Goal: Task Accomplishment & Management: Manage account settings

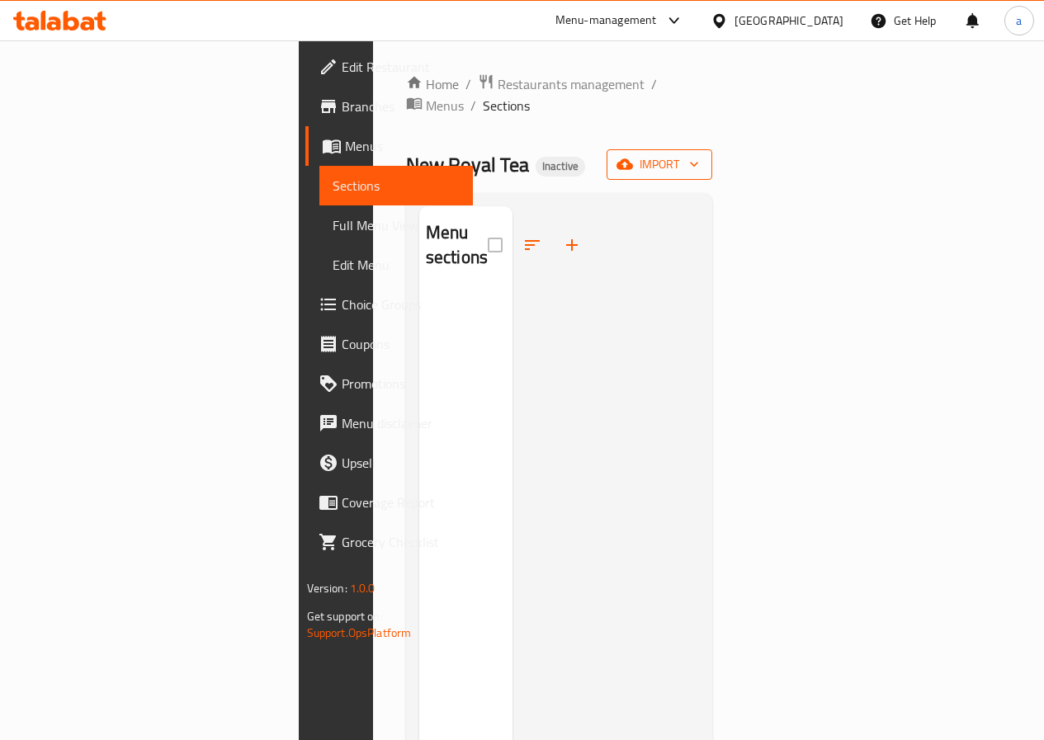
click at [699, 154] on span "import" at bounding box center [659, 164] width 79 height 21
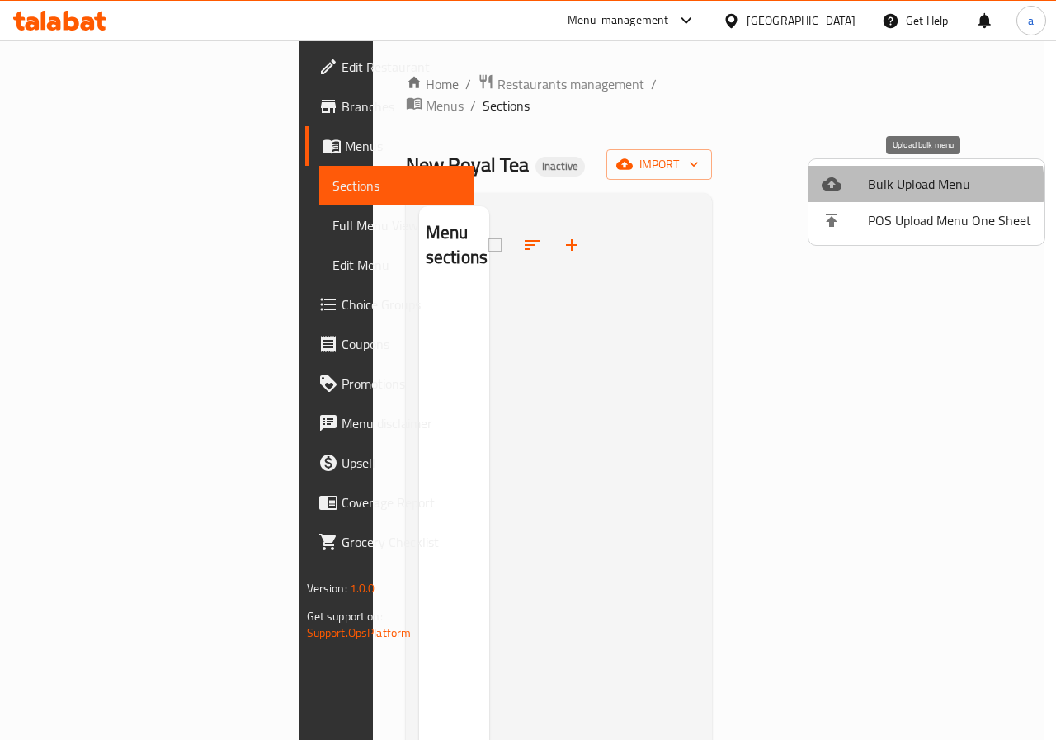
click at [918, 186] on span "Bulk Upload Menu" at bounding box center [949, 184] width 163 height 20
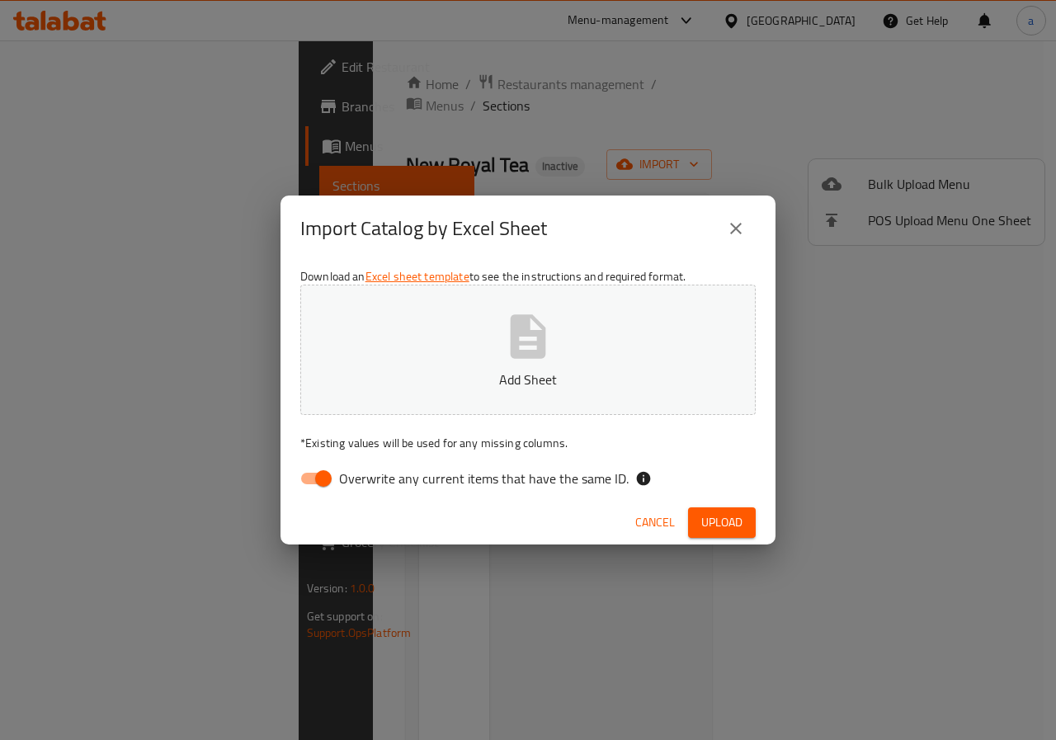
click at [453, 477] on span "Overwrite any current items that have the same ID." at bounding box center [484, 479] width 290 height 20
click at [370, 477] on input "Overwrite any current items that have the same ID." at bounding box center [323, 478] width 94 height 31
checkbox input "false"
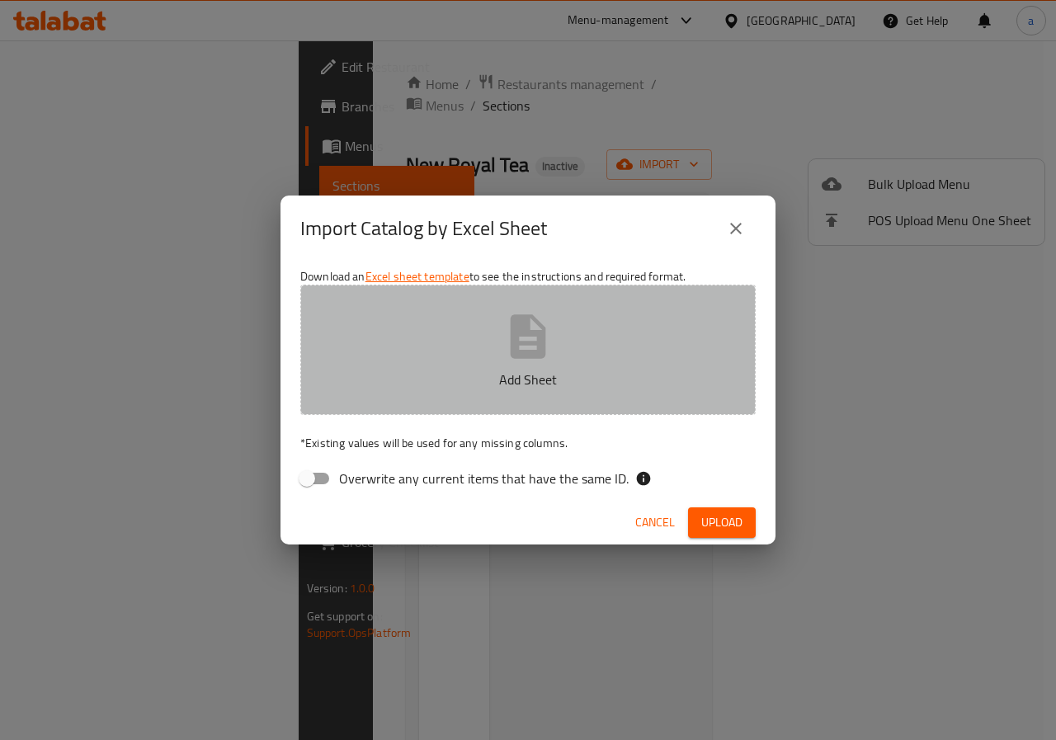
click at [498, 312] on button "Add Sheet" at bounding box center [527, 350] width 455 height 130
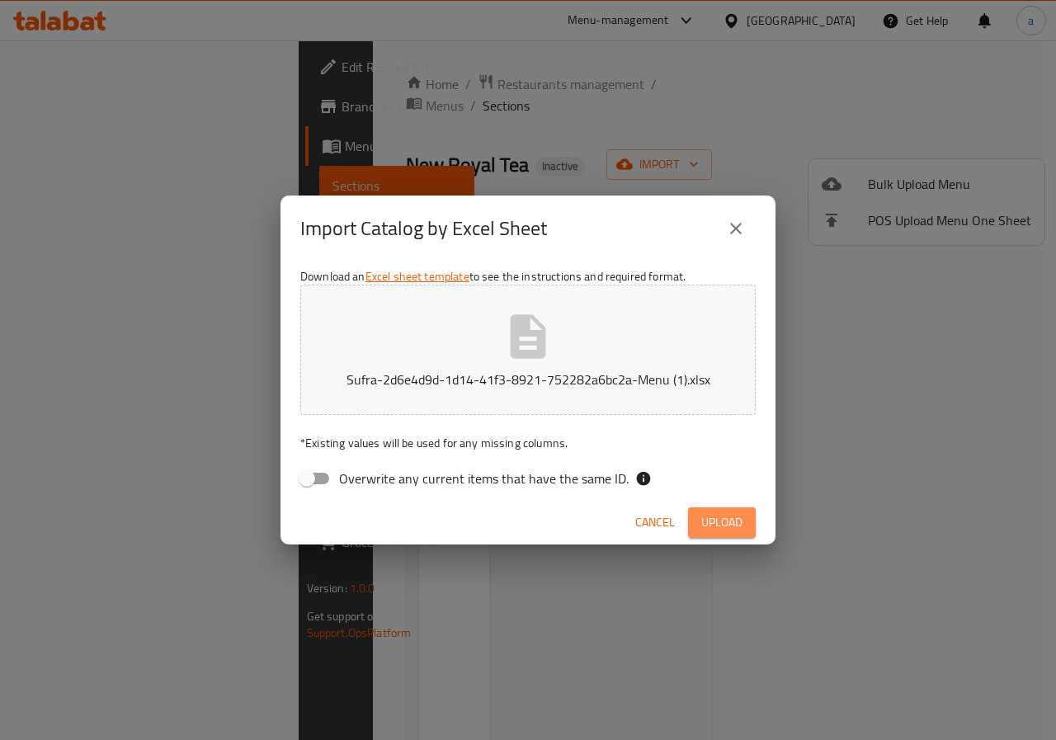
click at [737, 528] on span "Upload" at bounding box center [721, 522] width 41 height 21
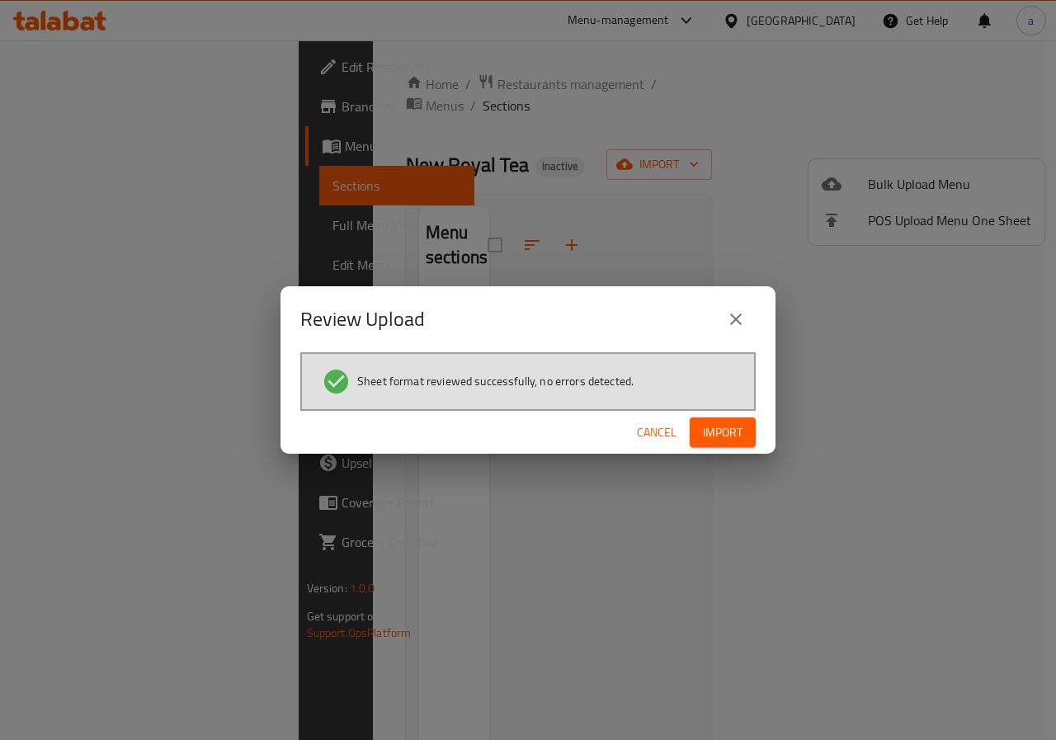
click at [739, 432] on span "Import" at bounding box center [723, 432] width 40 height 21
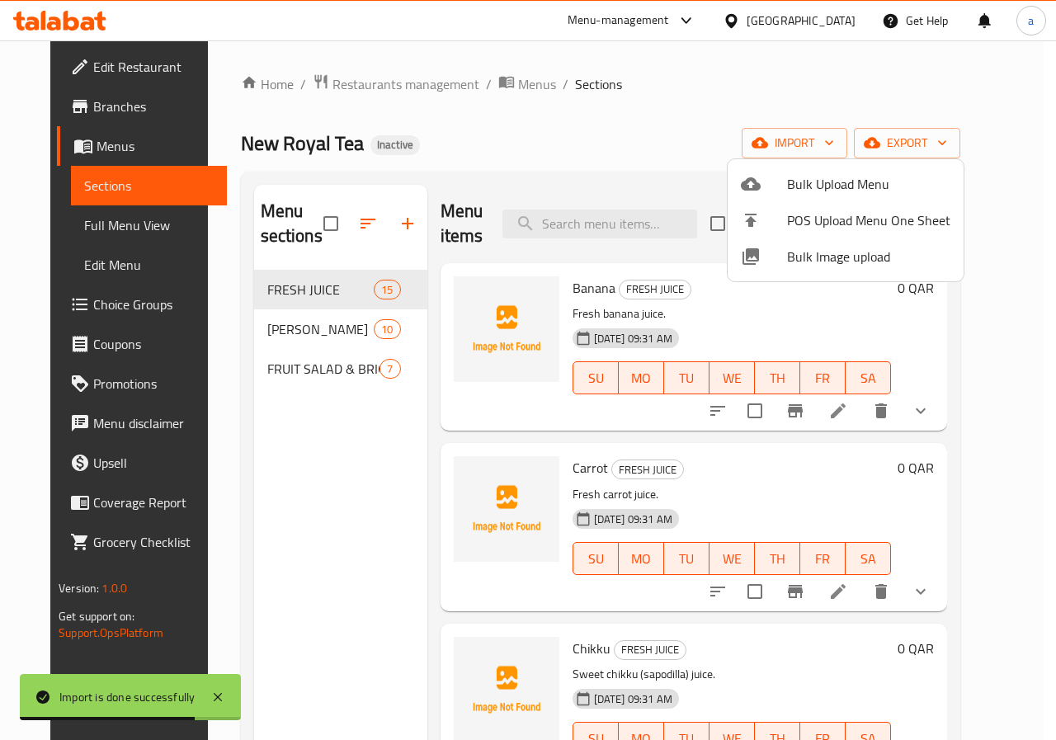
click at [836, 80] on div at bounding box center [528, 370] width 1056 height 740
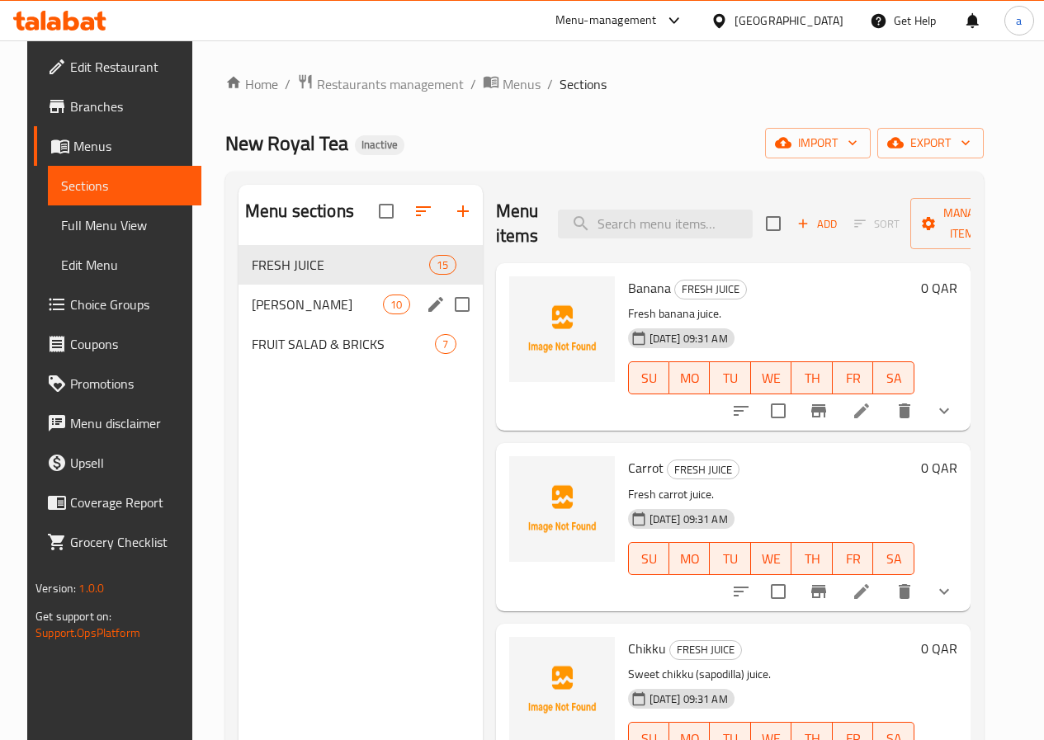
click at [243, 318] on div "FRIED RICE 10" at bounding box center [360, 305] width 244 height 40
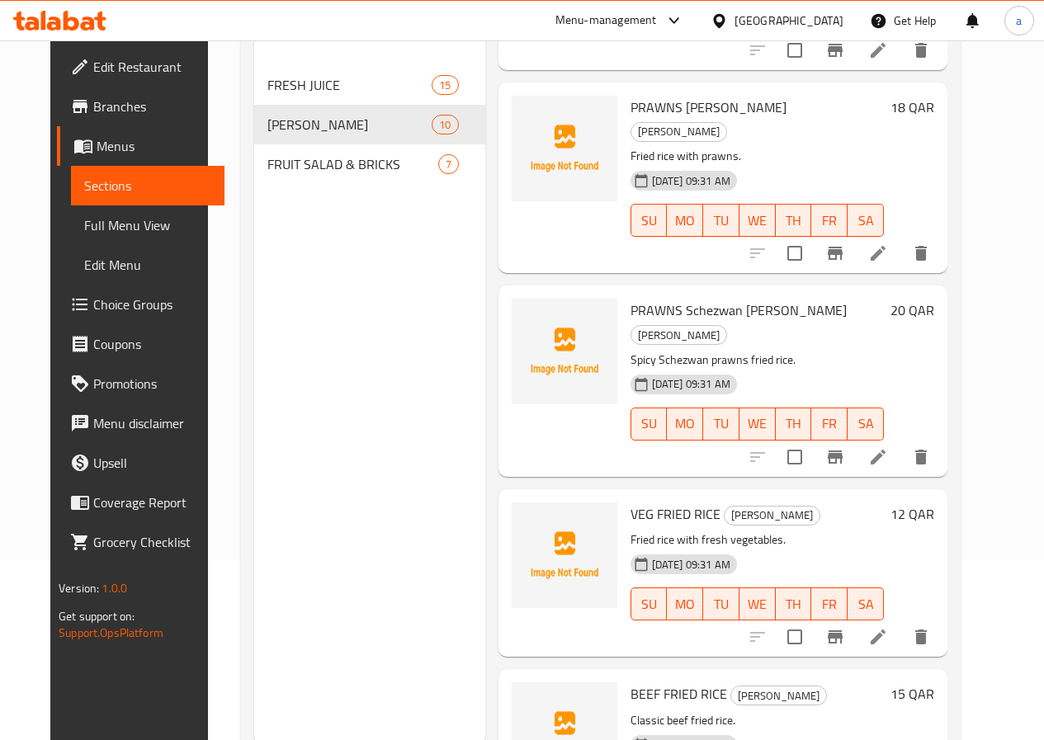
scroll to position [181, 0]
click at [129, 215] on span "Full Menu View" at bounding box center [147, 225] width 127 height 20
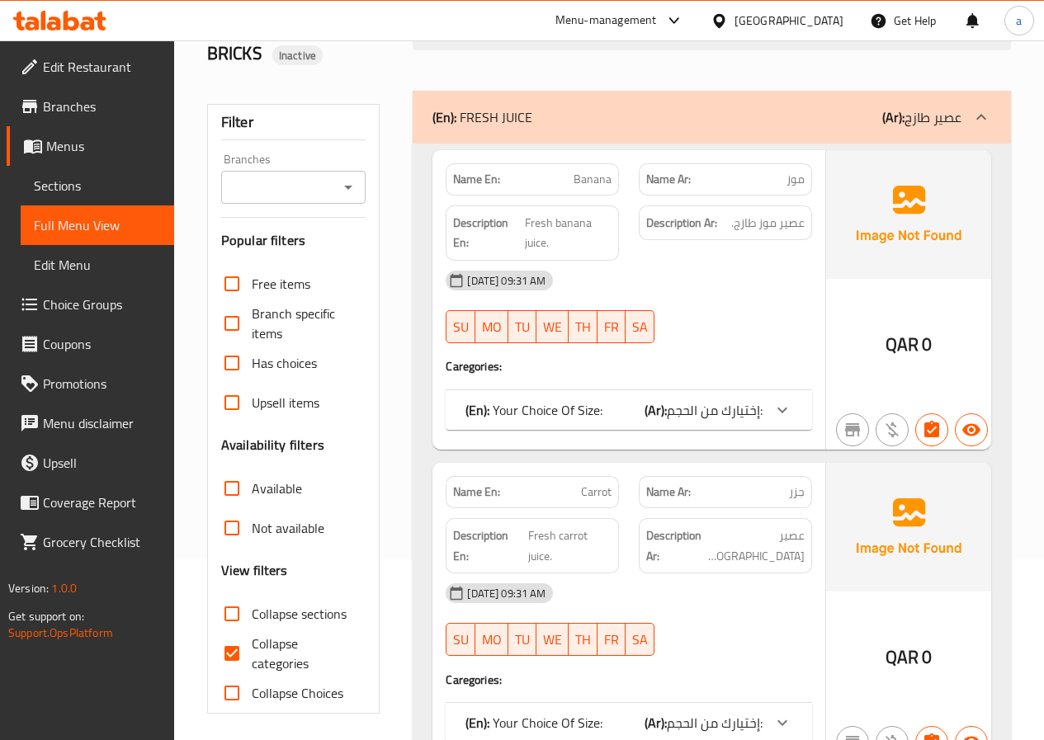
click at [272, 653] on span "Collapse categories" at bounding box center [302, 654] width 101 height 40
click at [252, 653] on input "Collapse categories" at bounding box center [232, 654] width 40 height 40
checkbox input "false"
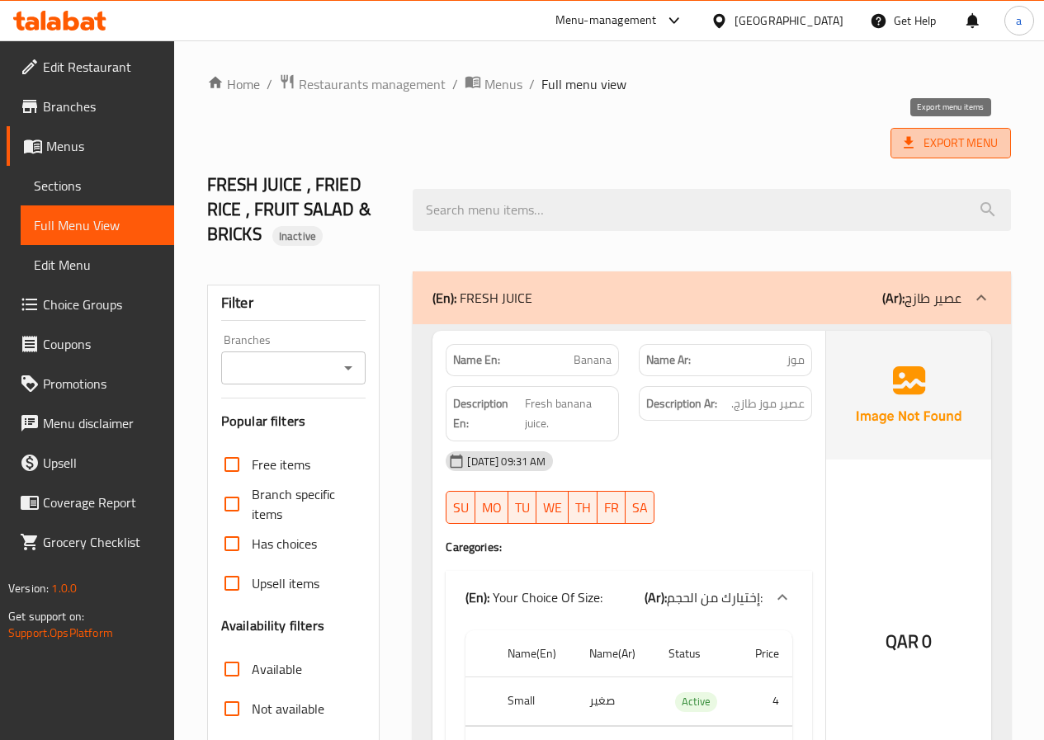
click at [933, 148] on span "Export Menu" at bounding box center [951, 143] width 94 height 21
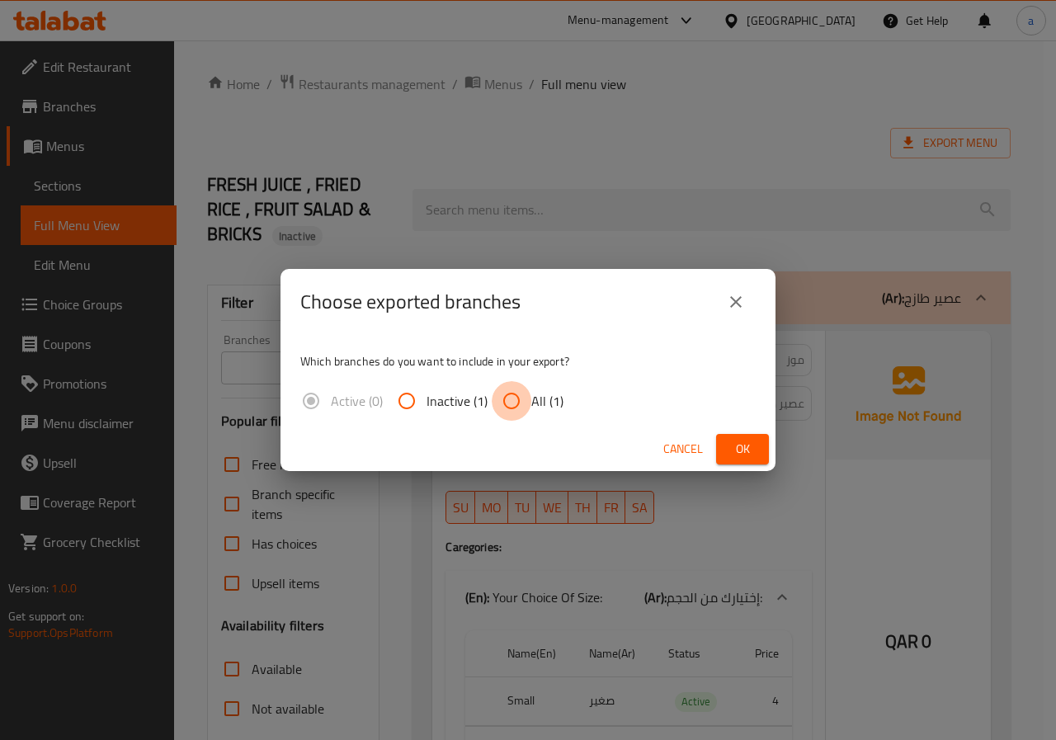
click at [525, 409] on input "All (1)" at bounding box center [512, 401] width 40 height 40
radio input "true"
click at [743, 296] on icon "close" at bounding box center [736, 302] width 20 height 20
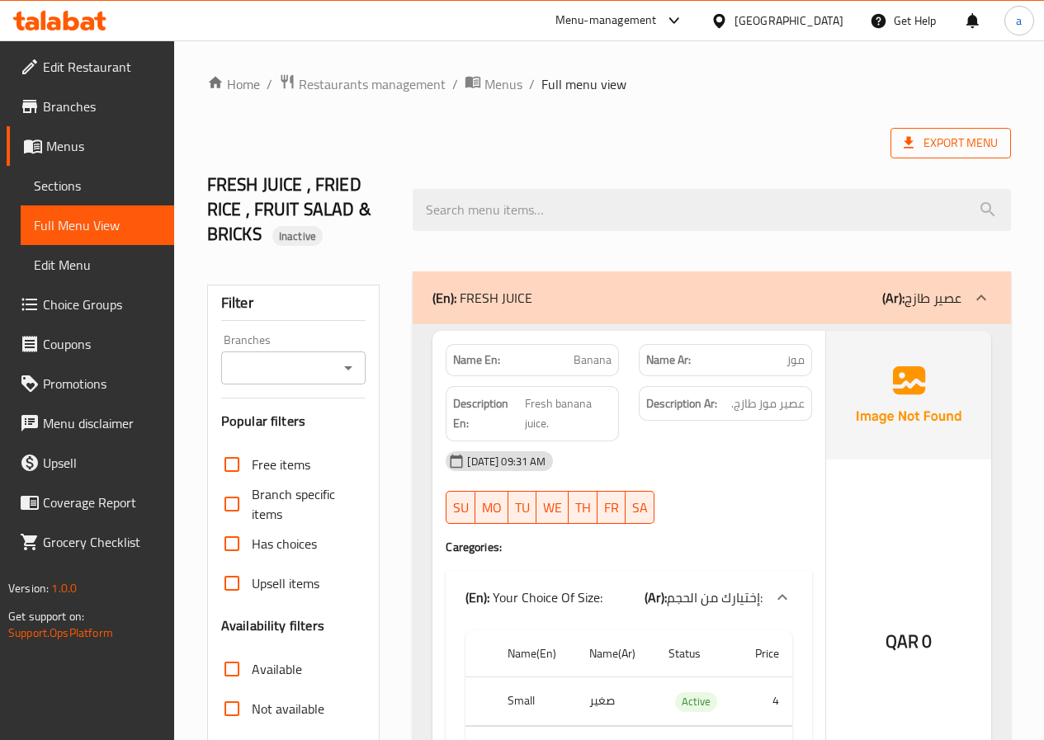
click at [966, 152] on span "Export Menu" at bounding box center [951, 143] width 94 height 21
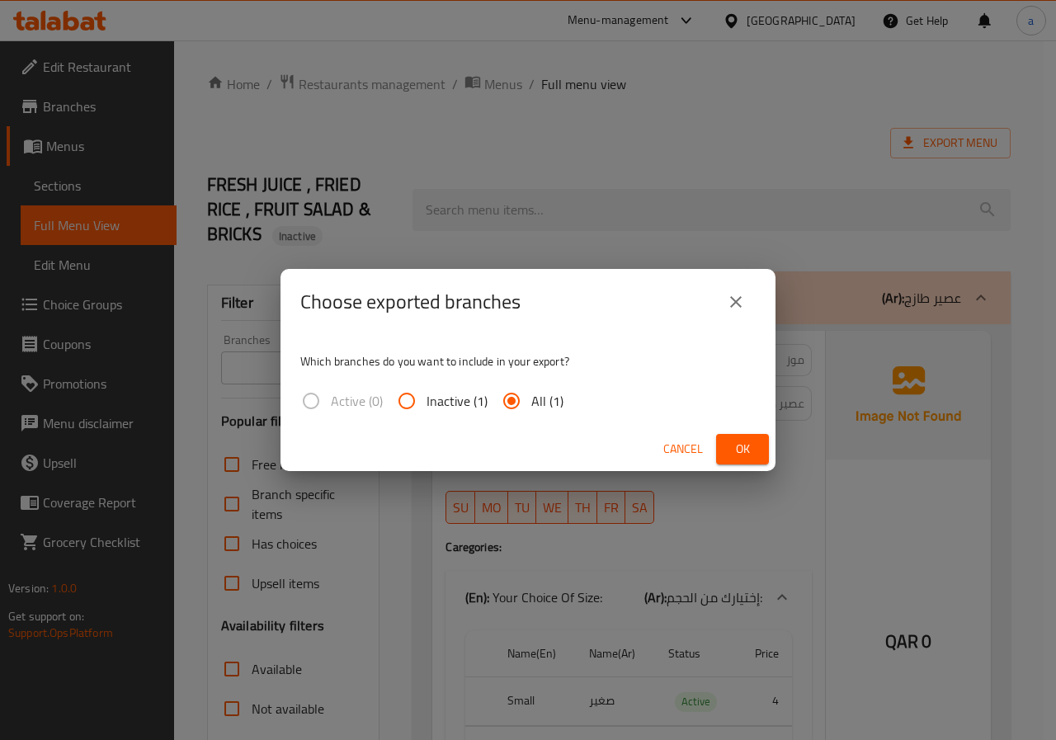
click at [753, 455] on span "Ok" at bounding box center [742, 449] width 26 height 21
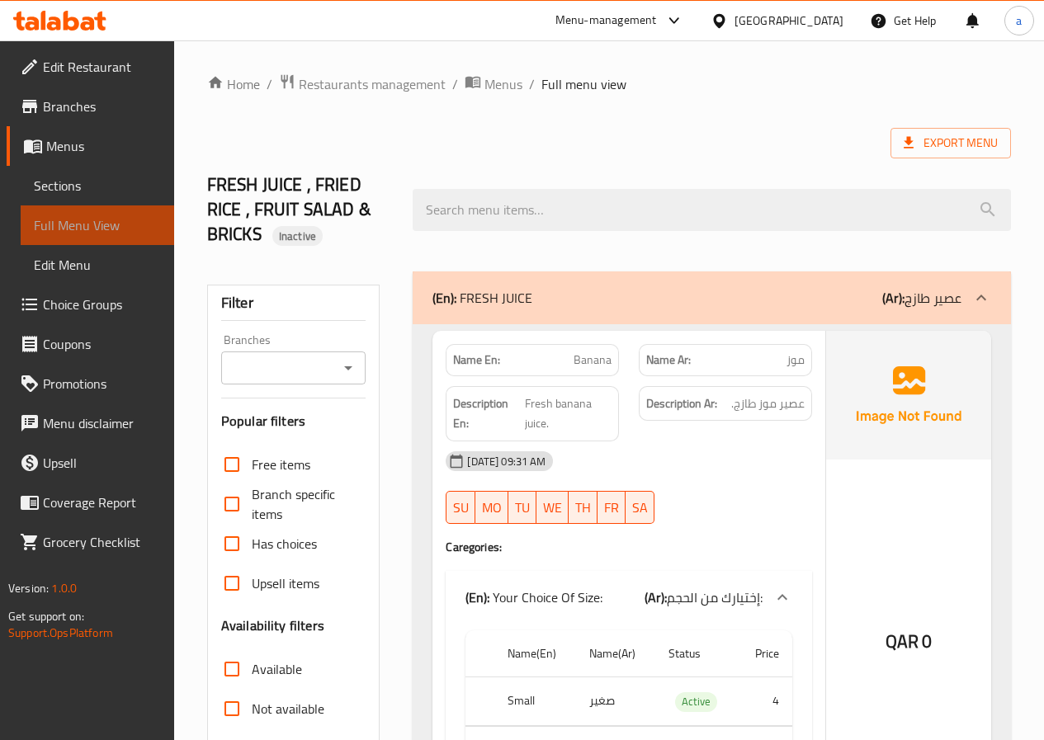
click at [113, 219] on span "Full Menu View" at bounding box center [97, 225] width 127 height 20
click at [91, 134] on link "Menus" at bounding box center [91, 146] width 168 height 40
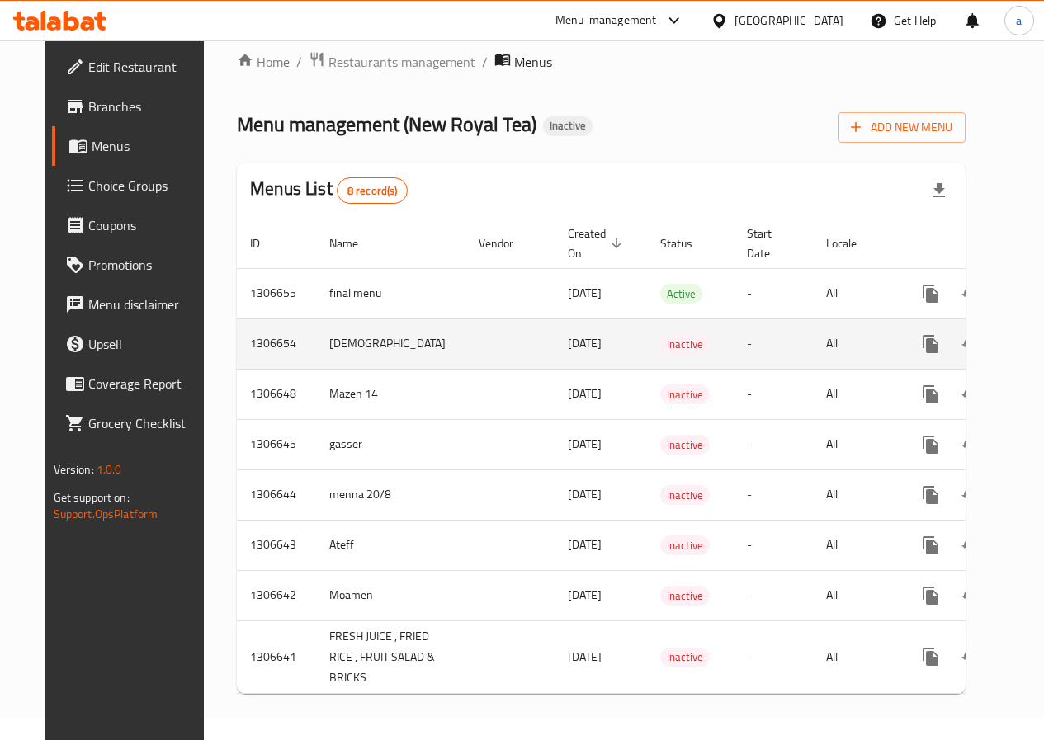
scroll to position [55, 0]
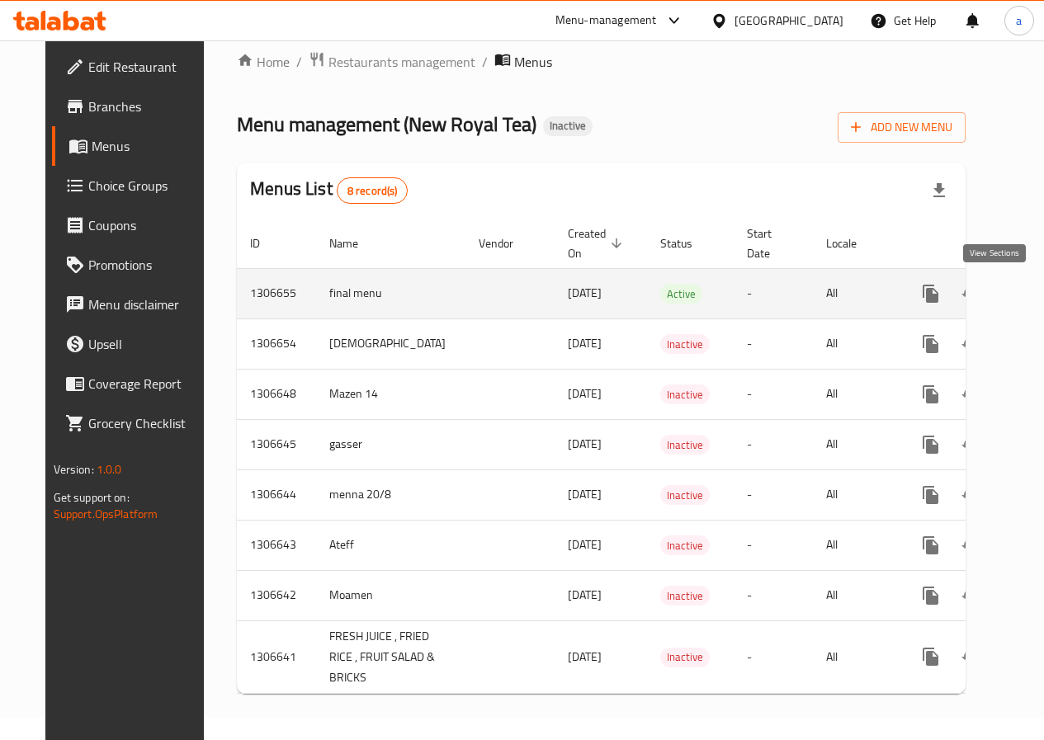
click at [1040, 284] on icon "enhanced table" at bounding box center [1050, 294] width 20 height 20
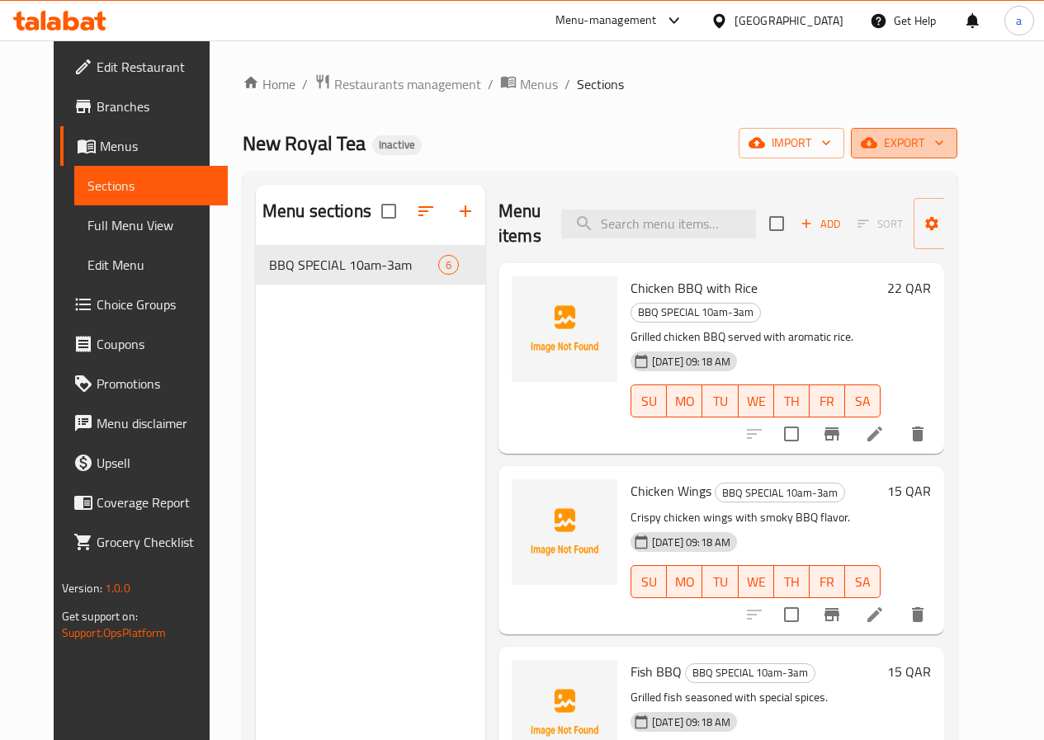
click at [944, 153] on span "export" at bounding box center [904, 143] width 80 height 21
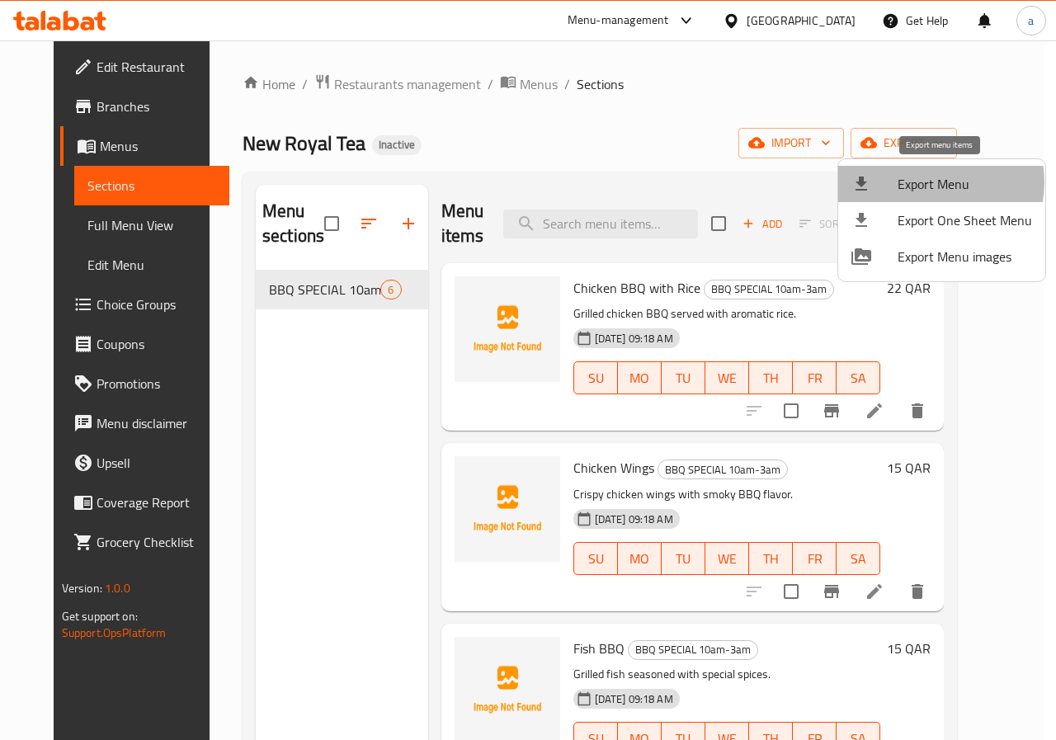
click at [937, 182] on span "Export Menu" at bounding box center [965, 184] width 134 height 20
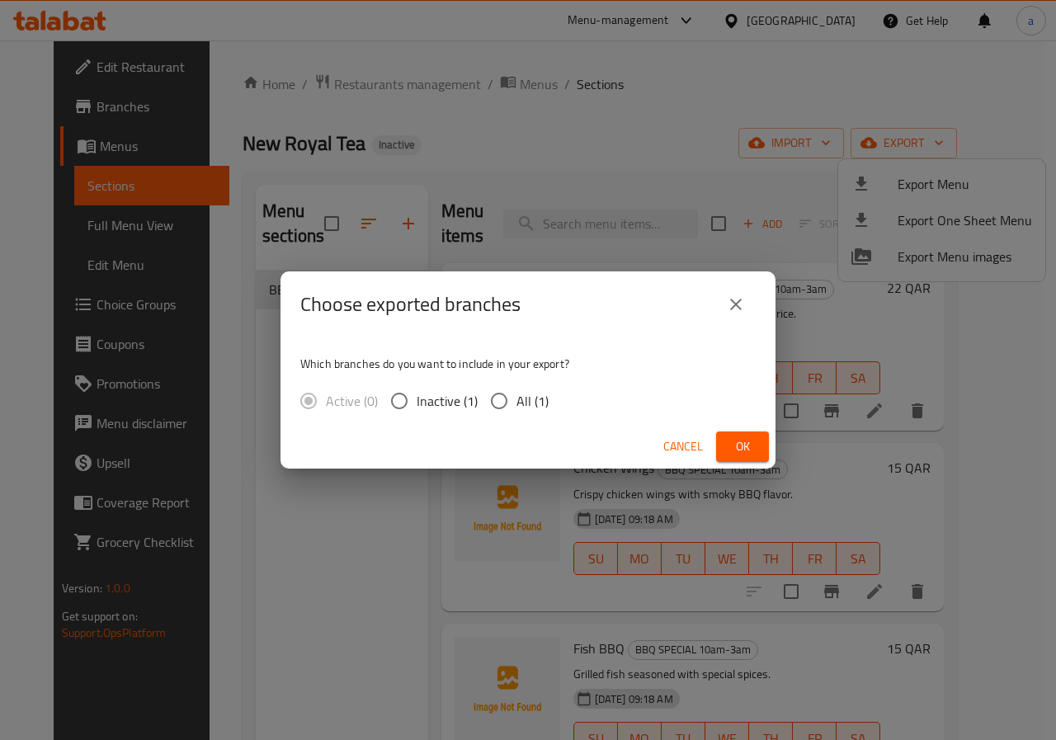
click at [530, 406] on span "All (1)" at bounding box center [533, 401] width 32 height 20
click at [517, 406] on input "All (1)" at bounding box center [499, 401] width 35 height 35
radio input "true"
click at [735, 304] on icon "close" at bounding box center [736, 305] width 12 height 12
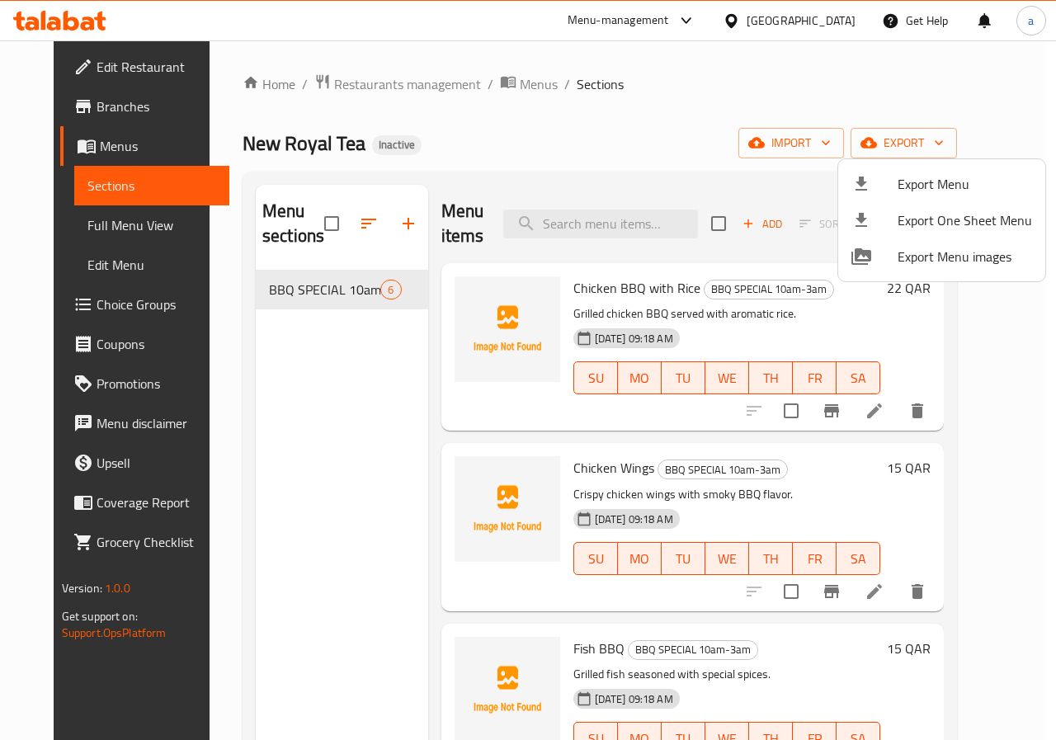
click at [806, 167] on div at bounding box center [528, 370] width 1056 height 740
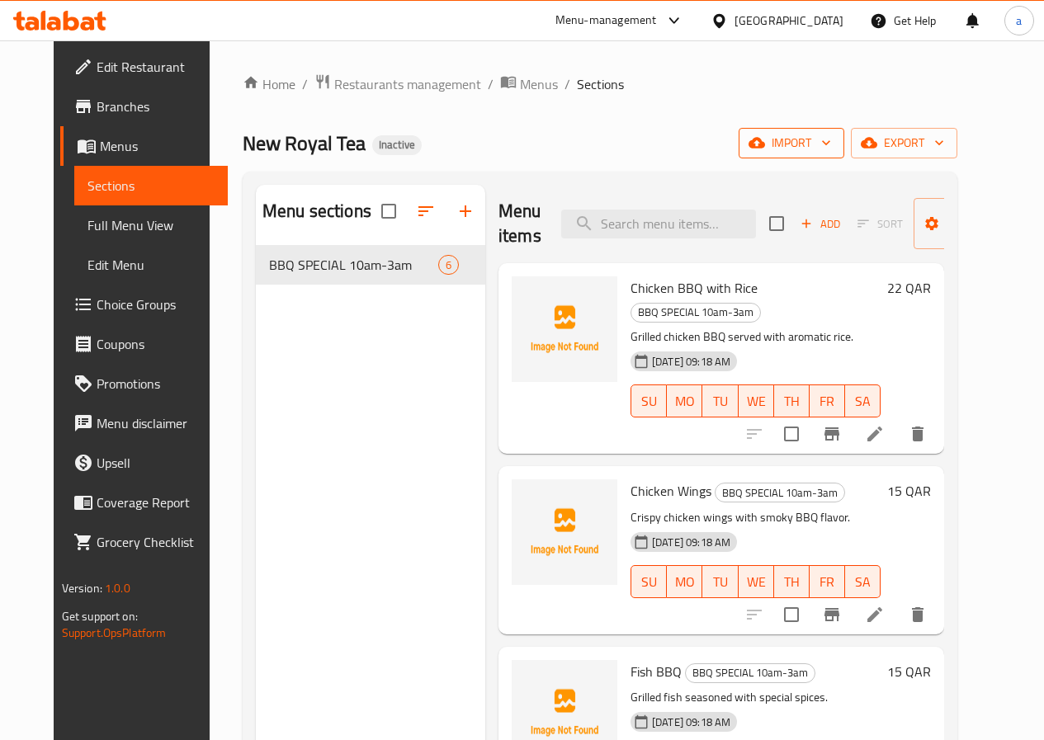
click at [823, 148] on span "import" at bounding box center [791, 143] width 79 height 21
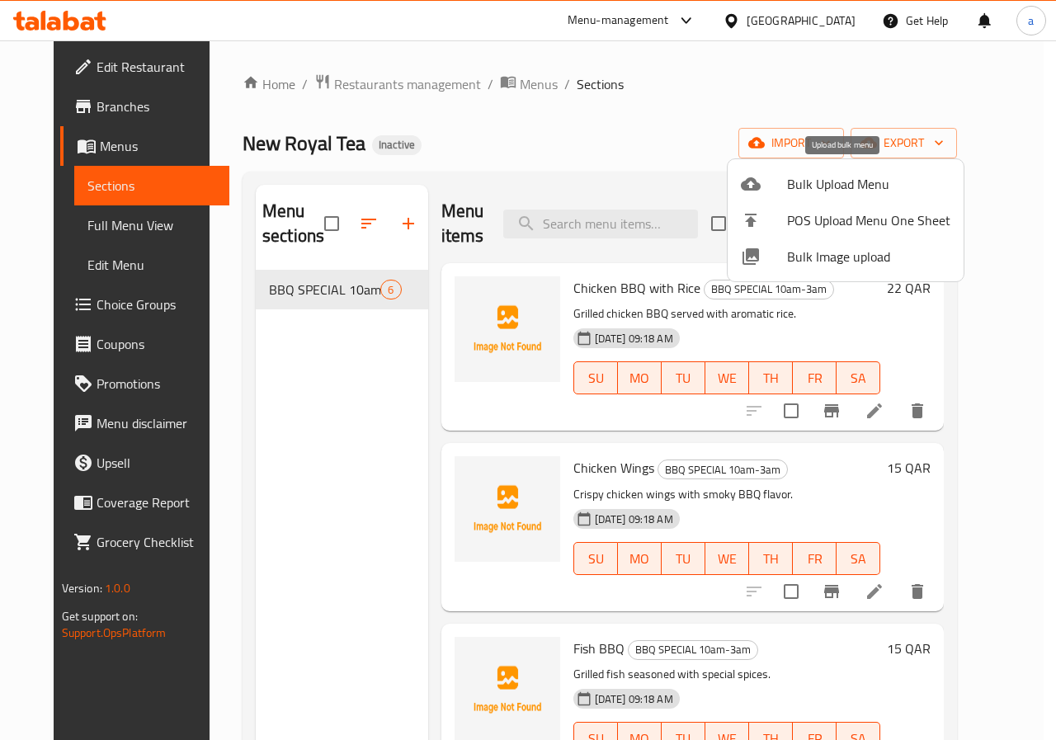
click at [872, 192] on span "Bulk Upload Menu" at bounding box center [868, 184] width 163 height 20
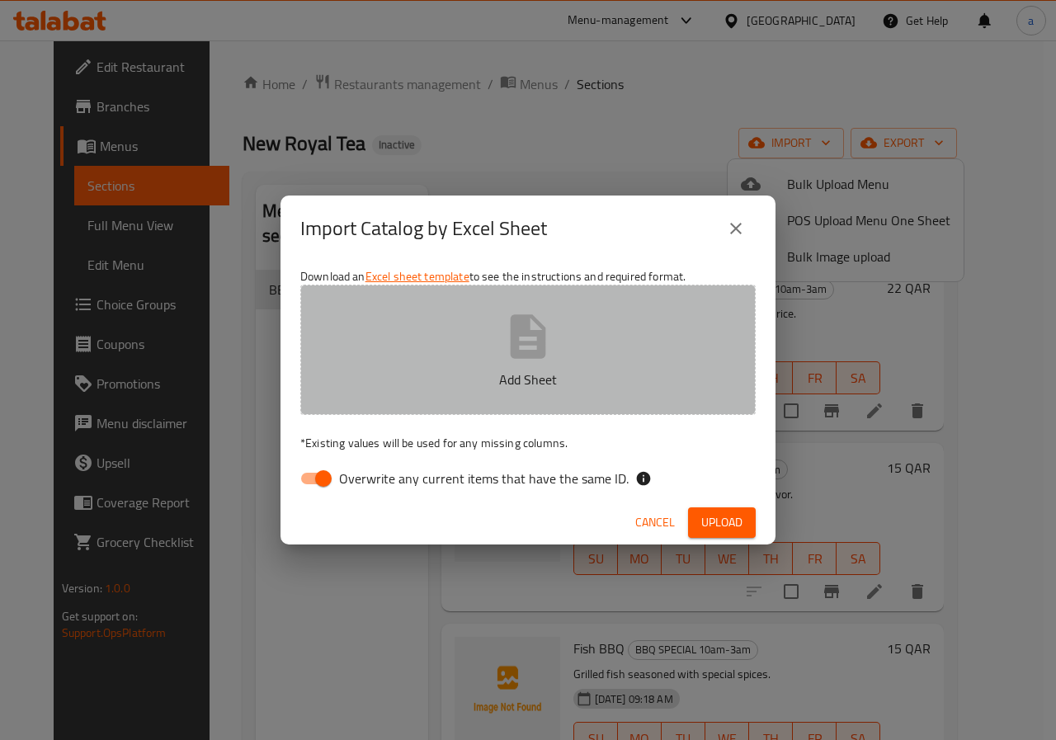
click at [528, 387] on p "Add Sheet" at bounding box center [528, 380] width 404 height 20
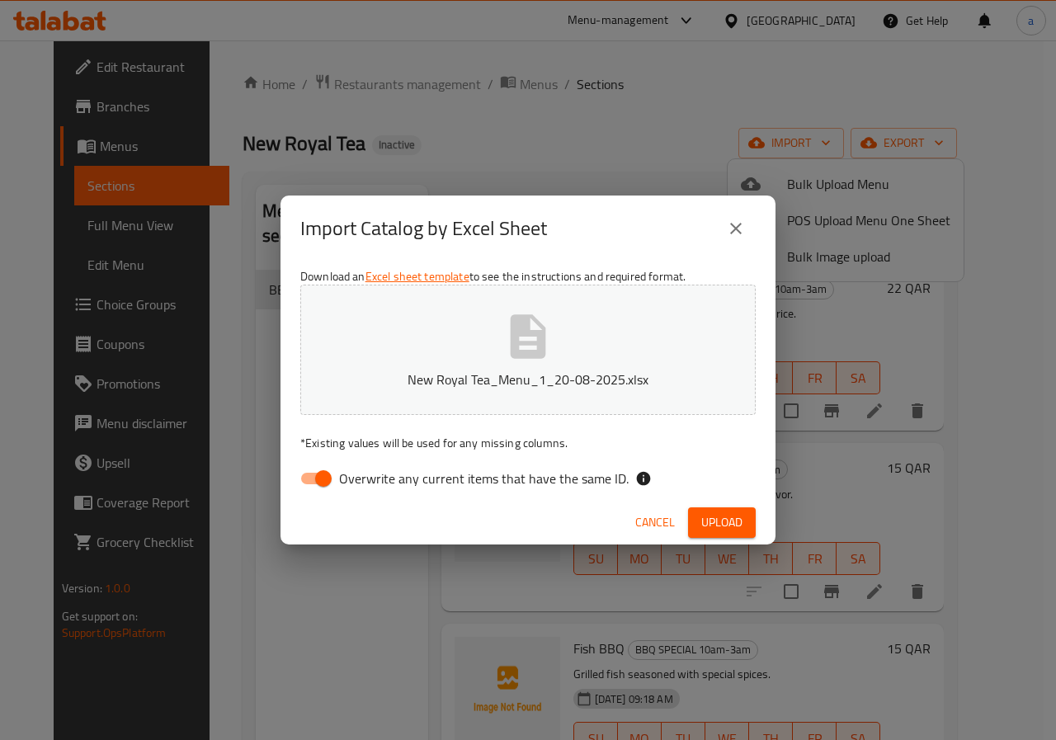
click at [455, 481] on span "Overwrite any current items that have the same ID." at bounding box center [484, 479] width 290 height 20
click at [370, 481] on input "Overwrite any current items that have the same ID." at bounding box center [323, 478] width 94 height 31
checkbox input "false"
click at [710, 509] on button "Upload" at bounding box center [722, 522] width 68 height 31
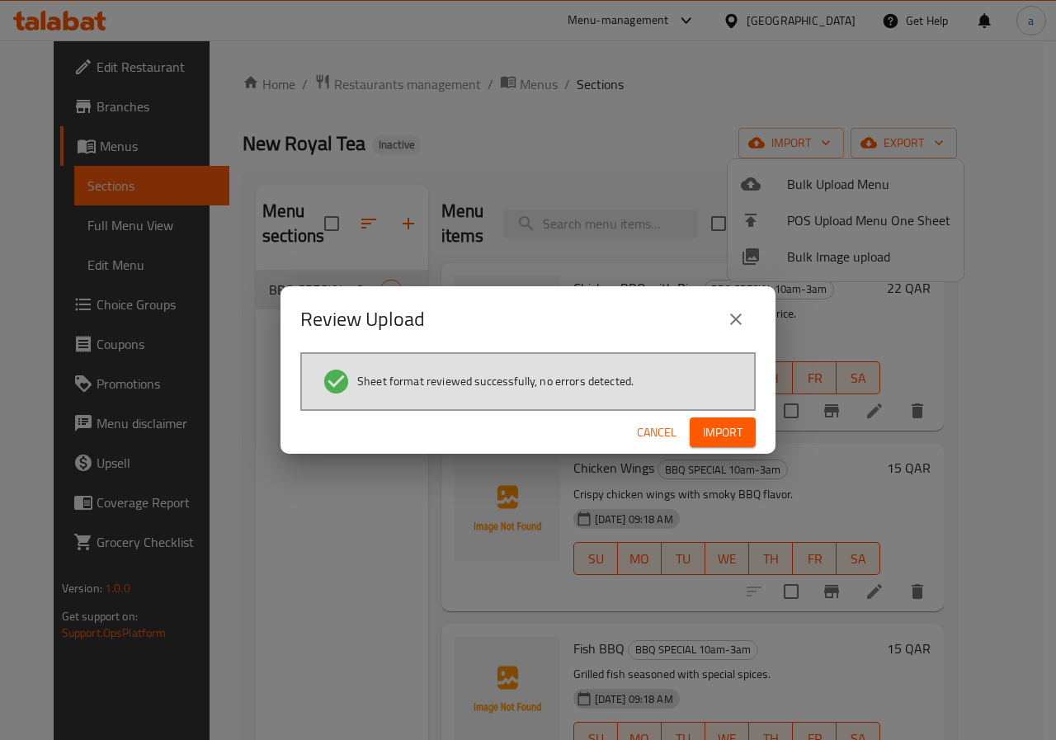
click at [732, 430] on span "Import" at bounding box center [723, 432] width 40 height 21
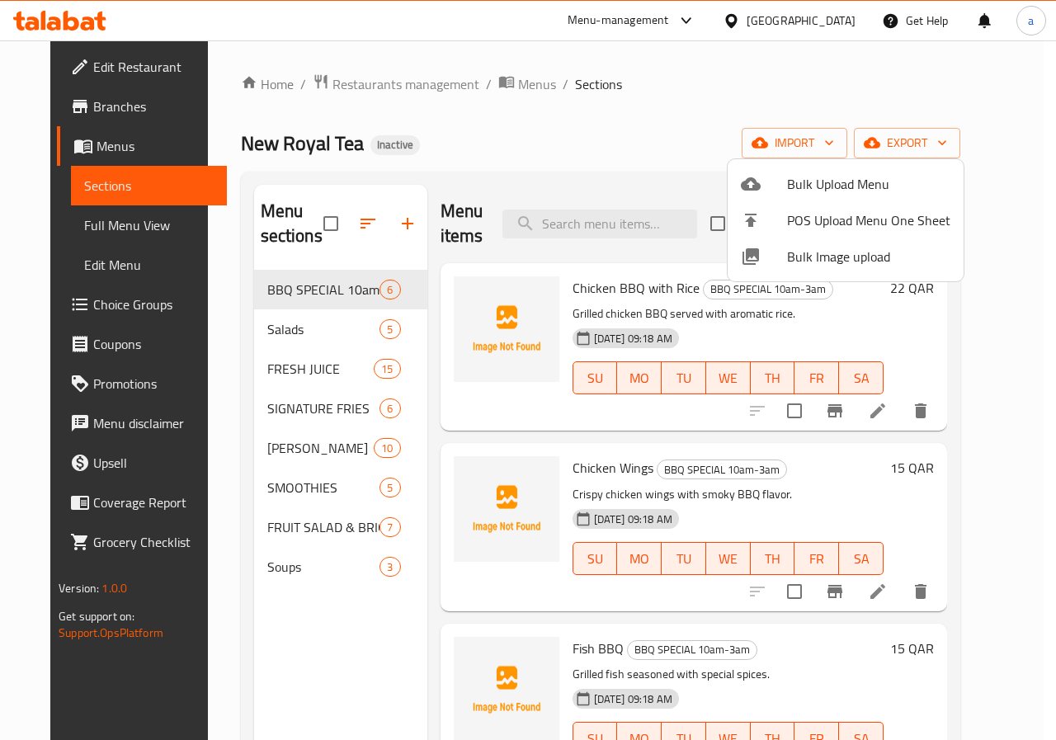
click at [83, 189] on div at bounding box center [528, 370] width 1056 height 740
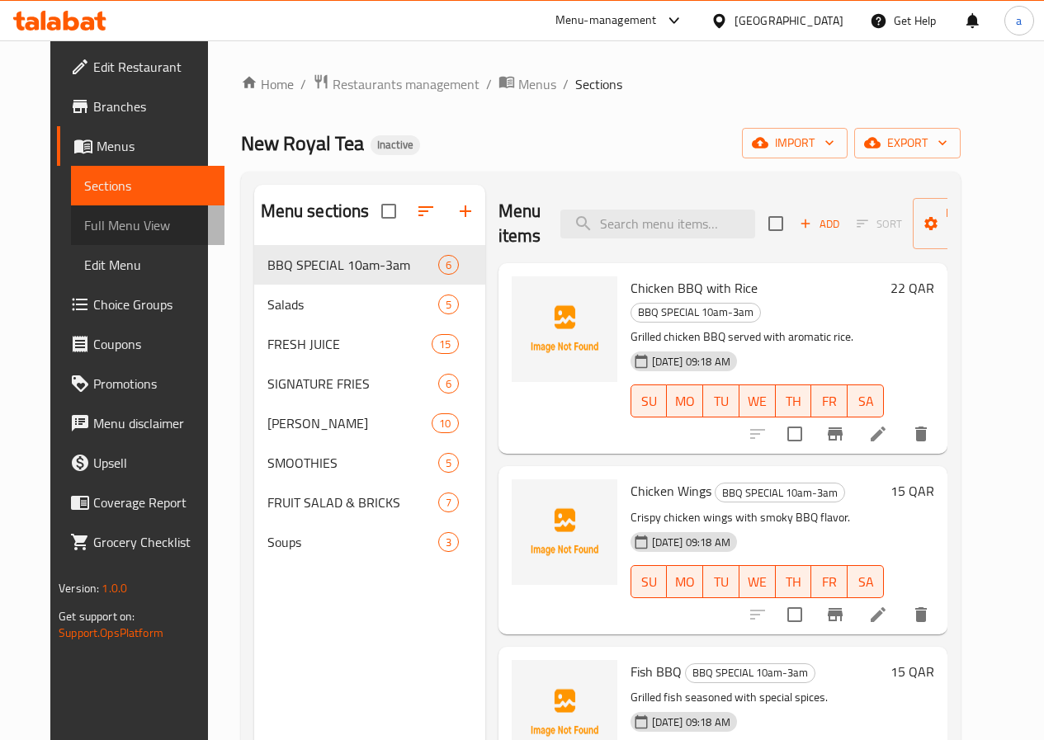
click at [84, 219] on span "Full Menu View" at bounding box center [147, 225] width 127 height 20
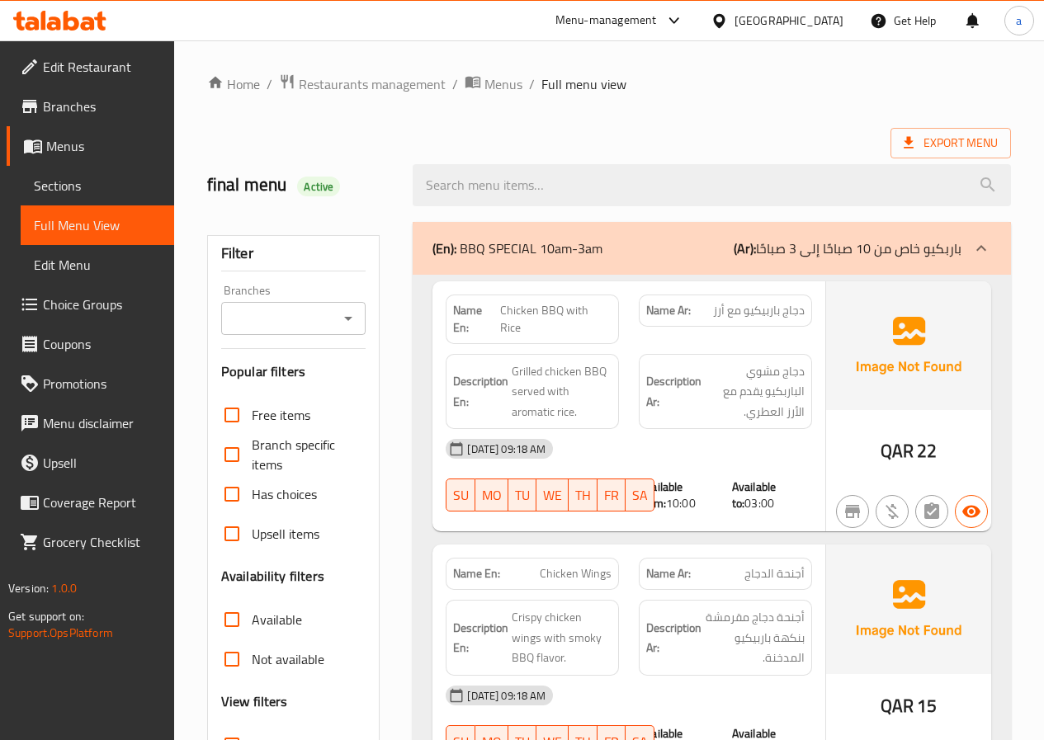
click at [92, 148] on span "Menus" at bounding box center [103, 146] width 115 height 20
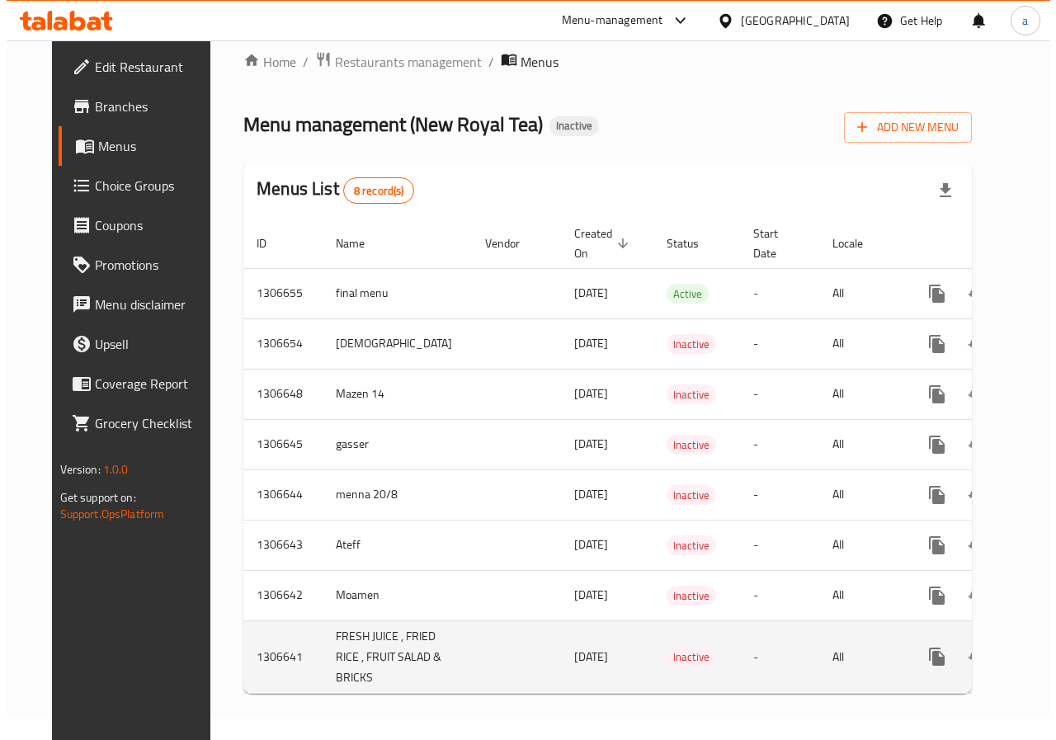
scroll to position [55, 0]
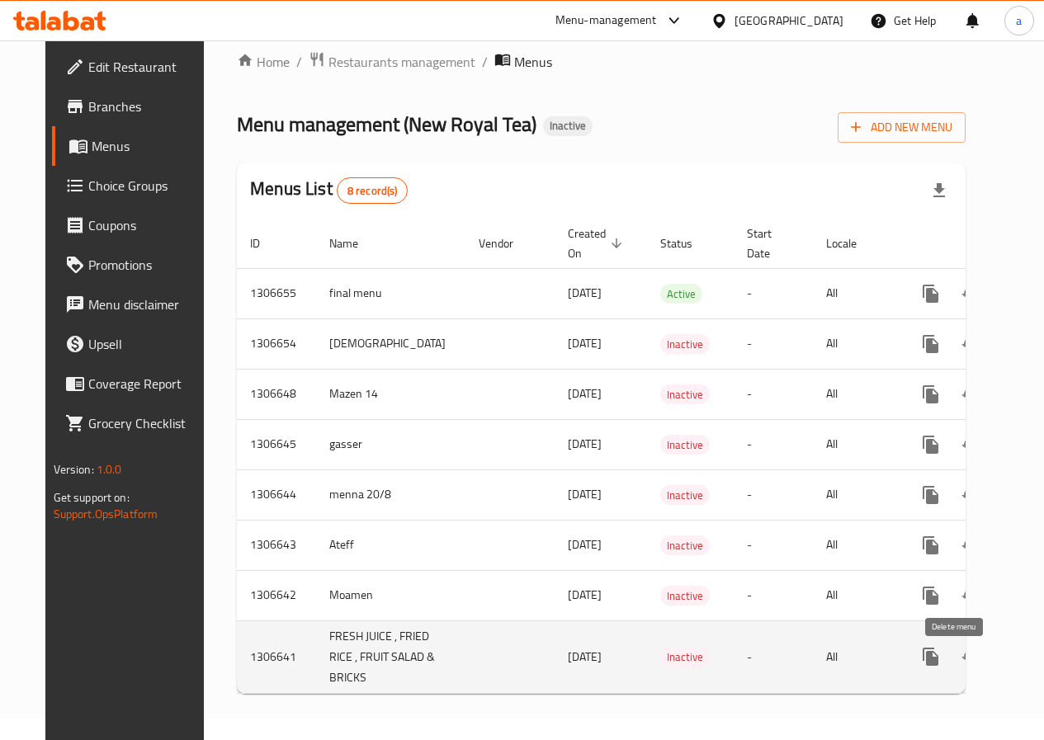
click at [1000, 647] on icon "enhanced table" at bounding box center [1010, 657] width 20 height 20
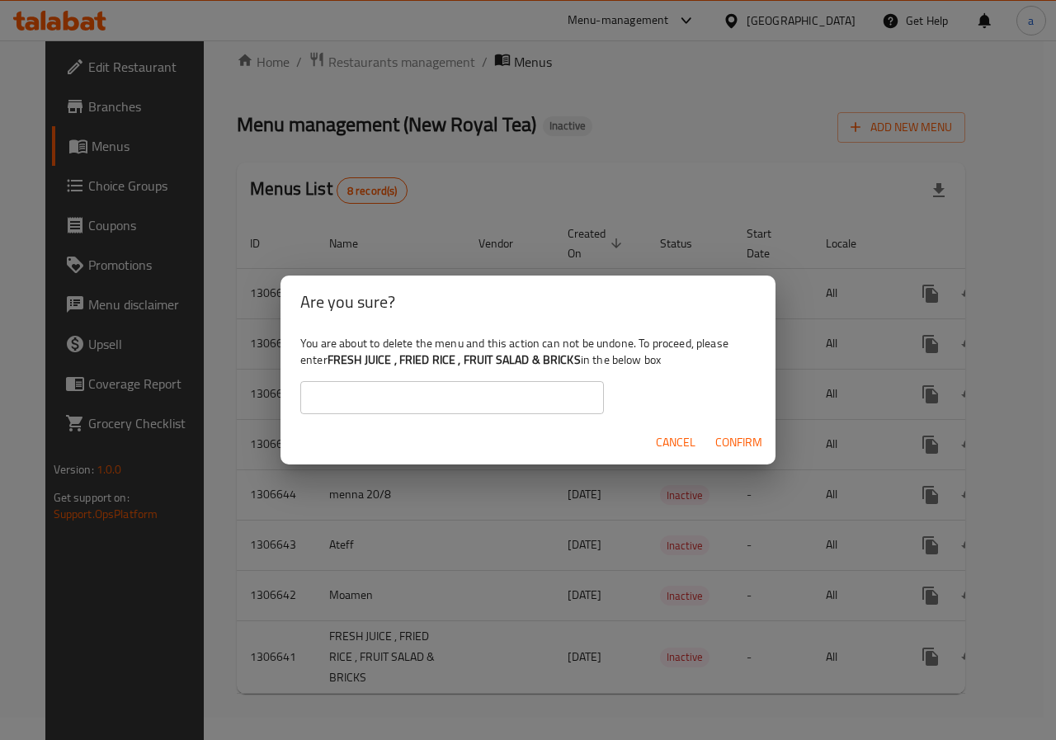
click at [596, 408] on input "text" at bounding box center [452, 397] width 304 height 33
drag, startPoint x: 329, startPoint y: 358, endPoint x: 582, endPoint y: 356, distance: 252.5
click at [581, 356] on b "FRESH JUICE , FRIED RICE , FRUIT SALAD & BRICKS" at bounding box center [454, 359] width 253 height 21
copy b "FRESH JUICE , FRIED RICE , FRUIT SALAD & BRICKS"
click at [528, 401] on input "text" at bounding box center [452, 397] width 304 height 33
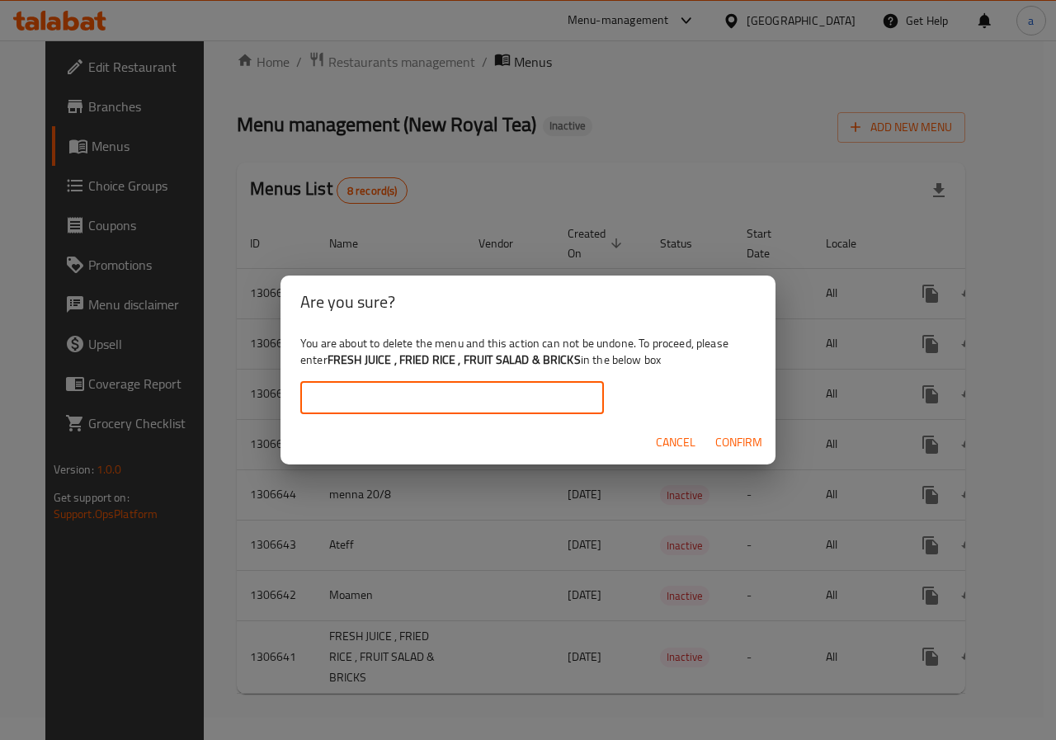
paste input "FRESH JUICE , FRIED RICE , FRUIT SALAD & BRICKS"
type input "FRESH JUICE , FRIED RICE , FRUIT SALAD & BRICKS"
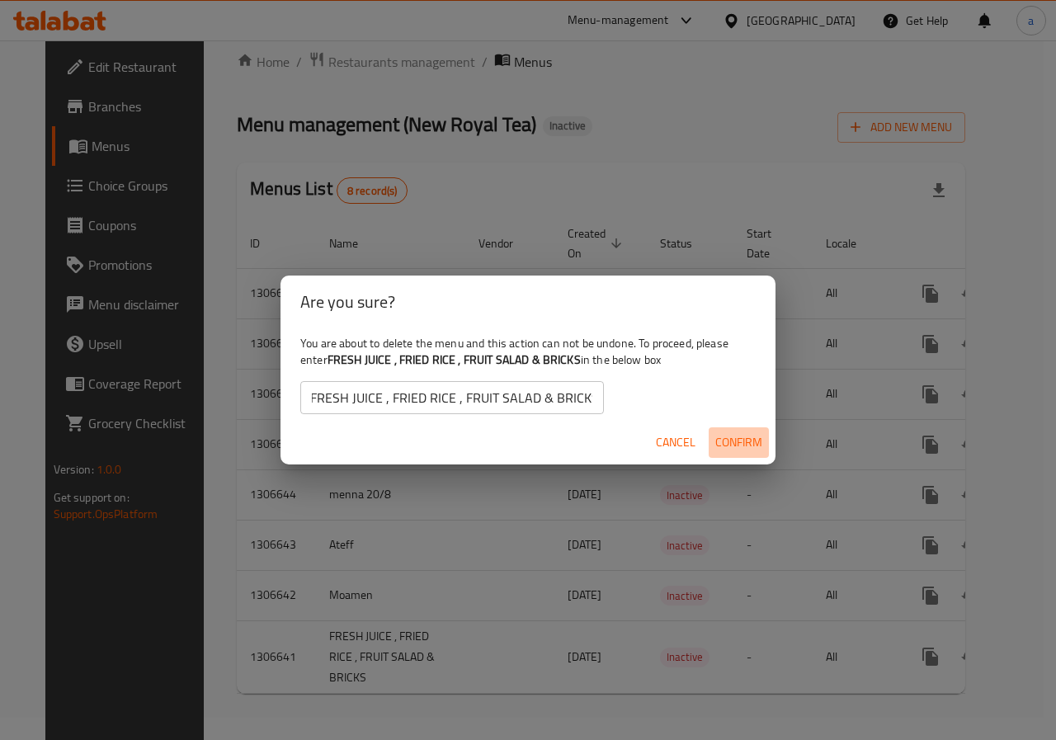
scroll to position [0, 0]
click at [735, 433] on span "Confirm" at bounding box center [738, 442] width 47 height 21
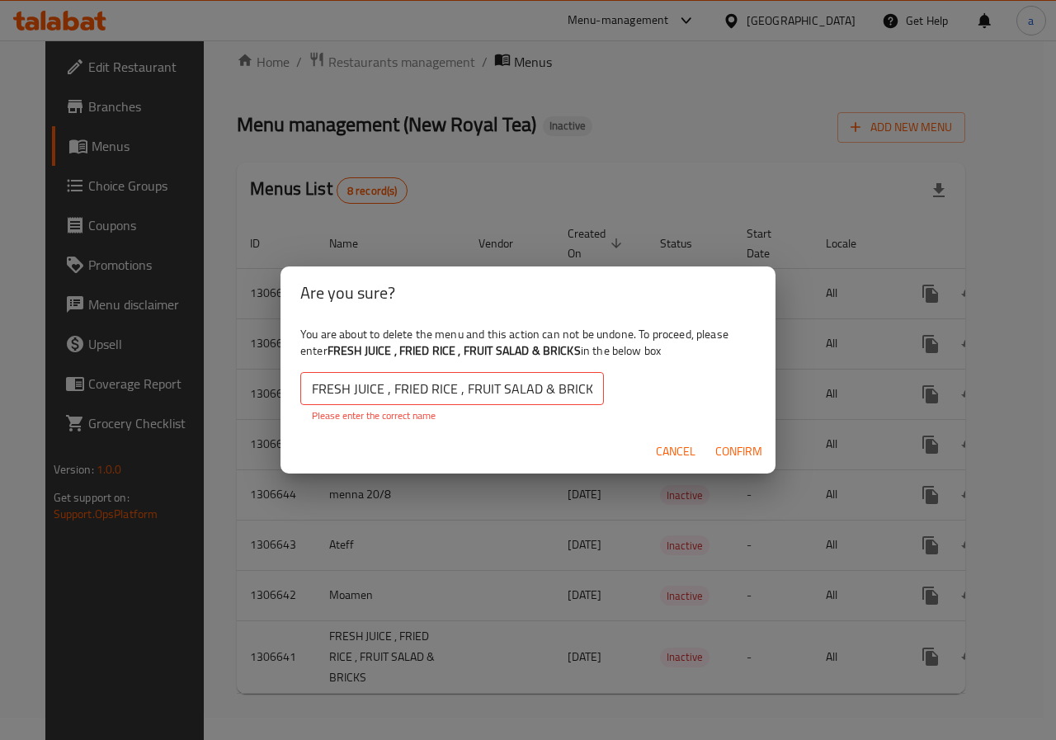
click at [308, 391] on input "FRESH JUICE , FRIED RICE , FRUIT SALAD & BRICKS" at bounding box center [452, 388] width 304 height 33
click at [753, 454] on span "Confirm" at bounding box center [738, 451] width 47 height 21
click at [588, 386] on input "FRESH JUICE , FRIED RICE , FRUIT SALAD & BRICKS" at bounding box center [452, 388] width 304 height 33
click at [319, 403] on input "FRESH JUICE , FRIED RICE , FRUIT SALAD & BRICKS" at bounding box center [452, 388] width 304 height 33
click at [330, 394] on input "FRESH JUICE , FRIED RICE , FRUIT SALAD & BRICKS" at bounding box center [452, 388] width 304 height 33
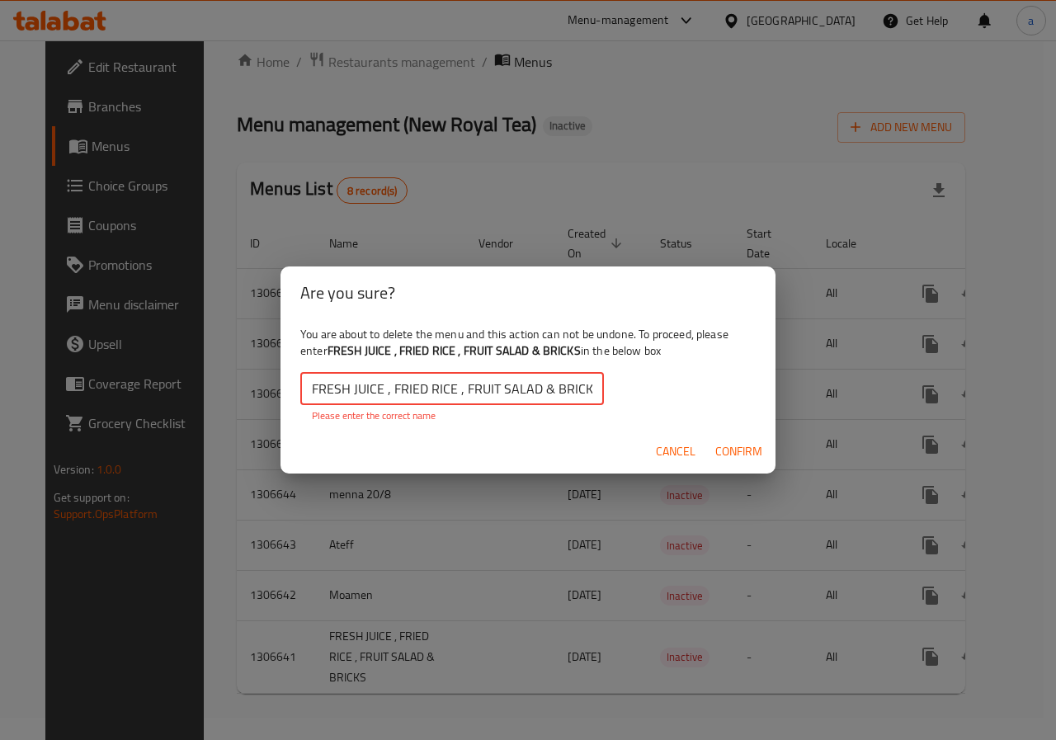
click at [330, 394] on input "FRESH JUICE , FRIED RICE , FRUIT SALAD & BRICKS" at bounding box center [452, 388] width 304 height 33
click at [332, 394] on input "FRESH JUICE , FRIED RICE , FRUIT SALAD & BRICKS" at bounding box center [452, 388] width 304 height 33
click at [656, 453] on span "Cancel" at bounding box center [676, 451] width 40 height 21
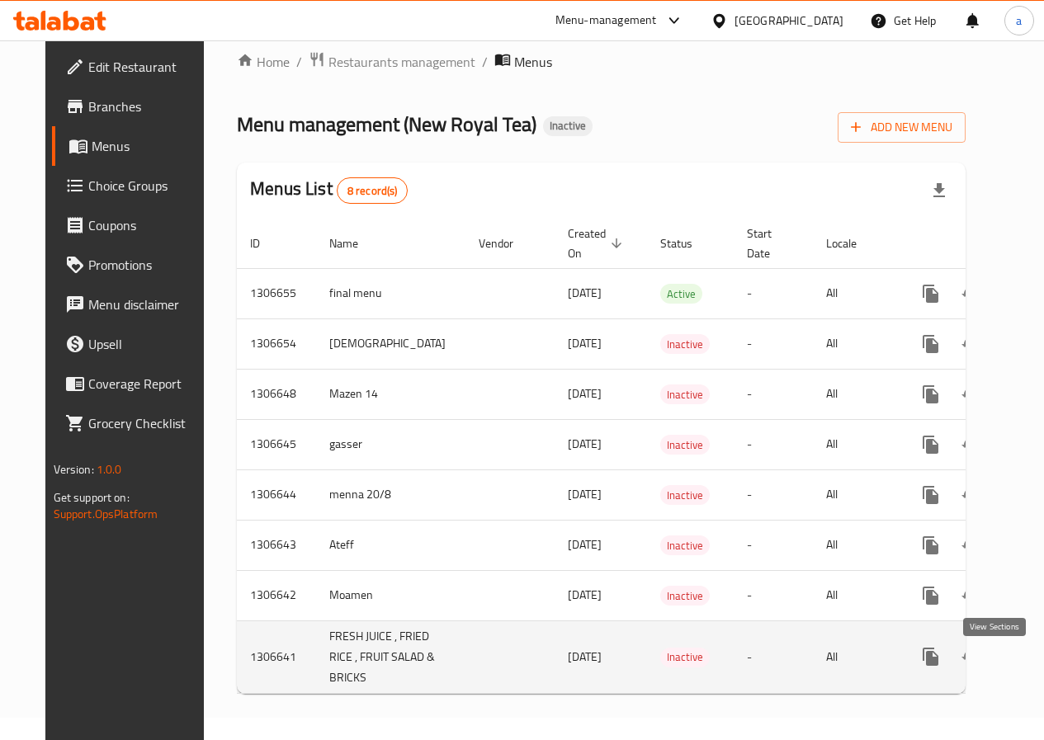
click at [1042, 649] on icon "enhanced table" at bounding box center [1049, 656] width 15 height 15
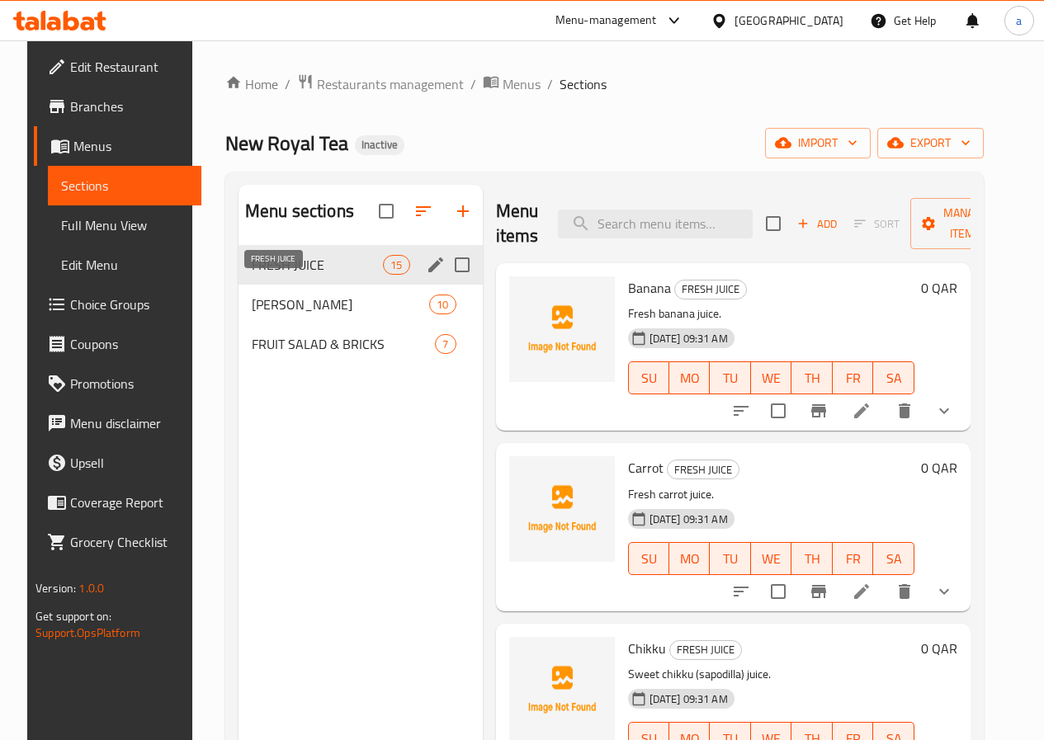
click at [287, 275] on span "FRESH JUICE" at bounding box center [317, 265] width 131 height 20
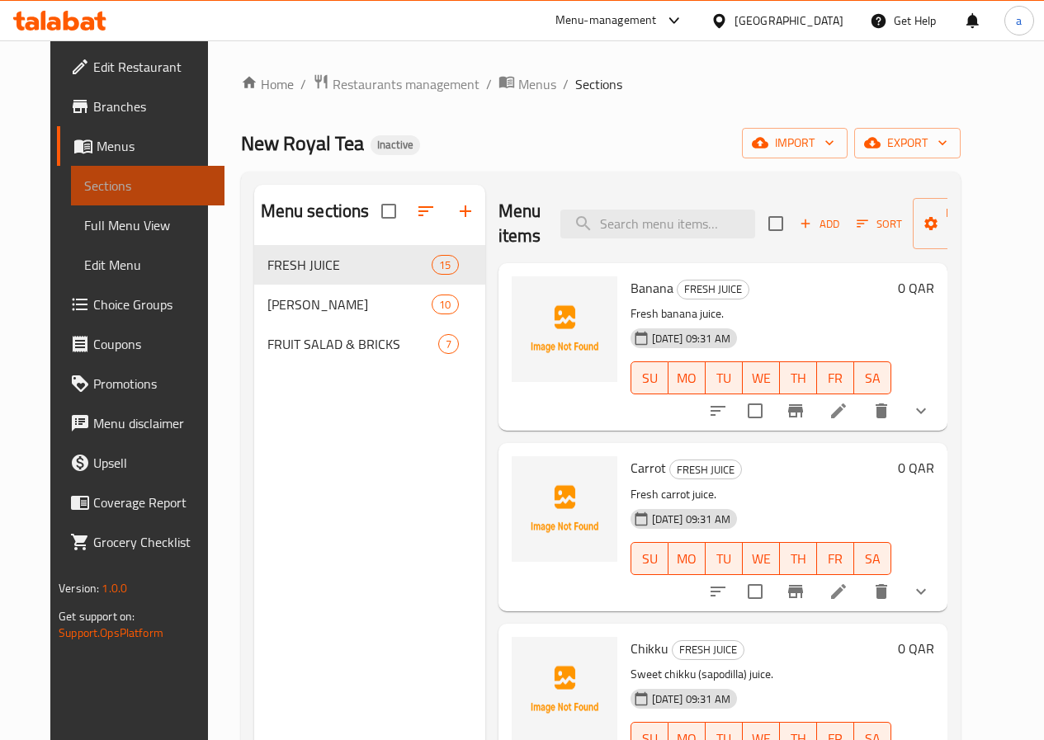
click at [90, 181] on span "Sections" at bounding box center [147, 186] width 127 height 20
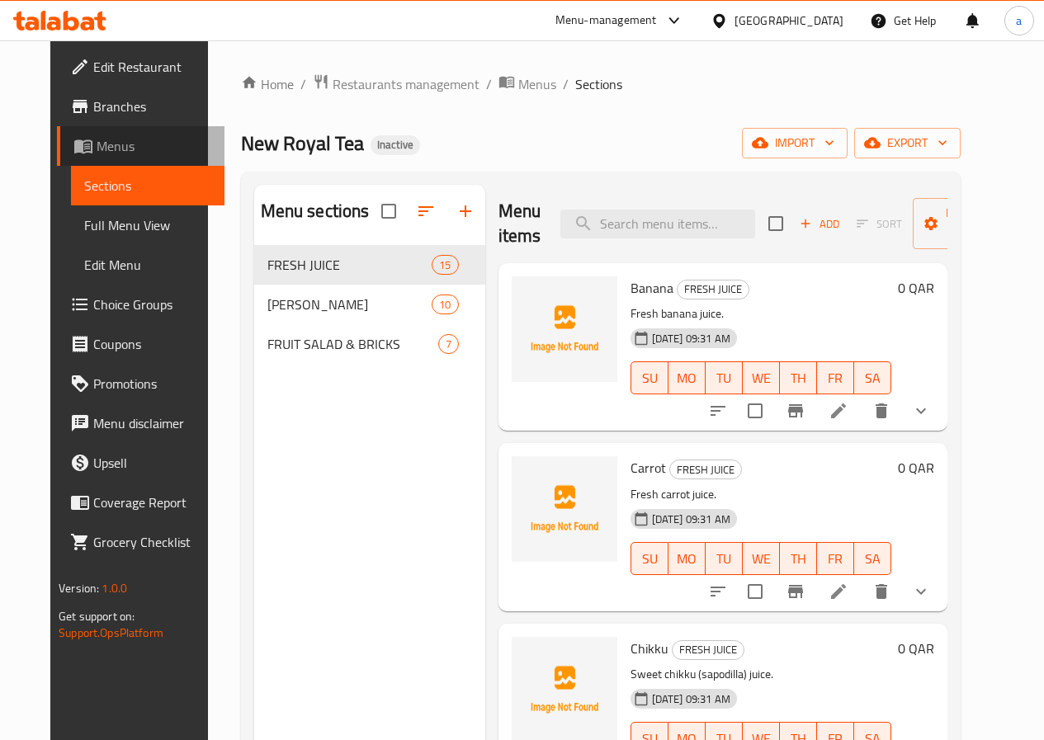
click at [97, 142] on span "Menus" at bounding box center [154, 146] width 115 height 20
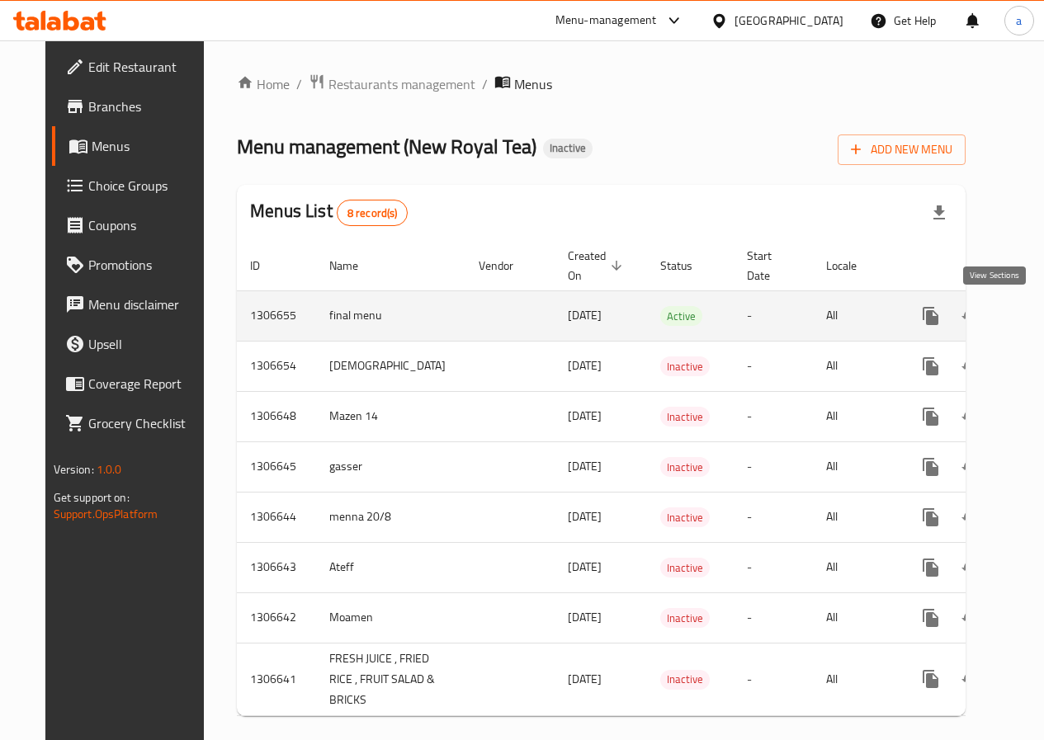
click at [1040, 309] on icon "enhanced table" at bounding box center [1050, 316] width 20 height 20
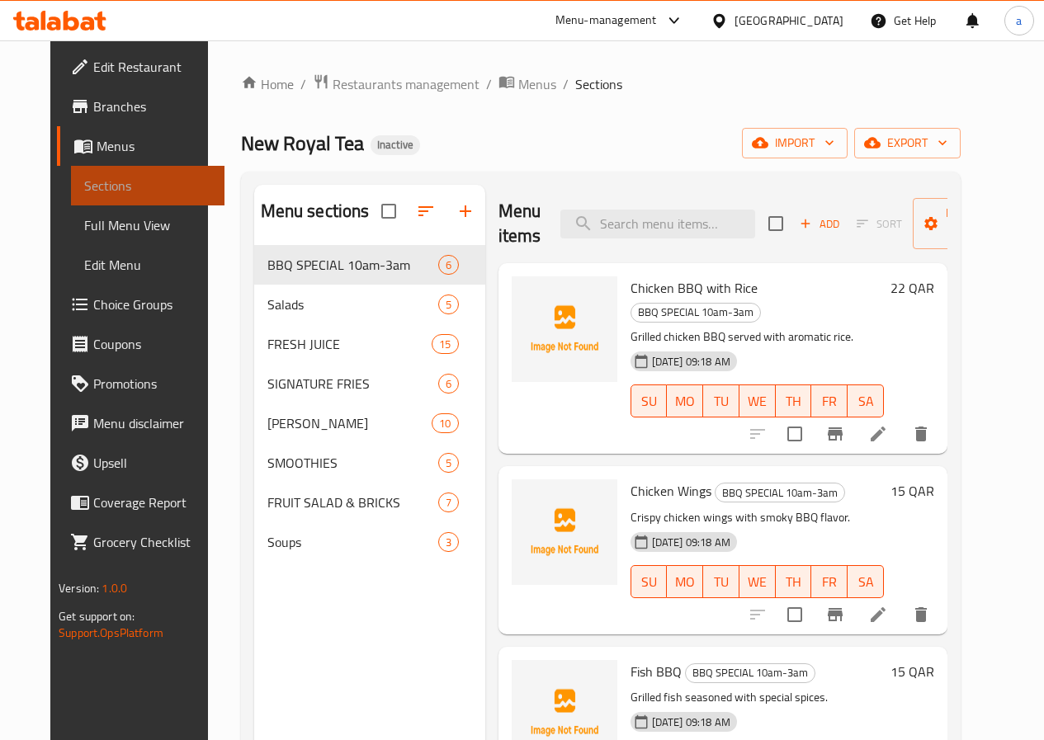
click at [88, 197] on link "Sections" at bounding box center [147, 186] width 153 height 40
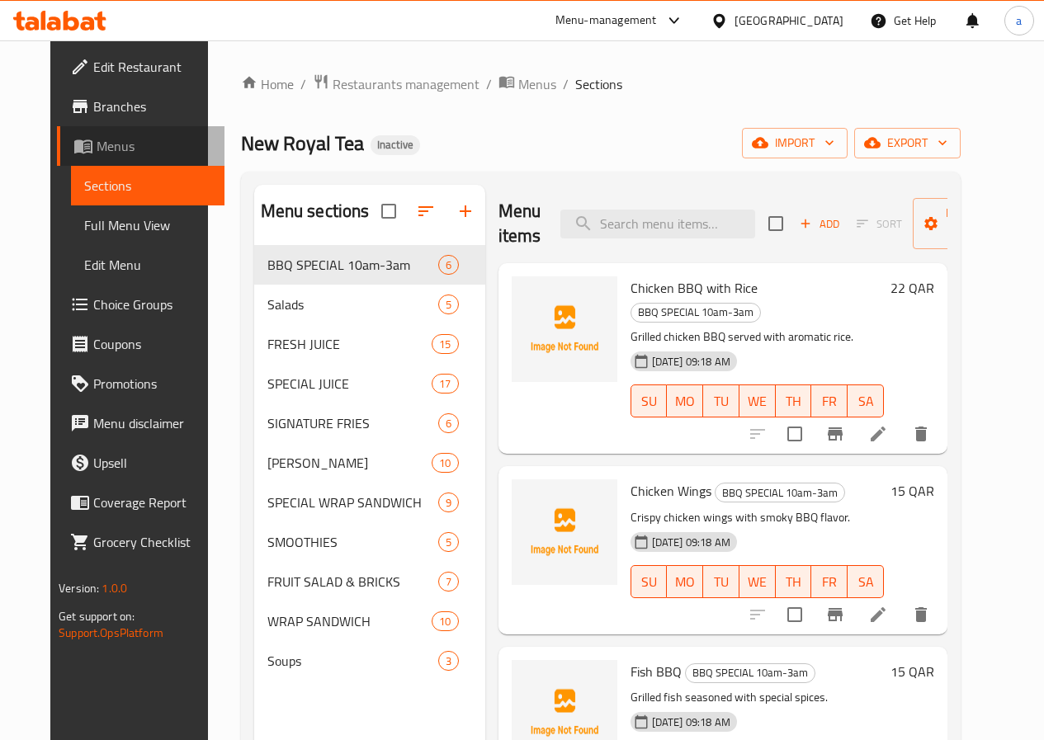
click at [97, 143] on span "Menus" at bounding box center [154, 146] width 115 height 20
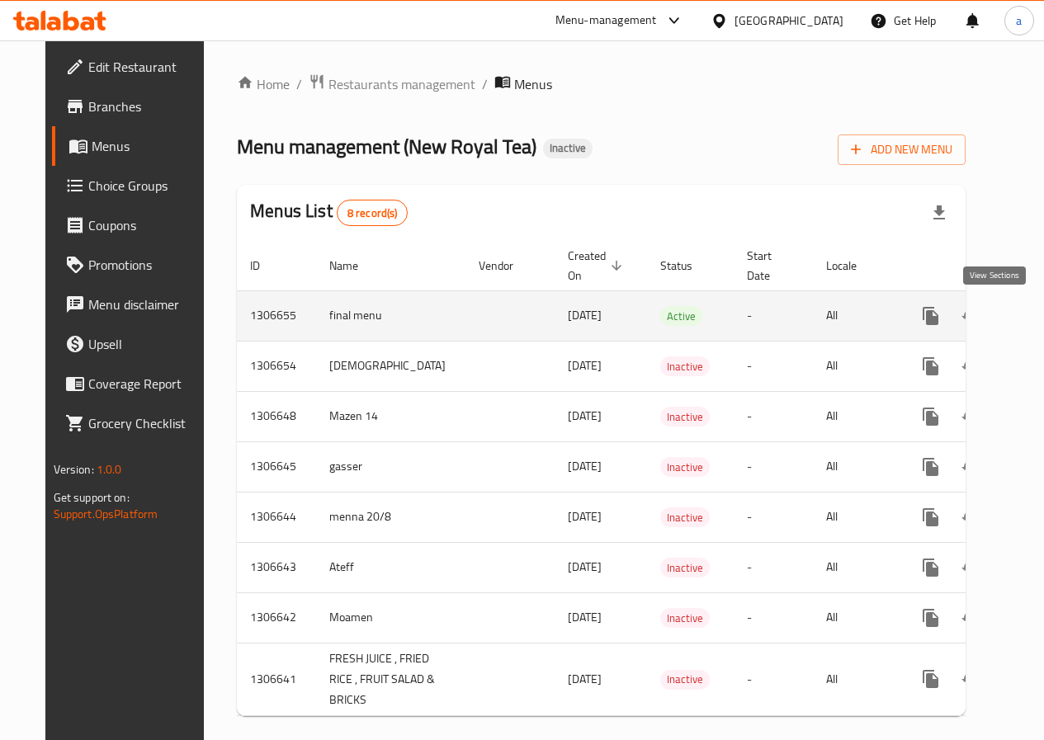
click at [1042, 317] on icon "enhanced table" at bounding box center [1049, 316] width 15 height 15
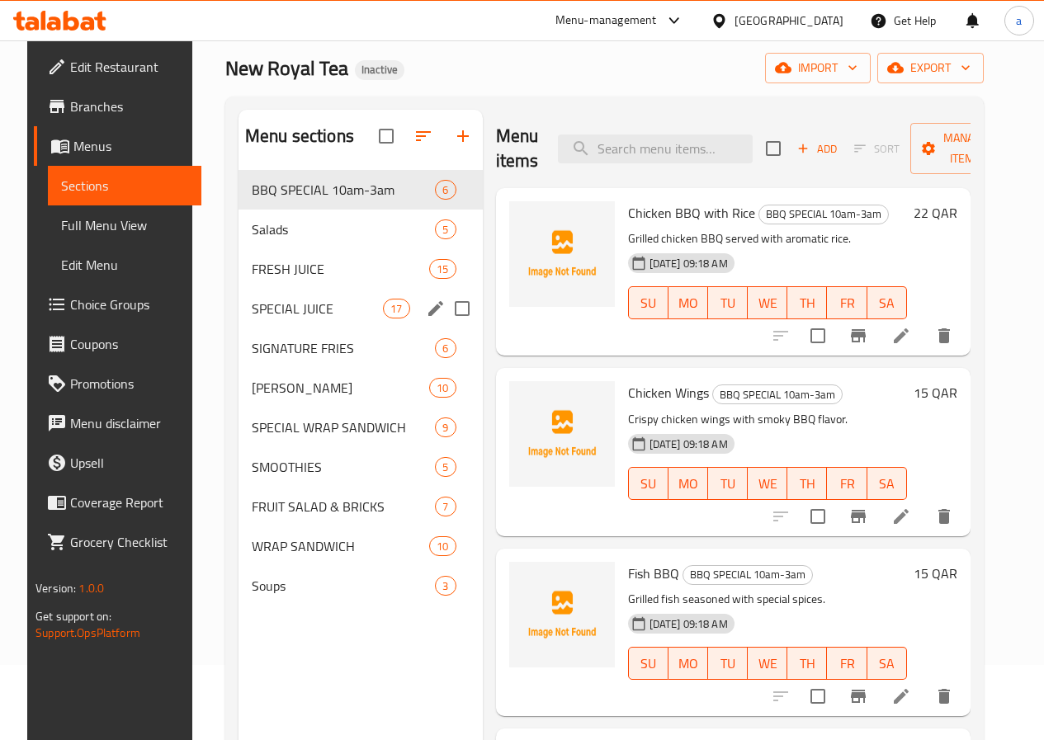
scroll to position [66, 0]
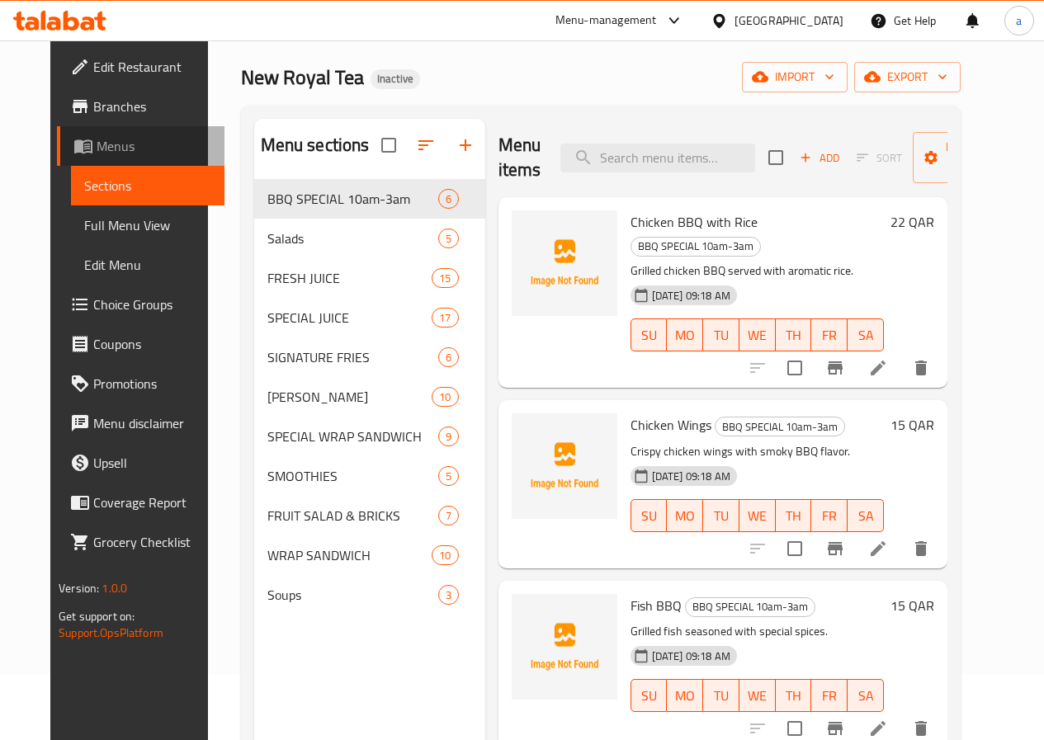
click at [97, 149] on span "Menus" at bounding box center [154, 146] width 115 height 20
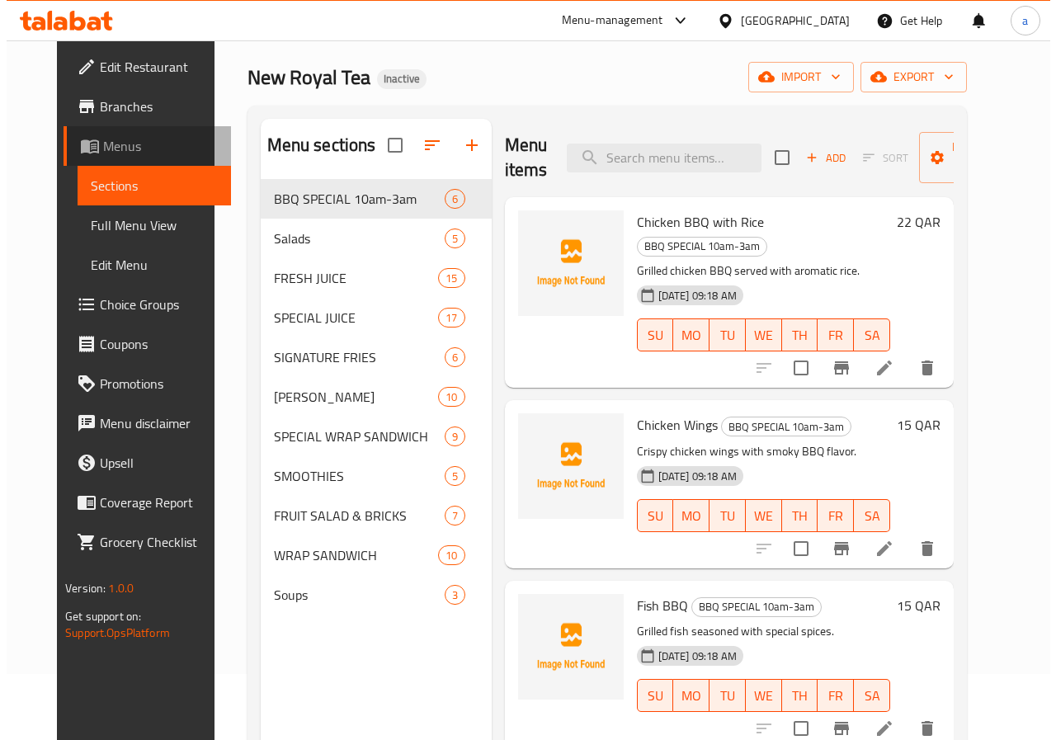
scroll to position [55, 0]
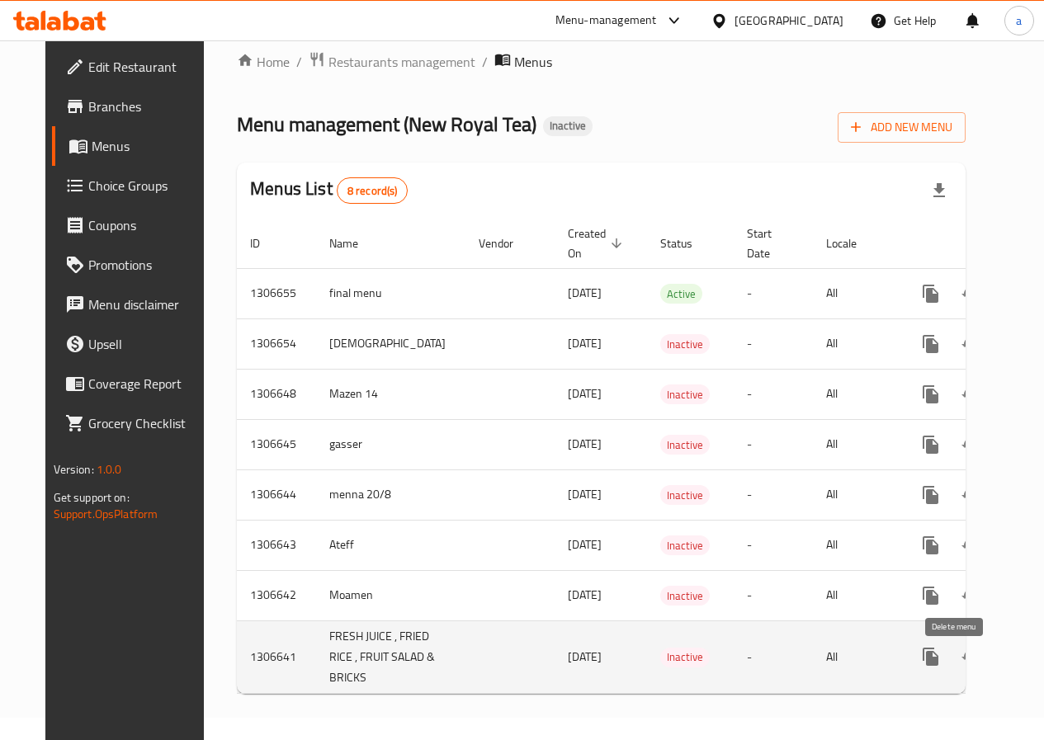
click at [1004, 649] on icon "enhanced table" at bounding box center [1010, 656] width 12 height 15
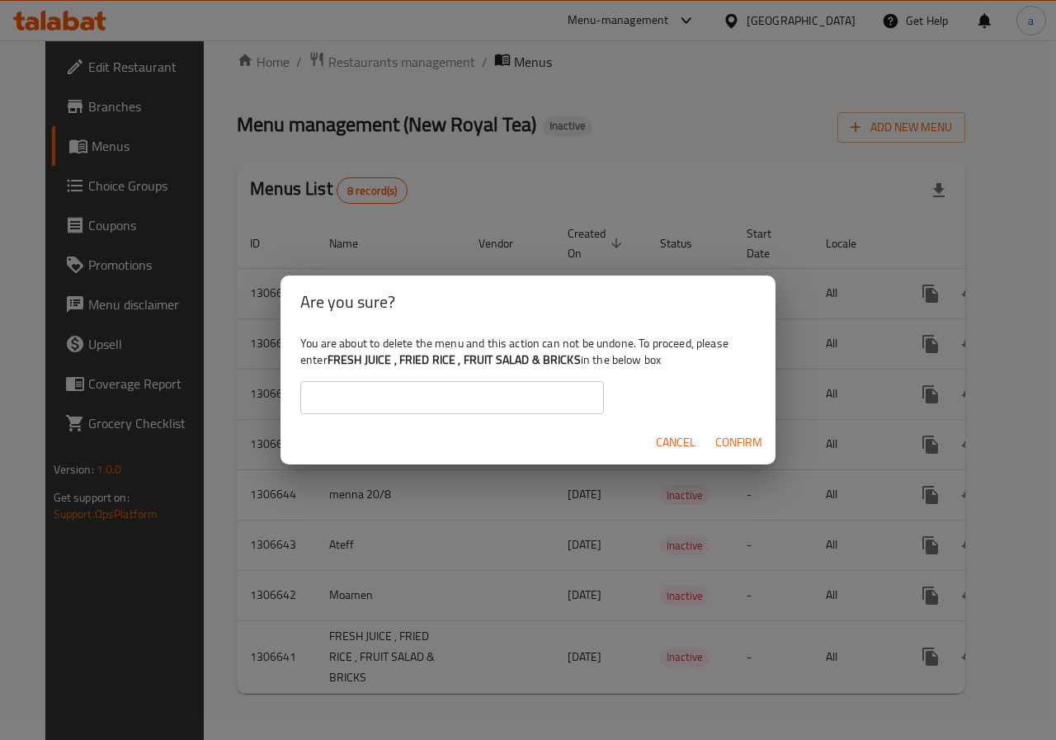
click at [383, 389] on input "text" at bounding box center [452, 397] width 304 height 33
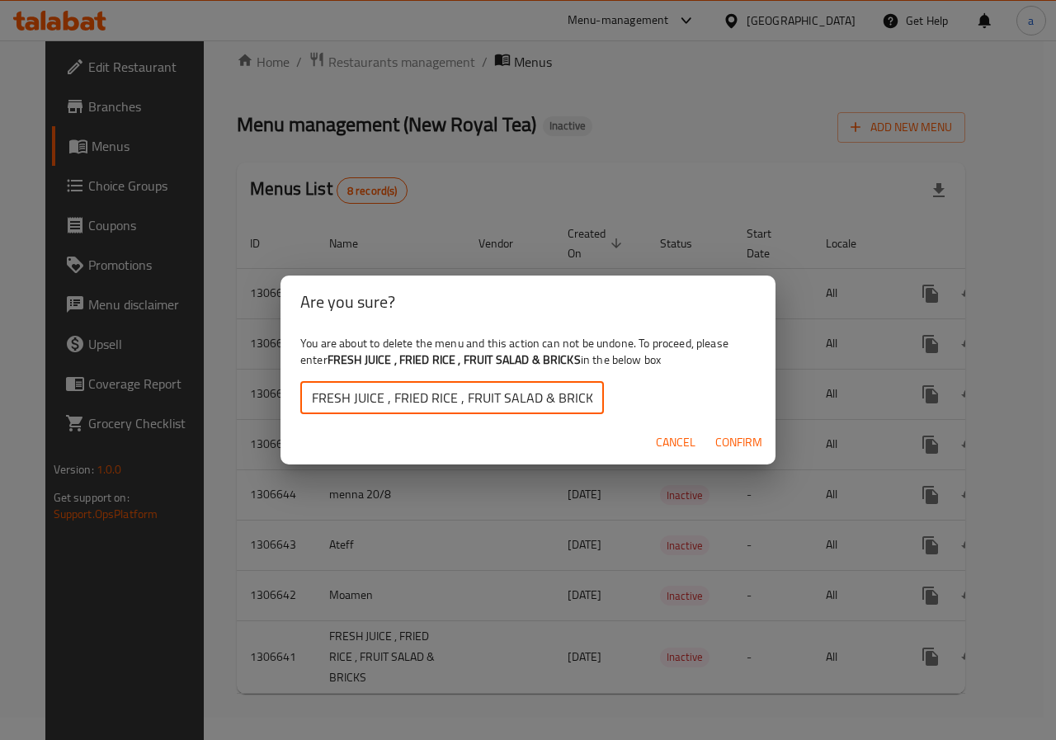
drag, startPoint x: 309, startPoint y: 403, endPoint x: 291, endPoint y: 404, distance: 18.2
click at [291, 404] on div "You are about to delete the menu and this action can not be undone. To proceed,…" at bounding box center [528, 374] width 495 height 92
click at [586, 403] on input "FRESH JUICE , FRIED RICE , FRUIT SALAD & BRICKS" at bounding box center [452, 397] width 304 height 33
click at [726, 436] on span "Confirm" at bounding box center [738, 442] width 47 height 21
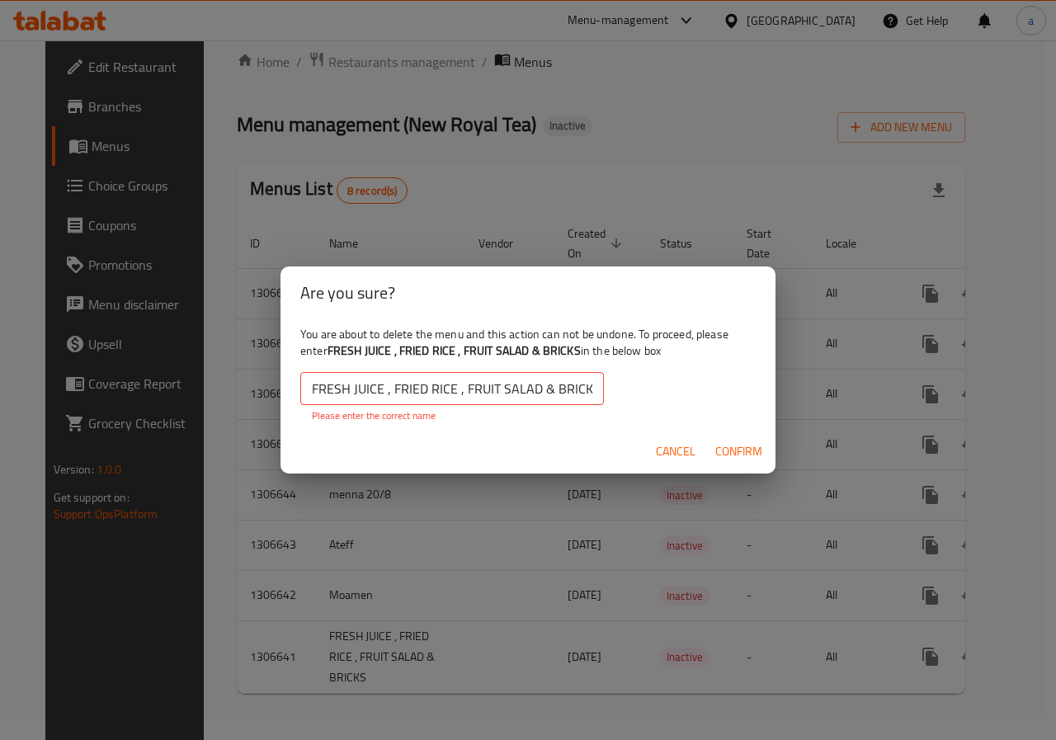
click at [492, 381] on input "FRESH JUICE , FRIED RICE , FRUIT SALAD & BRICKS" at bounding box center [452, 388] width 304 height 33
paste input ""FRESH JUICE FRIED RICE FRUIT SALAD & BRICKS ""
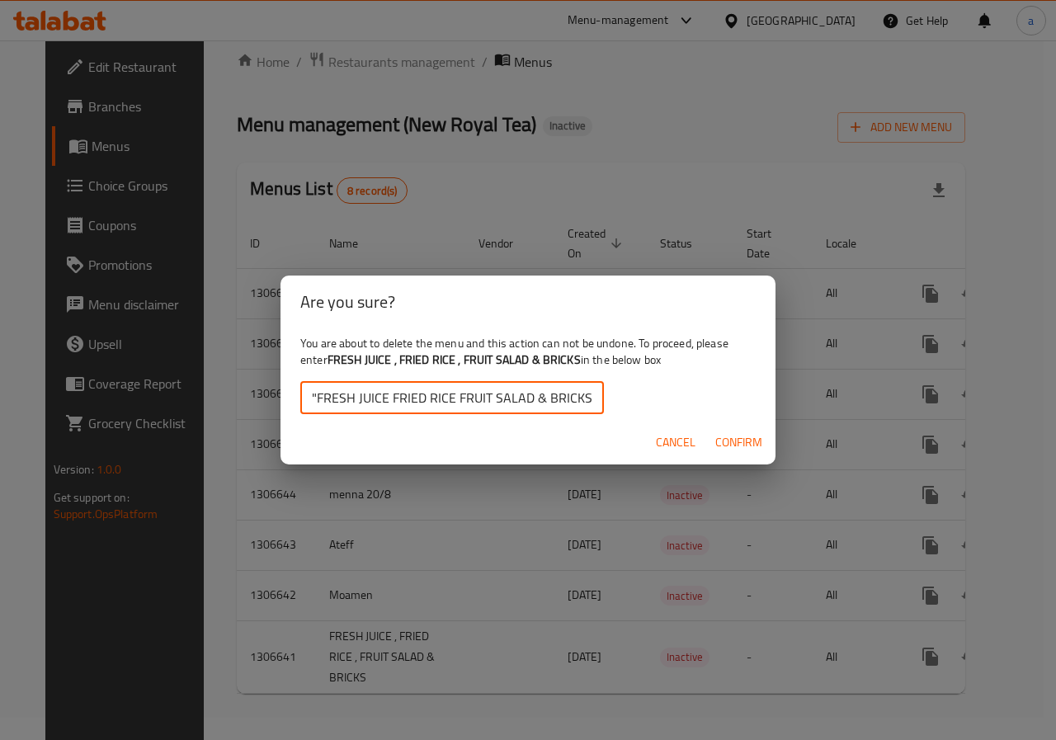
drag, startPoint x: 317, startPoint y: 397, endPoint x: 390, endPoint y: 402, distance: 73.6
click at [316, 398] on input ""FRESH JUICE FRIED RICE FRUIT SALAD & BRICKS" at bounding box center [452, 397] width 304 height 33
click at [753, 434] on span "Confirm" at bounding box center [738, 442] width 47 height 21
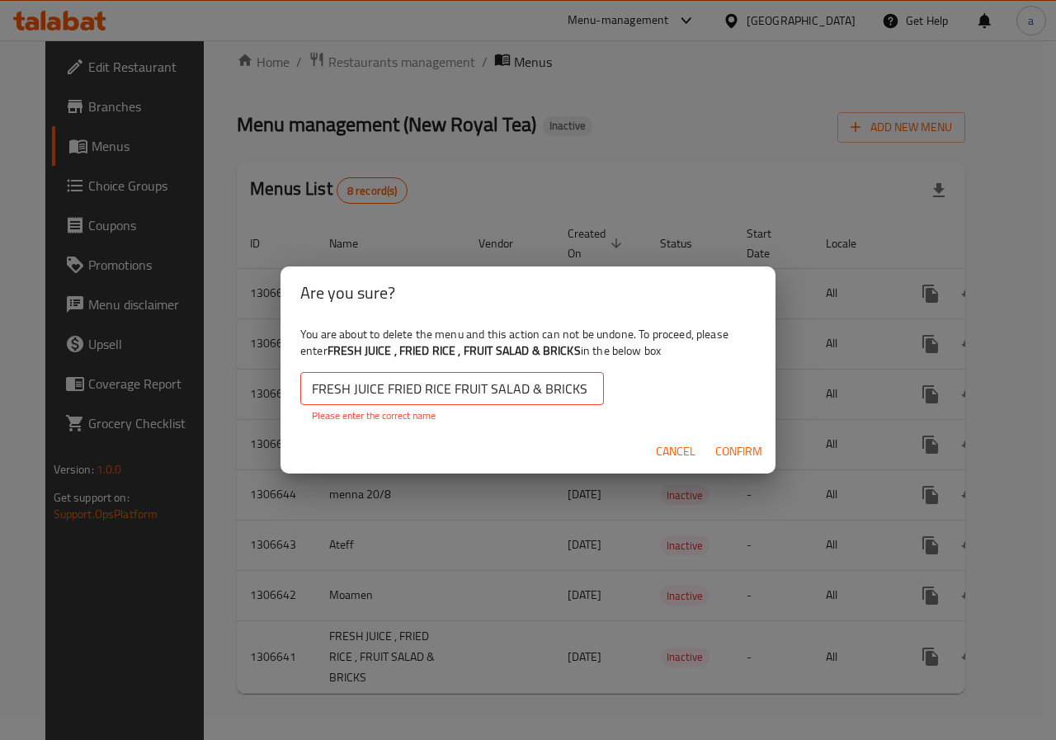
click at [592, 383] on input "FRESH JUICE FRIED RICE FRUIT SALAD & BRICKS" at bounding box center [452, 388] width 304 height 33
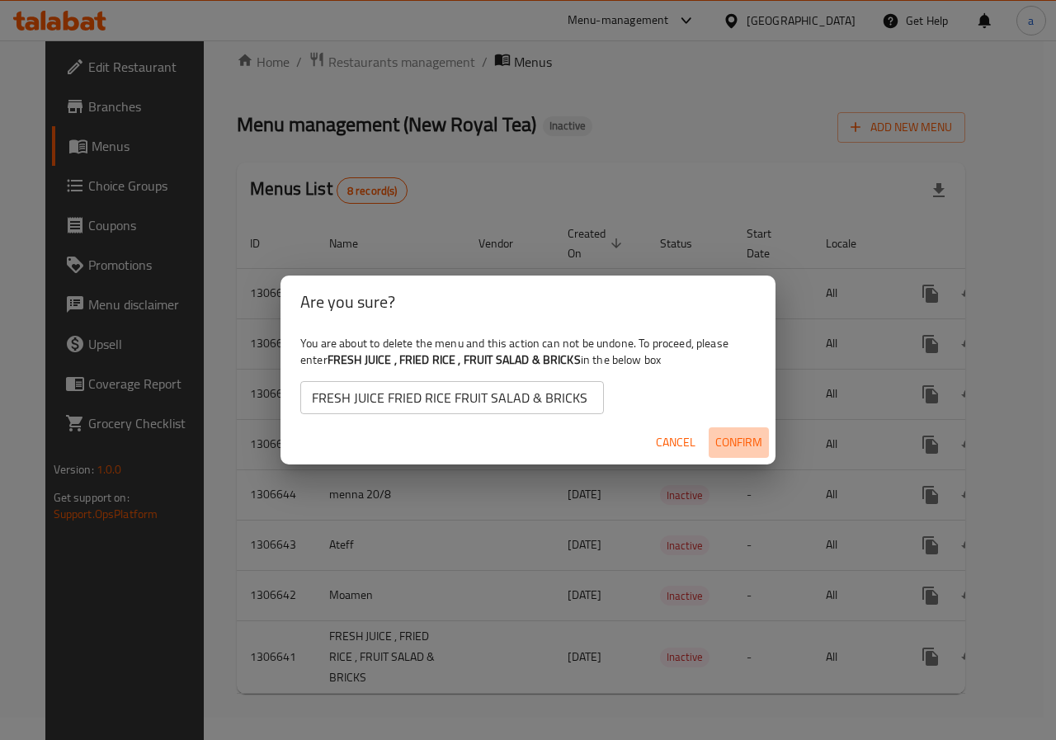
click at [755, 444] on span "Confirm" at bounding box center [738, 442] width 47 height 21
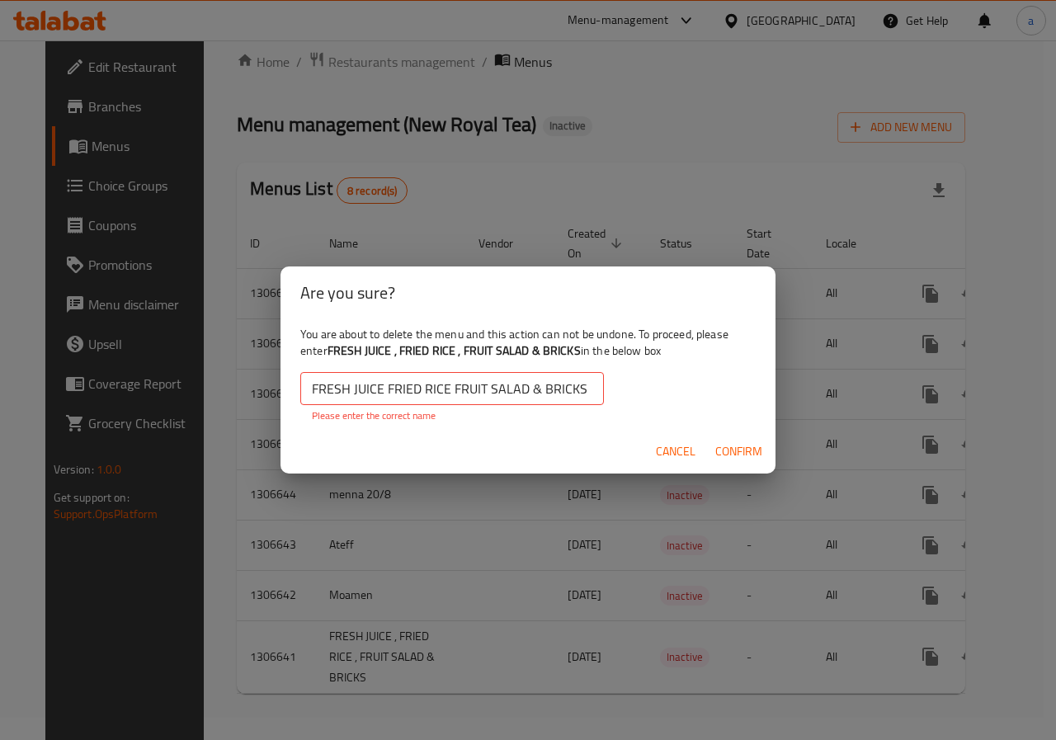
click at [311, 388] on input "FRESH JUICE FRIED RICE FRUIT SALAD & BRICKS" at bounding box center [452, 388] width 304 height 33
click at [375, 389] on input "FRESH JUICE FRIED RICE FRUIT SALAD & BRICKS" at bounding box center [452, 388] width 304 height 33
click at [383, 381] on input "FRESH JUICE FRIED RICE FRUIT SALAD & BRICKS" at bounding box center [452, 388] width 304 height 33
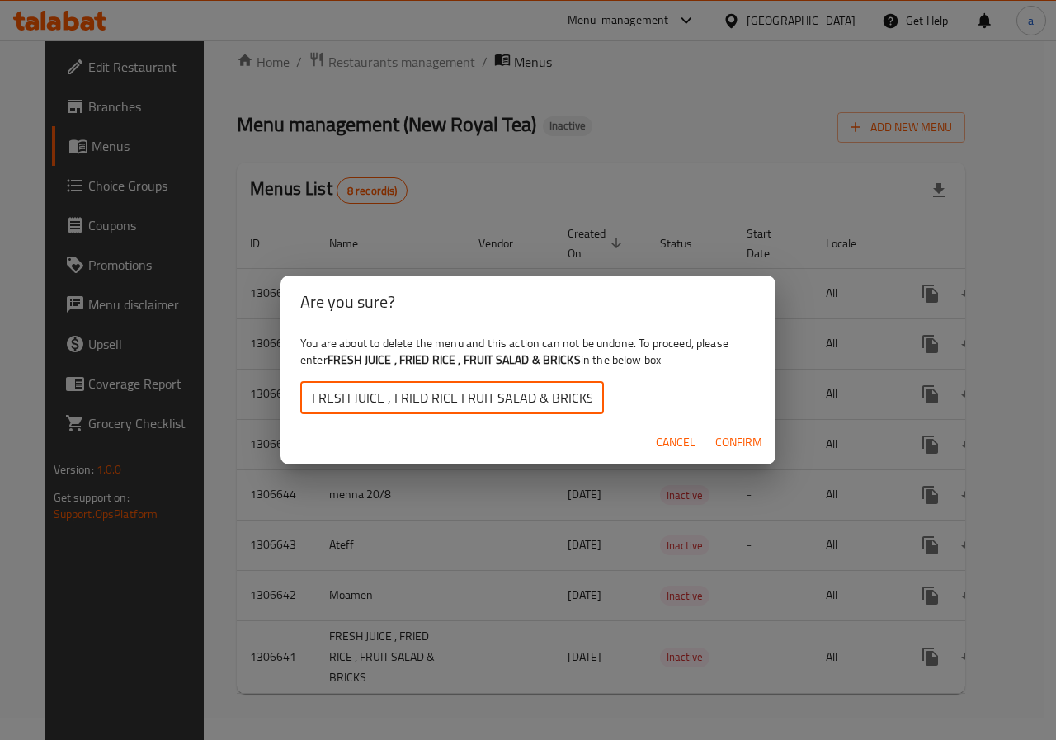
drag, startPoint x: 455, startPoint y: 397, endPoint x: 484, endPoint y: 395, distance: 29.8
click at [458, 397] on input "FRESH JUICE , FRIED RICE FRUIT SALAD & BRICKS" at bounding box center [452, 397] width 304 height 33
type input "FRESH JUICE , FRIED RICE , FRUIT SALAD & BRICKS"
click at [712, 435] on button "Confirm" at bounding box center [739, 442] width 60 height 31
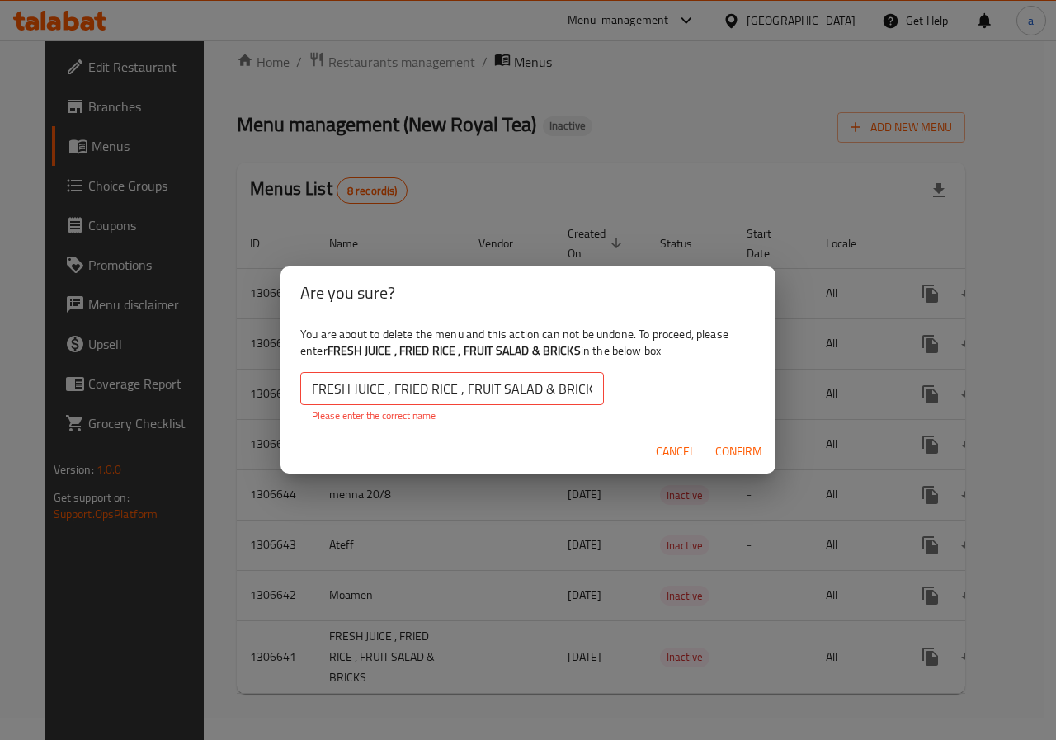
click at [310, 380] on input "FRESH JUICE , FRIED RICE , FRUIT SALAD & BRICKS" at bounding box center [452, 388] width 304 height 33
click at [314, 390] on input "FRESH JUICE , FRIED RICE , FRUIT SALAD & BRICKS" at bounding box center [452, 388] width 304 height 33
click at [488, 384] on input "FRESH JUICE , FRIED RICE , FRUIT SALAD & BRICKS" at bounding box center [452, 388] width 304 height 33
click at [735, 450] on span "Confirm" at bounding box center [738, 451] width 47 height 21
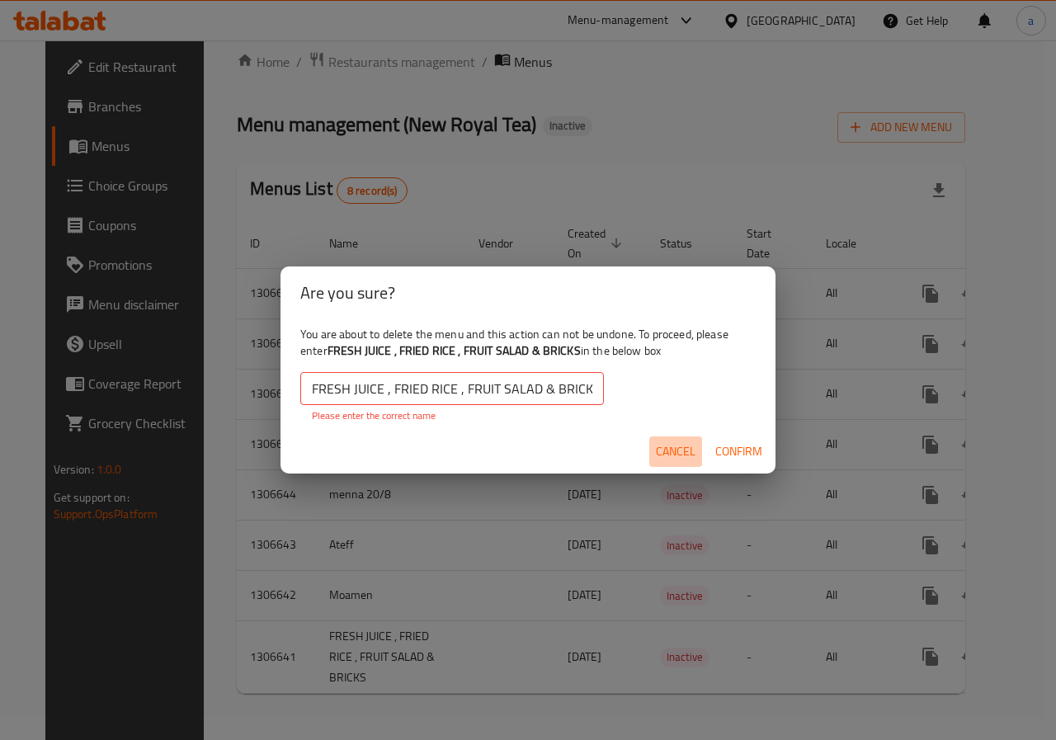
click at [675, 444] on span "Cancel" at bounding box center [676, 451] width 40 height 21
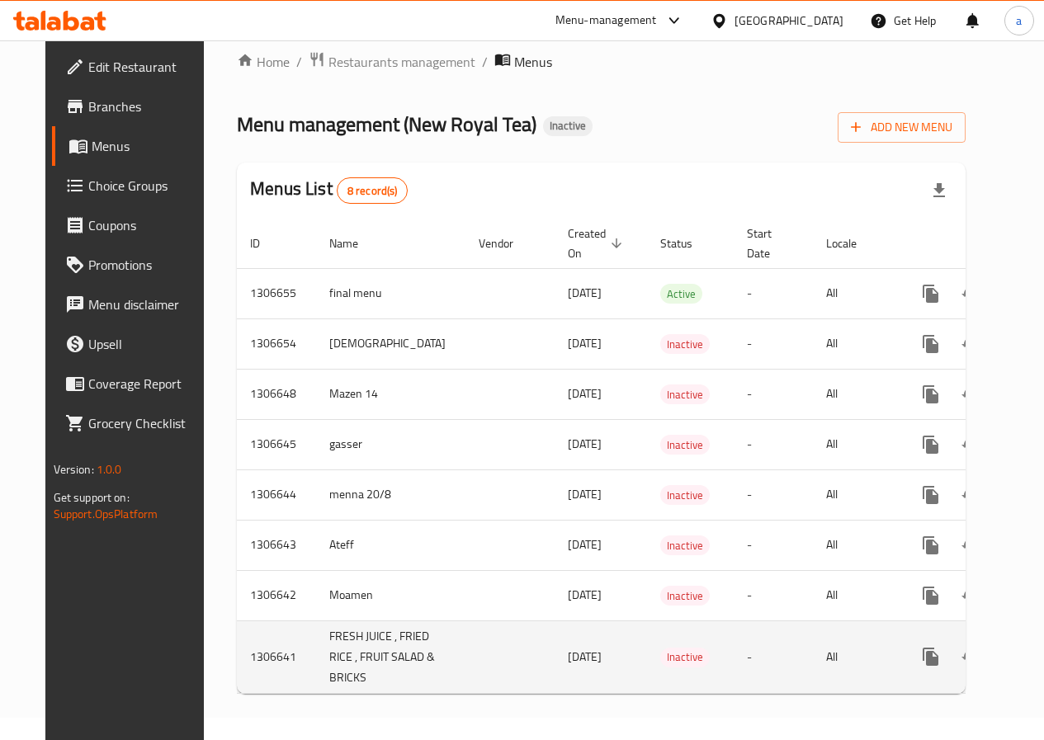
click at [660, 648] on span "Inactive" at bounding box center [685, 657] width 50 height 19
click at [1040, 647] on icon "enhanced table" at bounding box center [1050, 657] width 20 height 20
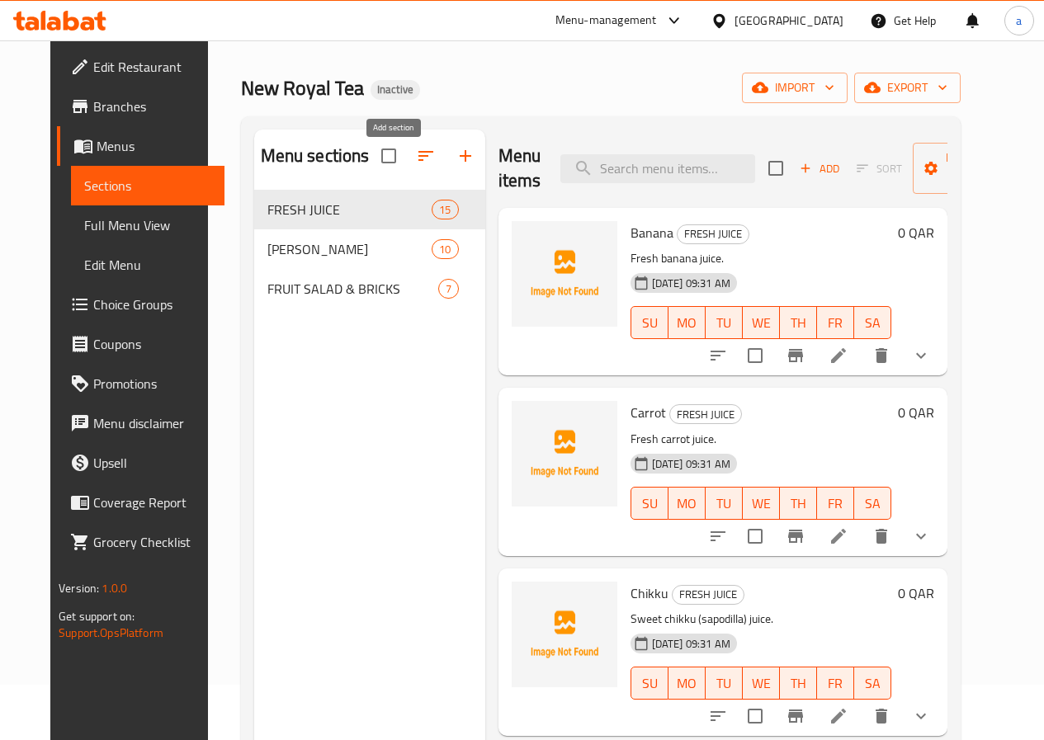
click at [446, 174] on button "button" at bounding box center [466, 156] width 40 height 40
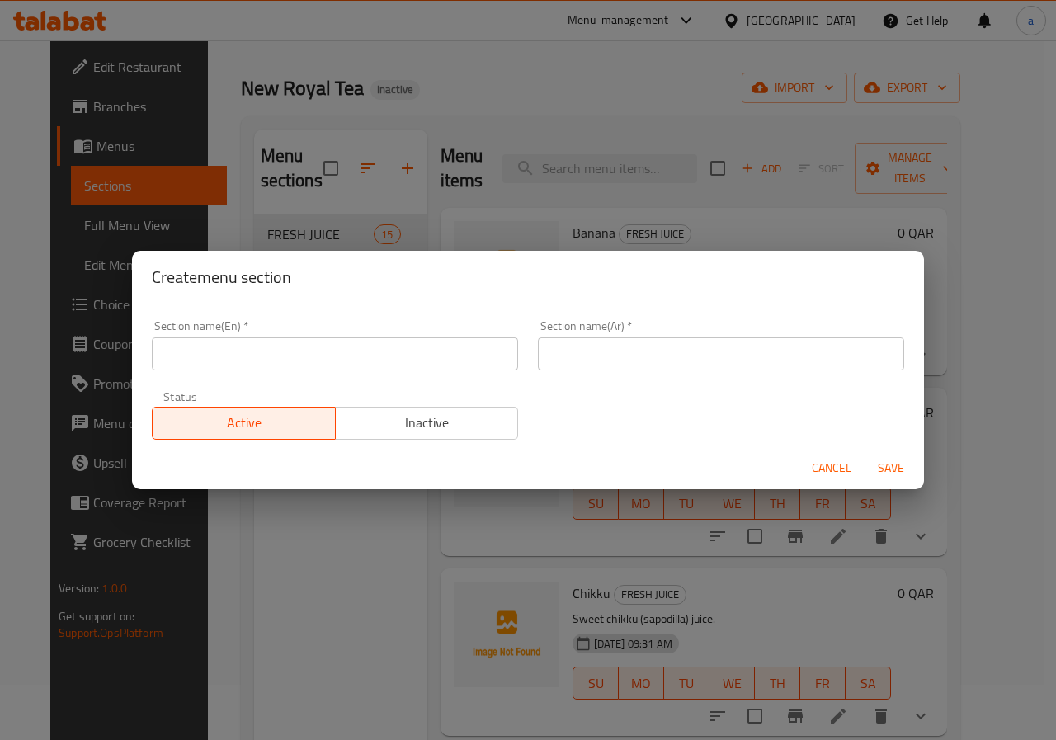
click at [380, 528] on div "Create menu section Section name(En)   * Section name(En) * Section name(Ar)   …" at bounding box center [528, 370] width 1056 height 740
click at [817, 460] on span "Cancel" at bounding box center [832, 468] width 40 height 21
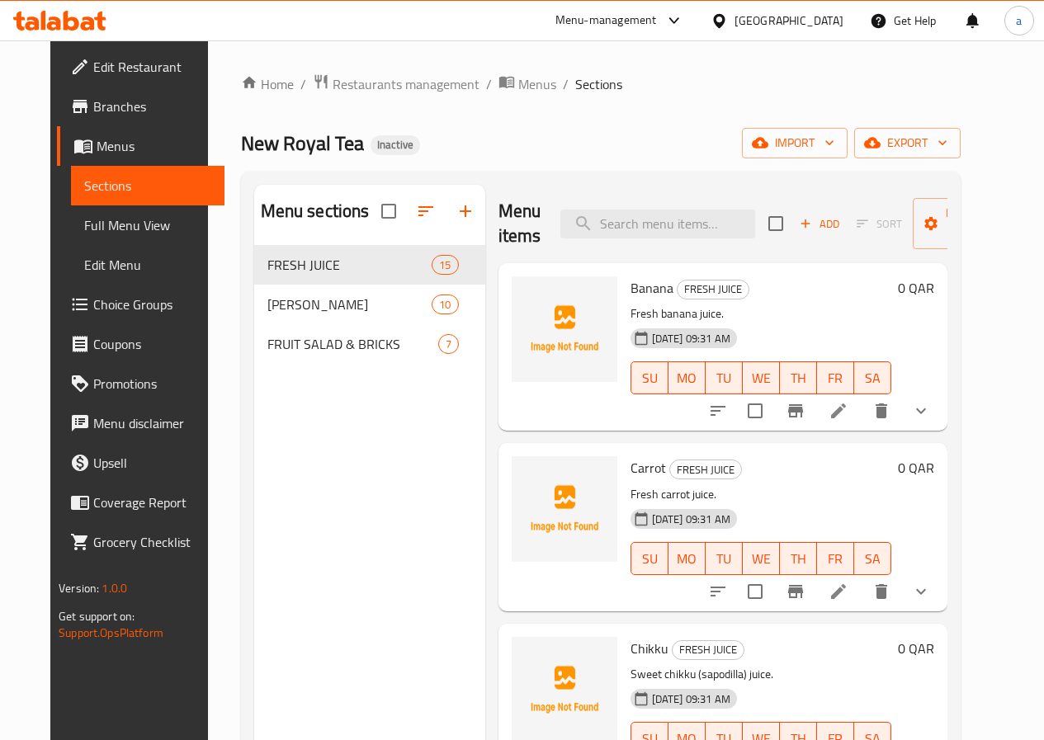
click at [314, 141] on span "New Royal Tea" at bounding box center [302, 143] width 123 height 37
click at [926, 238] on span "Manage items" at bounding box center [968, 223] width 84 height 41
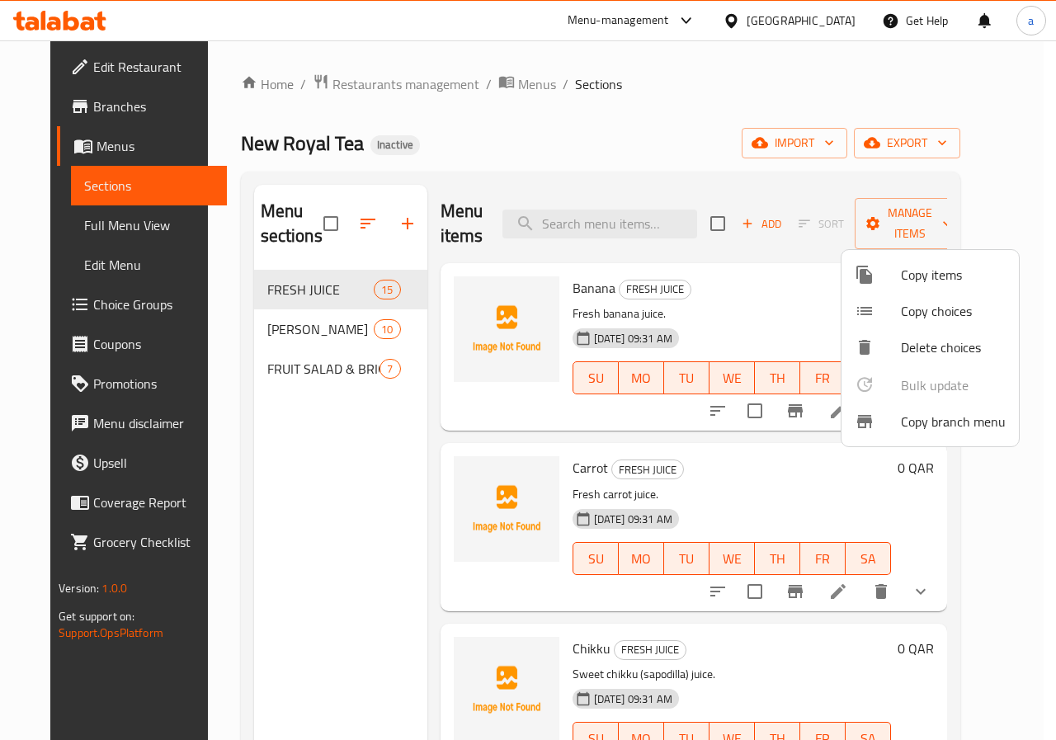
click at [279, 300] on div at bounding box center [528, 370] width 1056 height 740
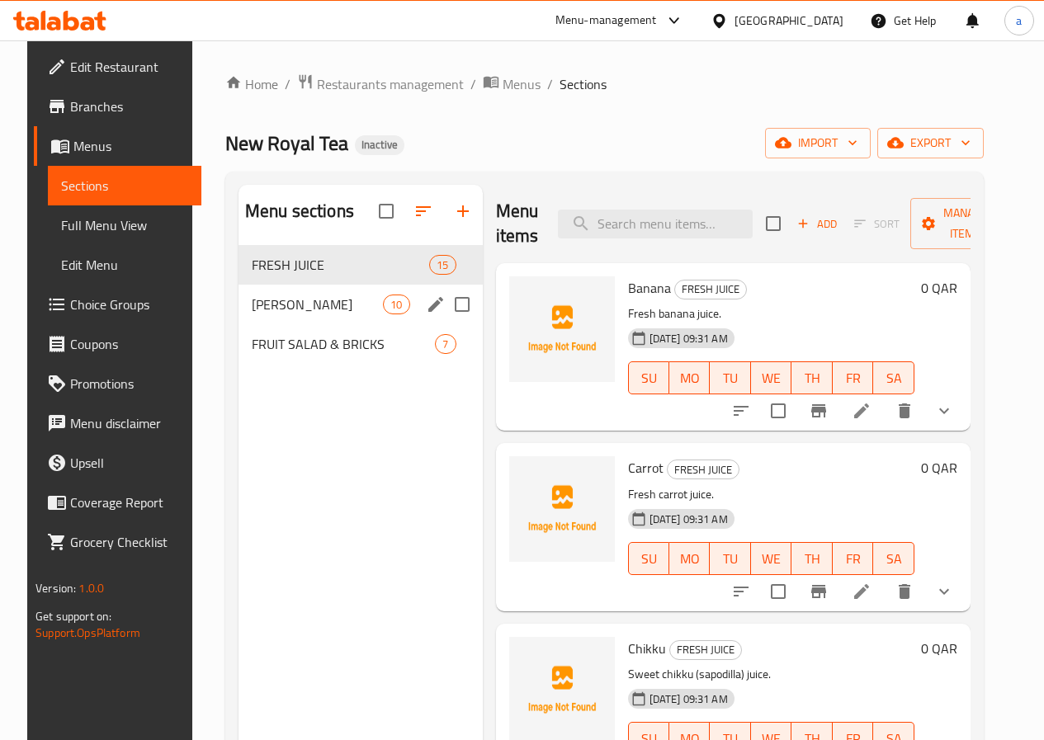
drag, startPoint x: 333, startPoint y: 310, endPoint x: 344, endPoint y: 317, distance: 12.6
click at [333, 311] on div "FRIED RICE 10" at bounding box center [360, 305] width 244 height 40
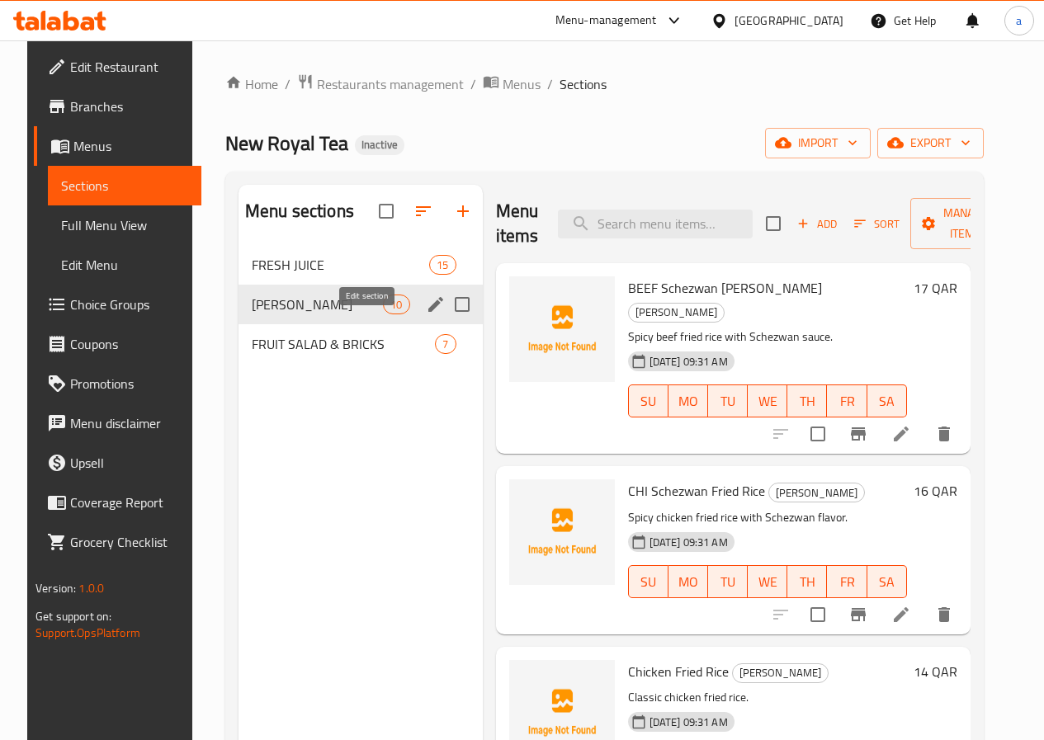
click at [445, 322] on input "Menu sections" at bounding box center [462, 304] width 35 height 35
checkbox input "true"
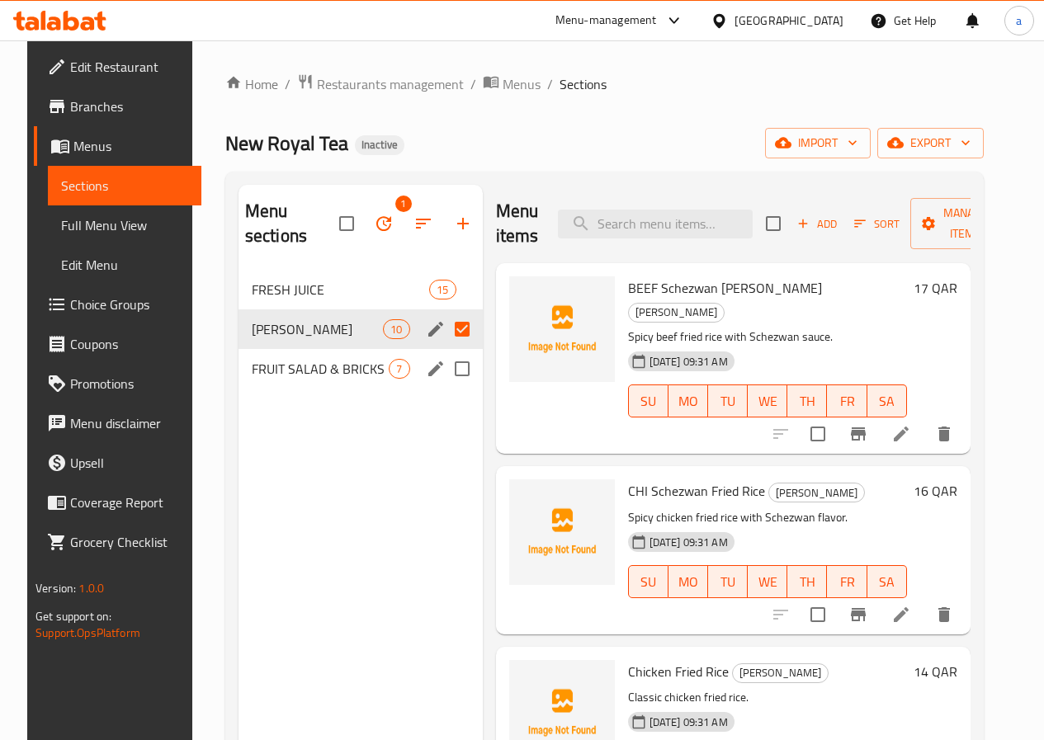
click at [445, 366] on input "Menu sections" at bounding box center [462, 369] width 35 height 35
checkbox input "true"
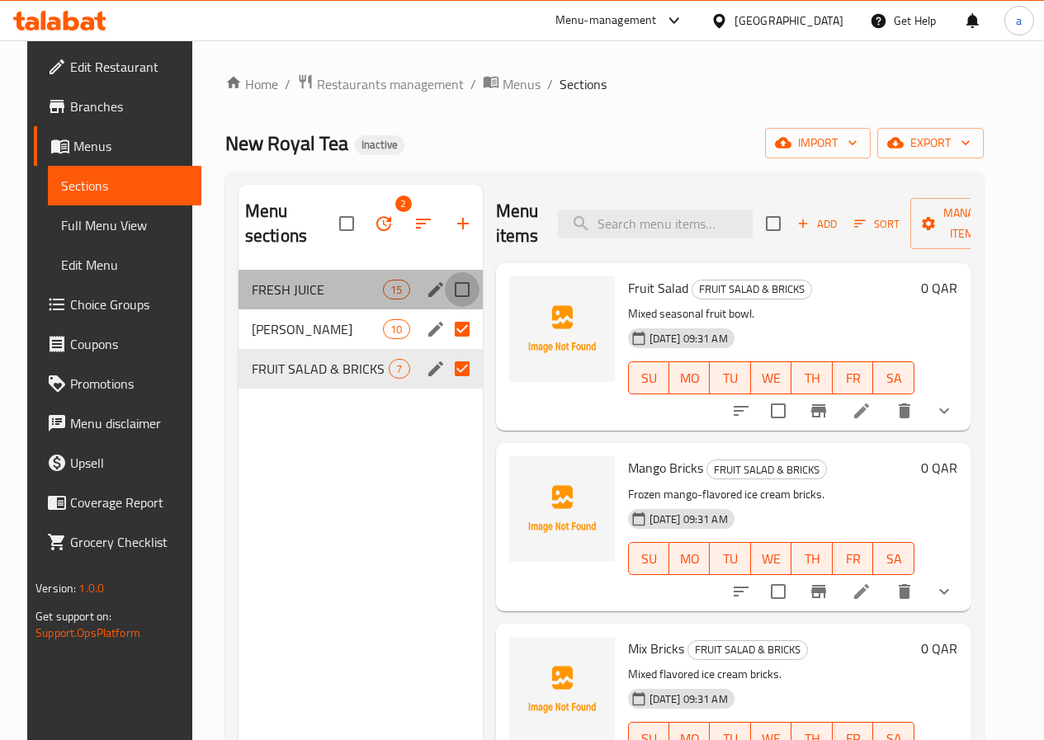
click at [445, 294] on input "Menu sections" at bounding box center [462, 289] width 35 height 35
checkbox input "true"
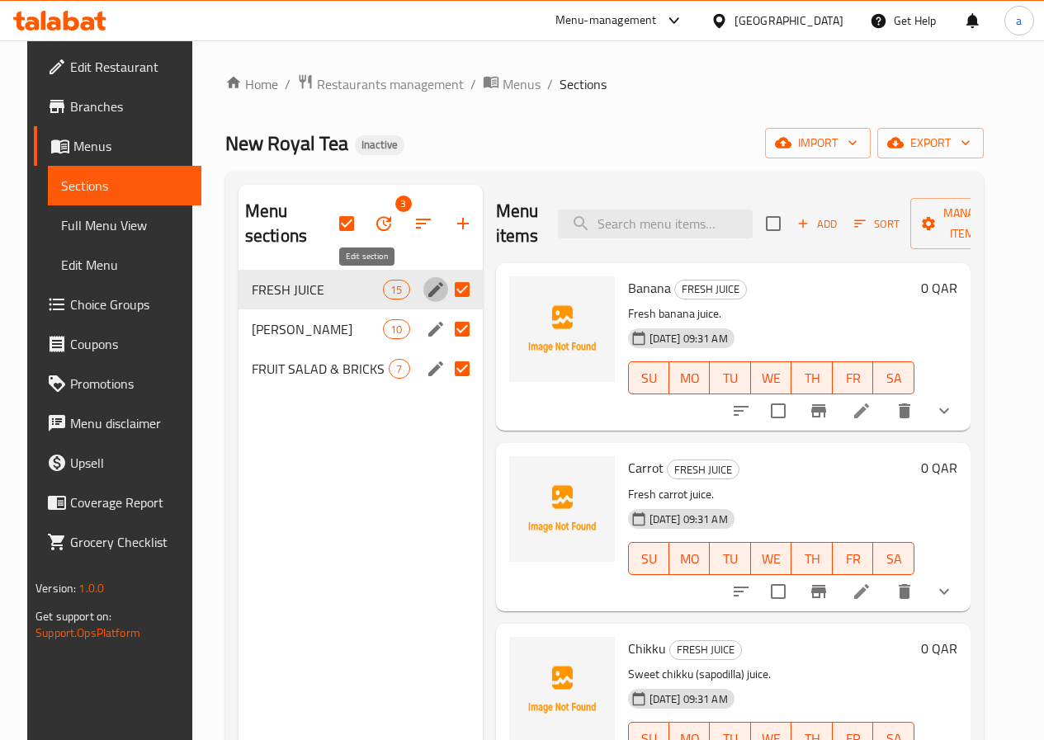
click at [426, 282] on icon "edit" at bounding box center [436, 290] width 20 height 20
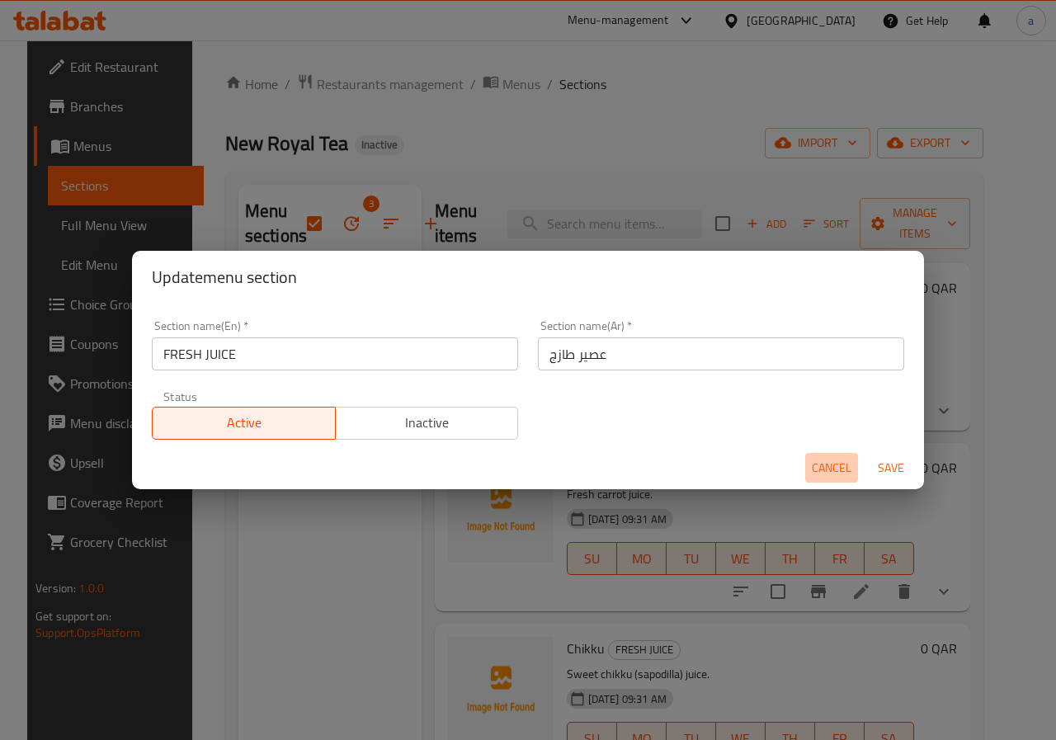
click at [814, 462] on span "Cancel" at bounding box center [832, 468] width 40 height 21
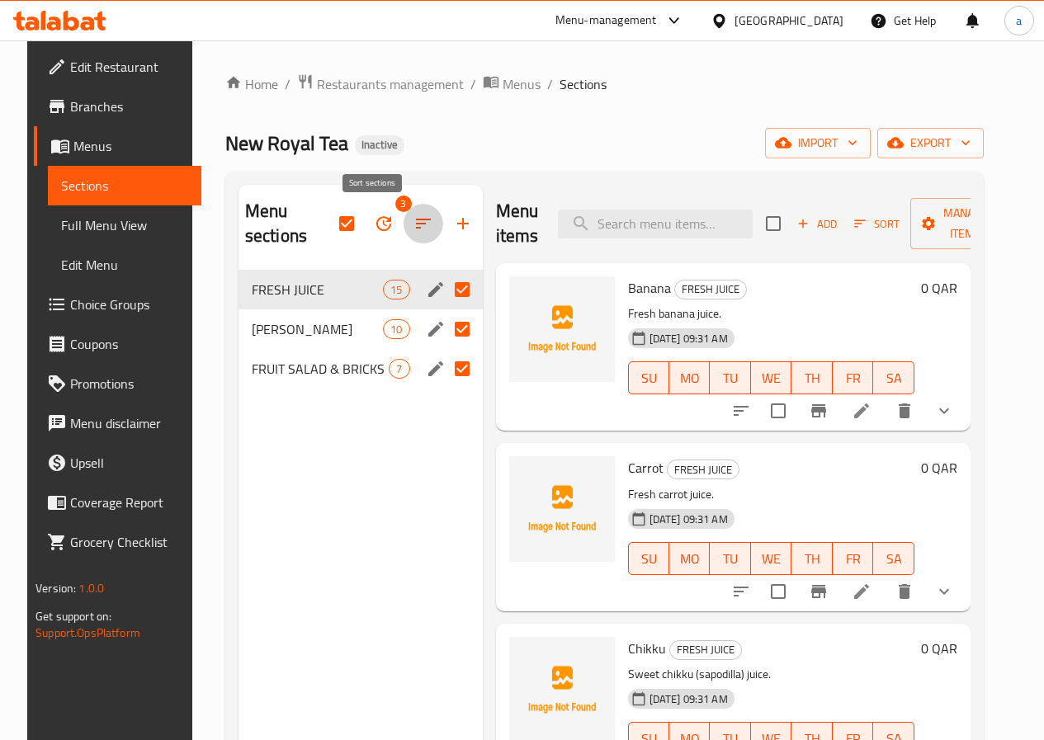
click at [403, 238] on button "button" at bounding box center [423, 224] width 40 height 40
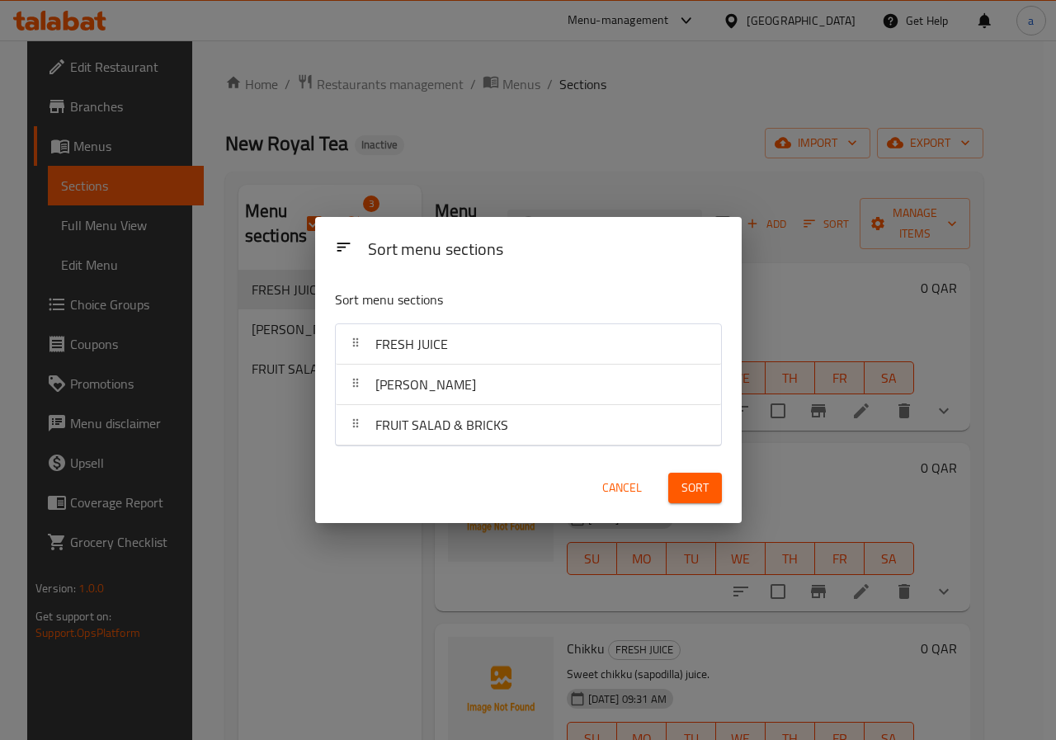
click at [626, 484] on span "Cancel" at bounding box center [622, 488] width 40 height 21
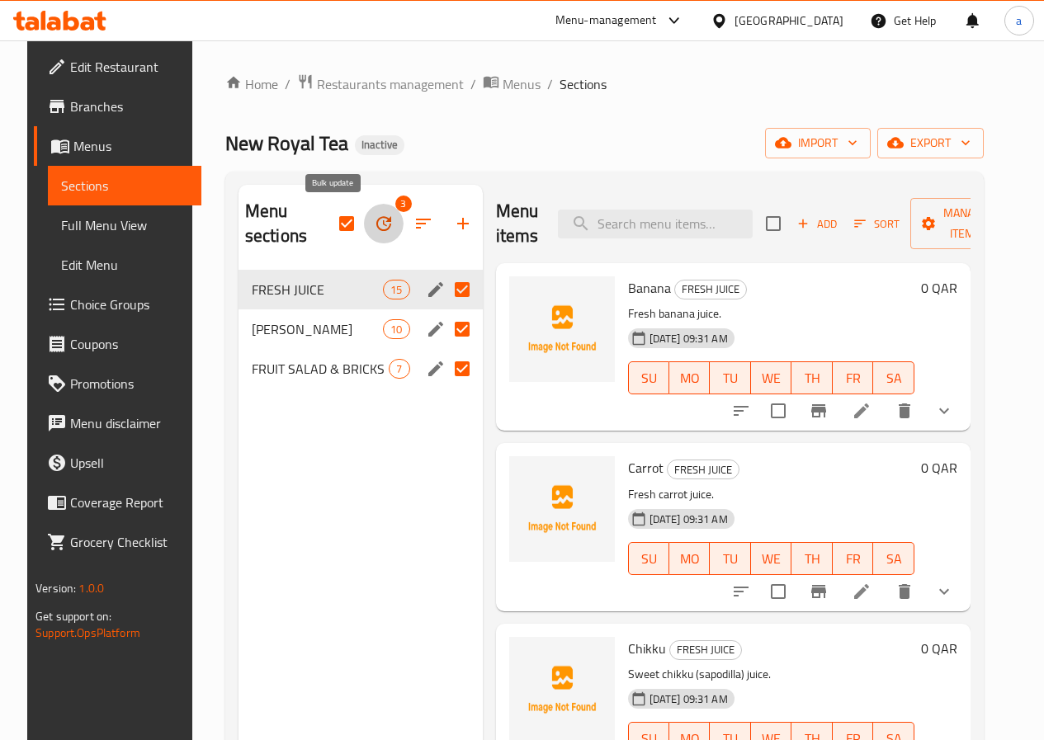
click at [364, 217] on button "button" at bounding box center [384, 224] width 40 height 40
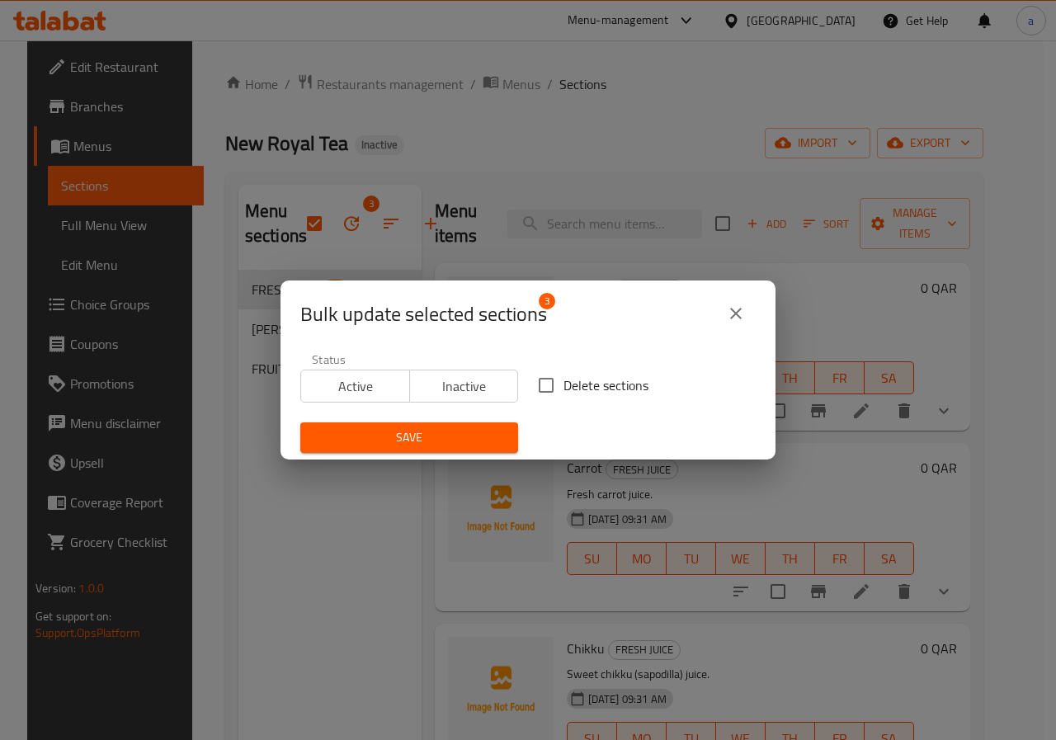
click at [538, 383] on input "Delete sections" at bounding box center [546, 385] width 35 height 35
checkbox input "true"
click at [460, 388] on span "Inactive" at bounding box center [465, 387] width 96 height 24
click at [458, 432] on span "Save" at bounding box center [409, 437] width 191 height 21
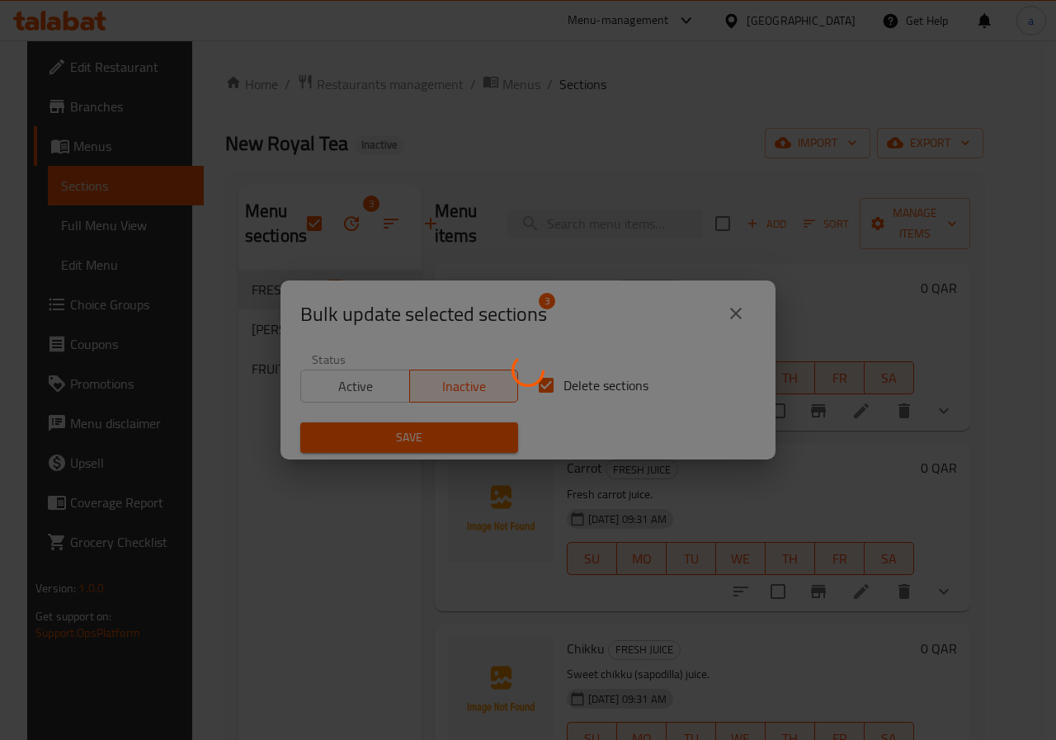
checkbox input "false"
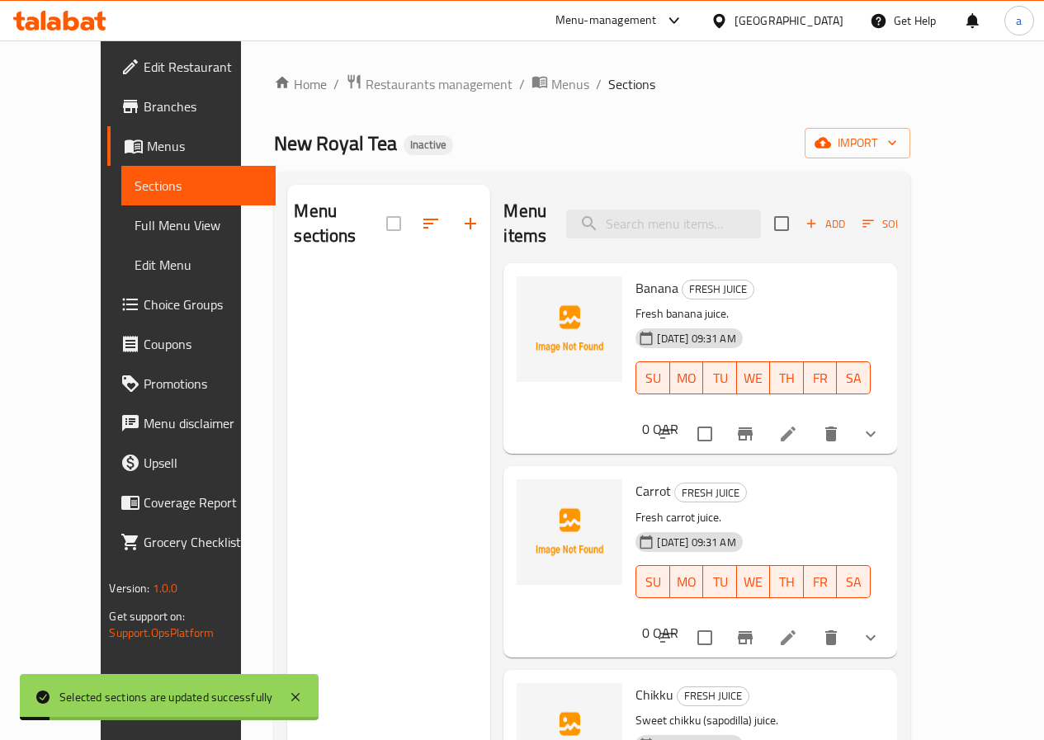
click at [134, 188] on span "Sections" at bounding box center [197, 186] width 127 height 20
click at [107, 126] on link "Menus" at bounding box center [191, 146] width 168 height 40
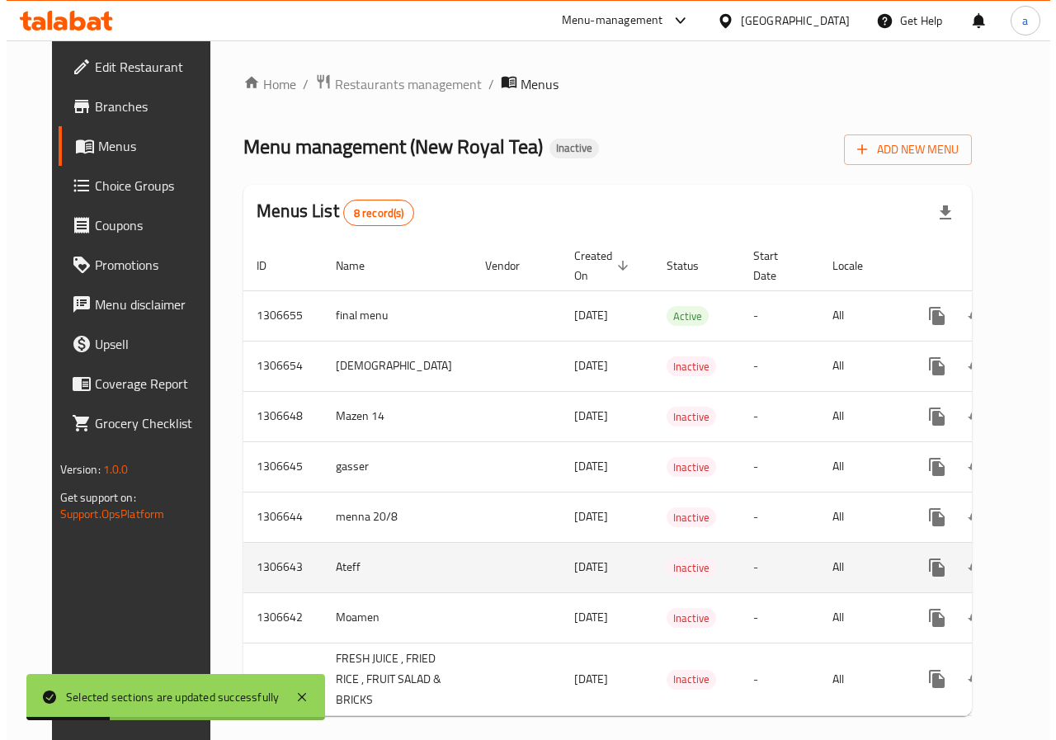
scroll to position [55, 0]
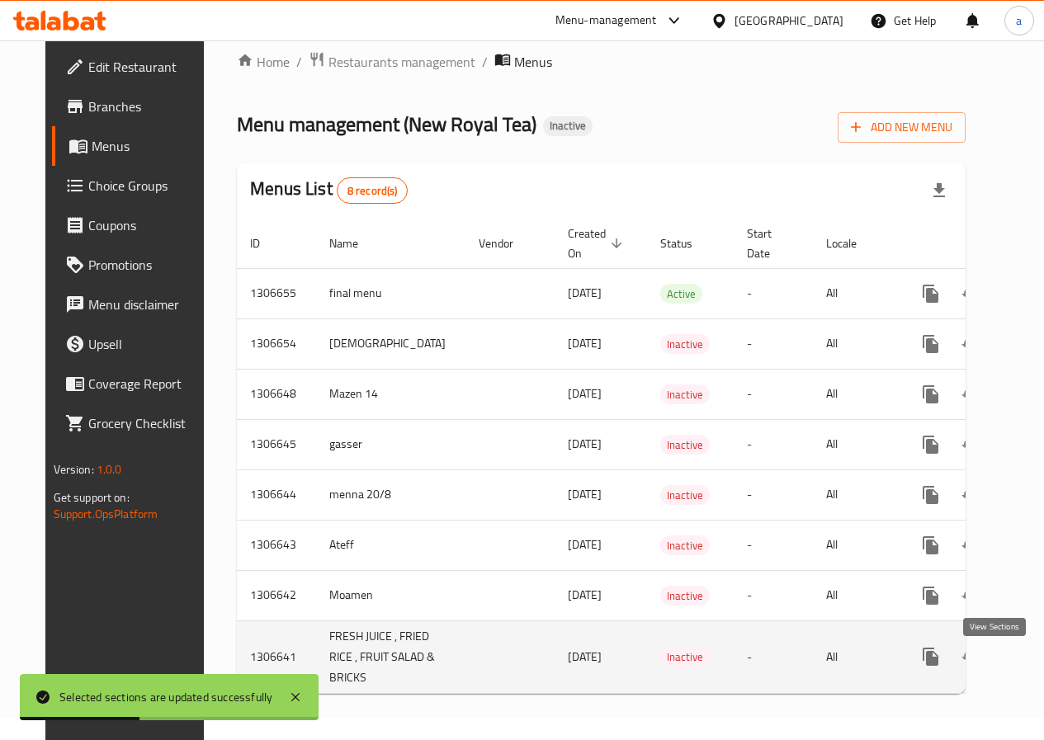
click at [1040, 647] on icon "enhanced table" at bounding box center [1050, 657] width 20 height 20
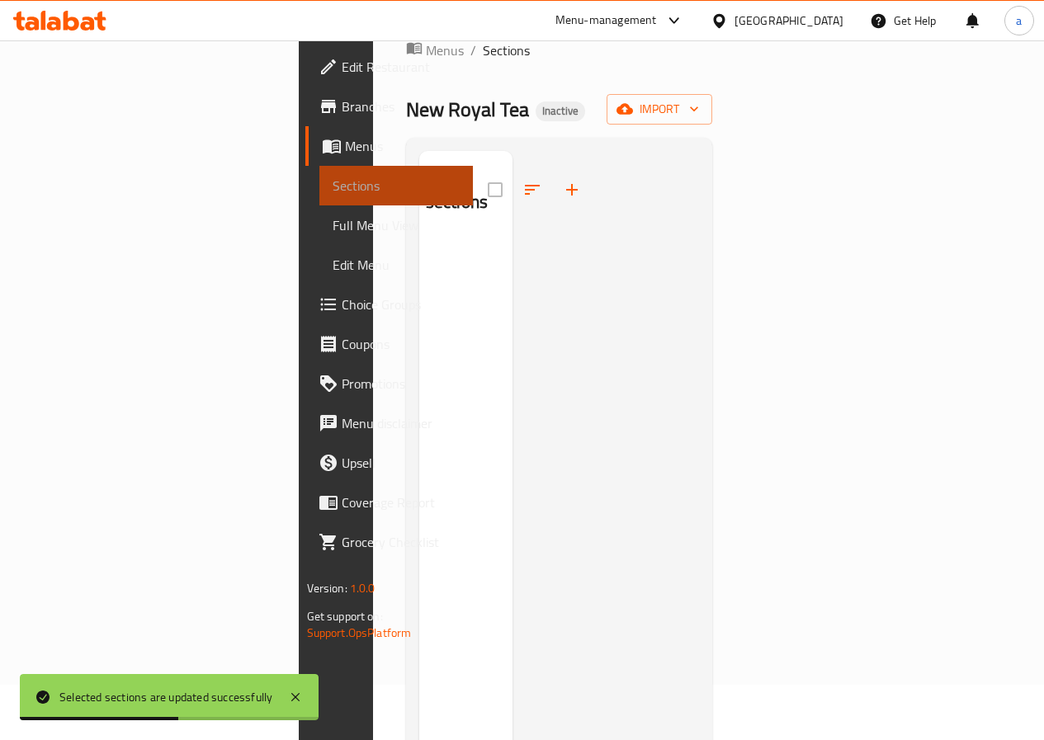
click at [333, 185] on span "Sections" at bounding box center [396, 186] width 127 height 20
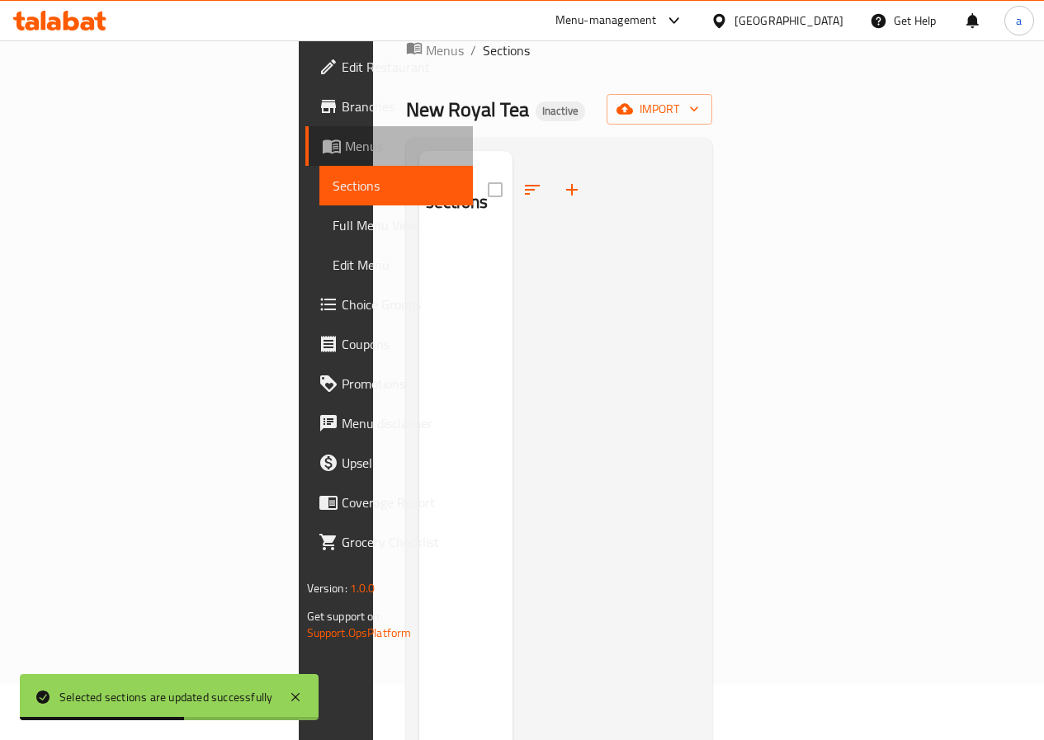
click at [345, 150] on span "Menus" at bounding box center [402, 146] width 115 height 20
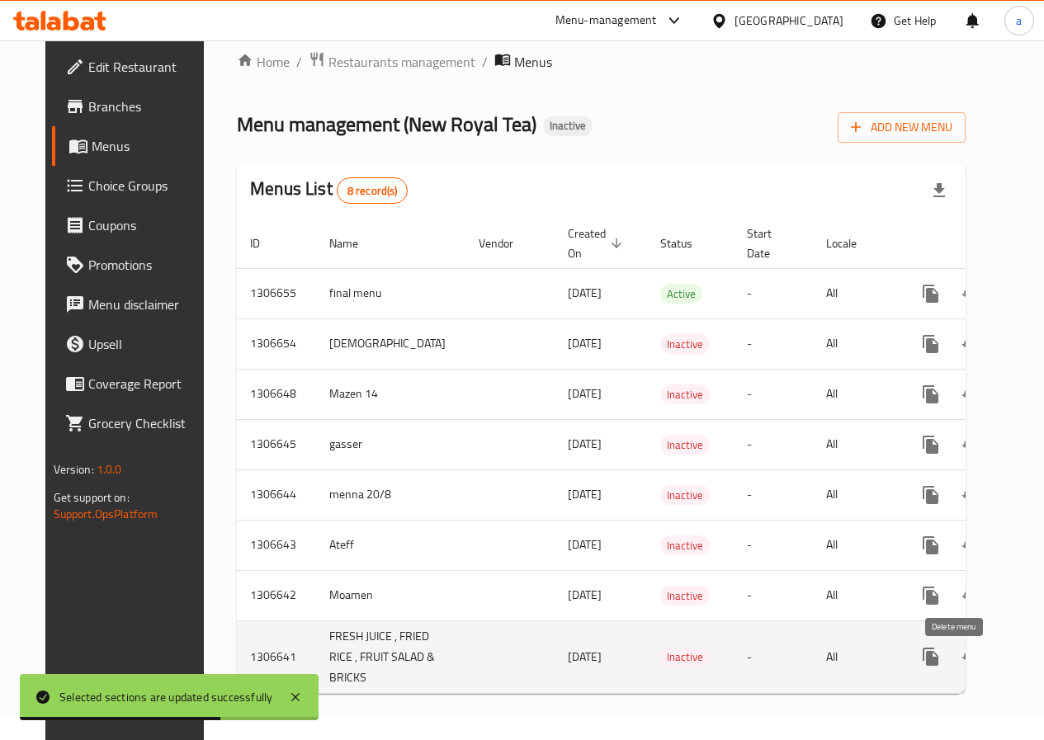
click at [990, 640] on button "enhanced table" at bounding box center [1010, 657] width 40 height 40
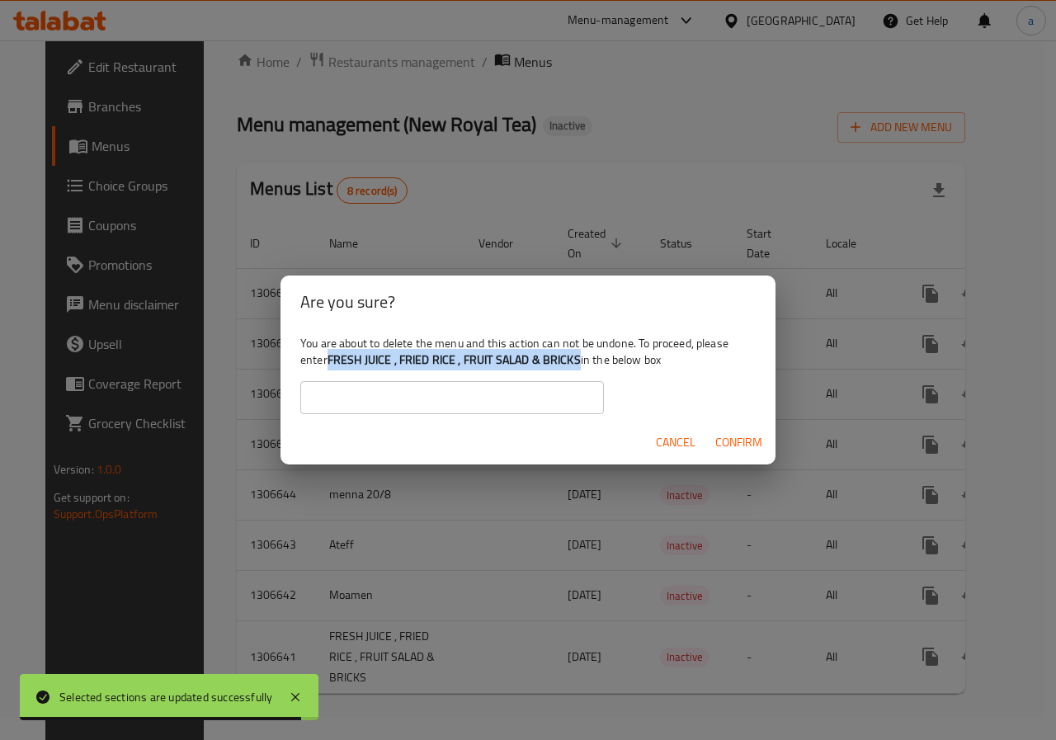
drag, startPoint x: 373, startPoint y: 368, endPoint x: 584, endPoint y: 358, distance: 211.5
click at [583, 360] on div "You are about to delete the menu and this action can not be undone. To proceed,…" at bounding box center [528, 374] width 495 height 92
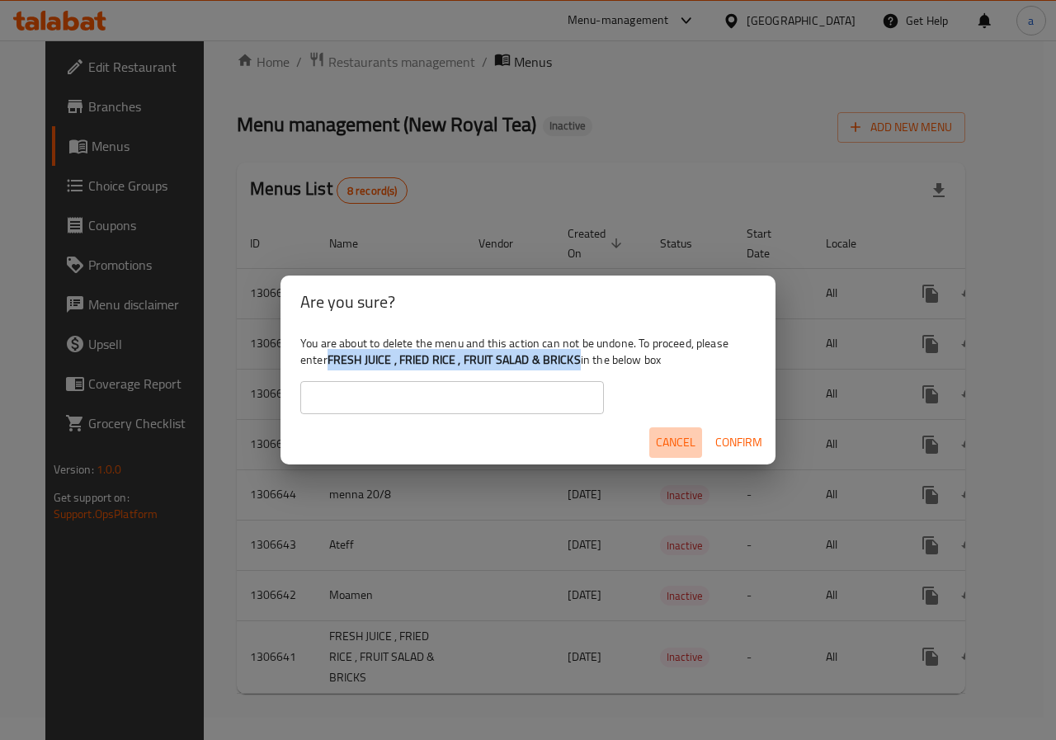
click at [669, 437] on span "Cancel" at bounding box center [676, 442] width 40 height 21
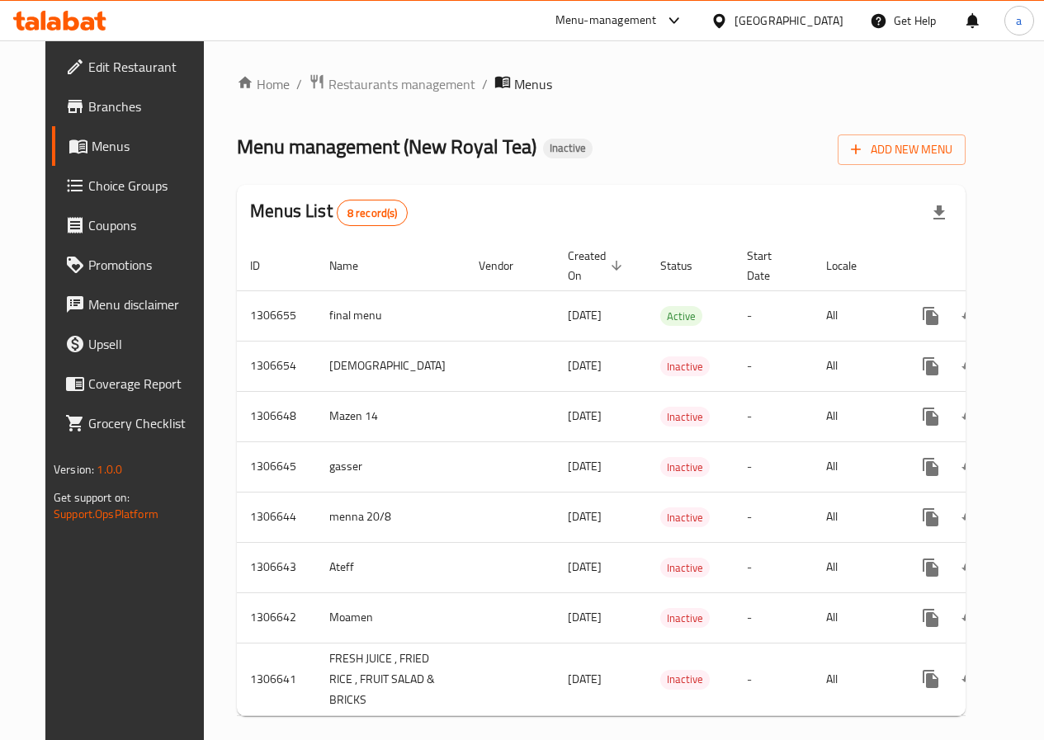
click at [965, 134] on div "Add New Menu" at bounding box center [902, 146] width 128 height 37
click at [952, 139] on span "Add New Menu" at bounding box center [901, 149] width 101 height 21
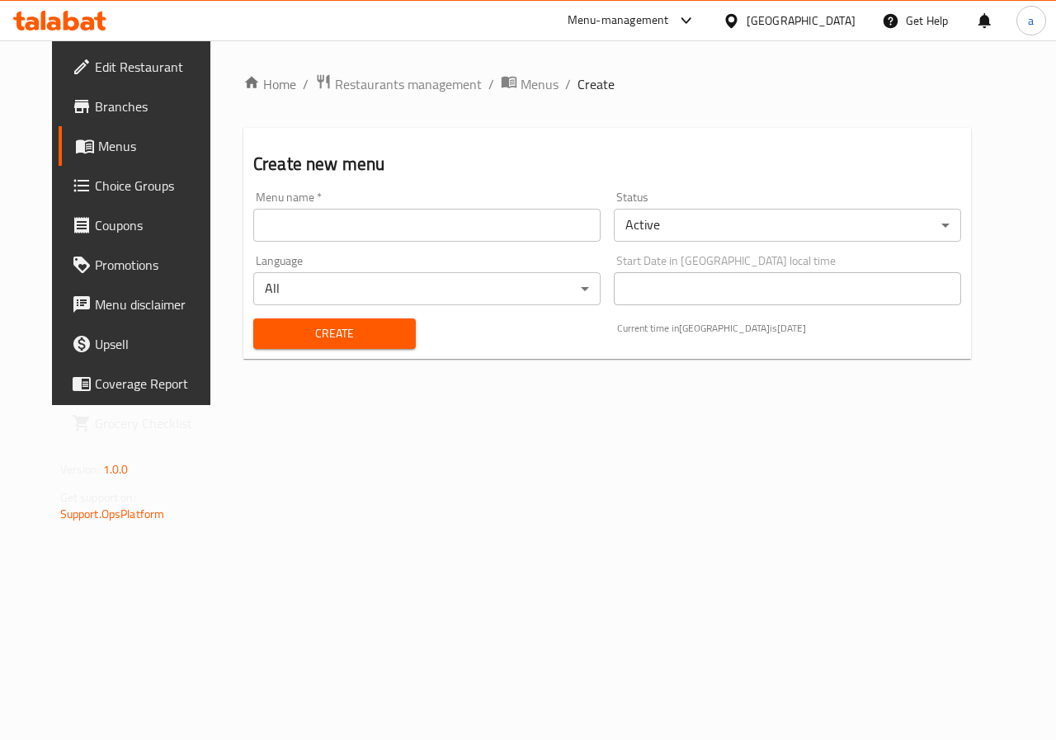
click at [474, 238] on input "text" at bounding box center [426, 225] width 347 height 33
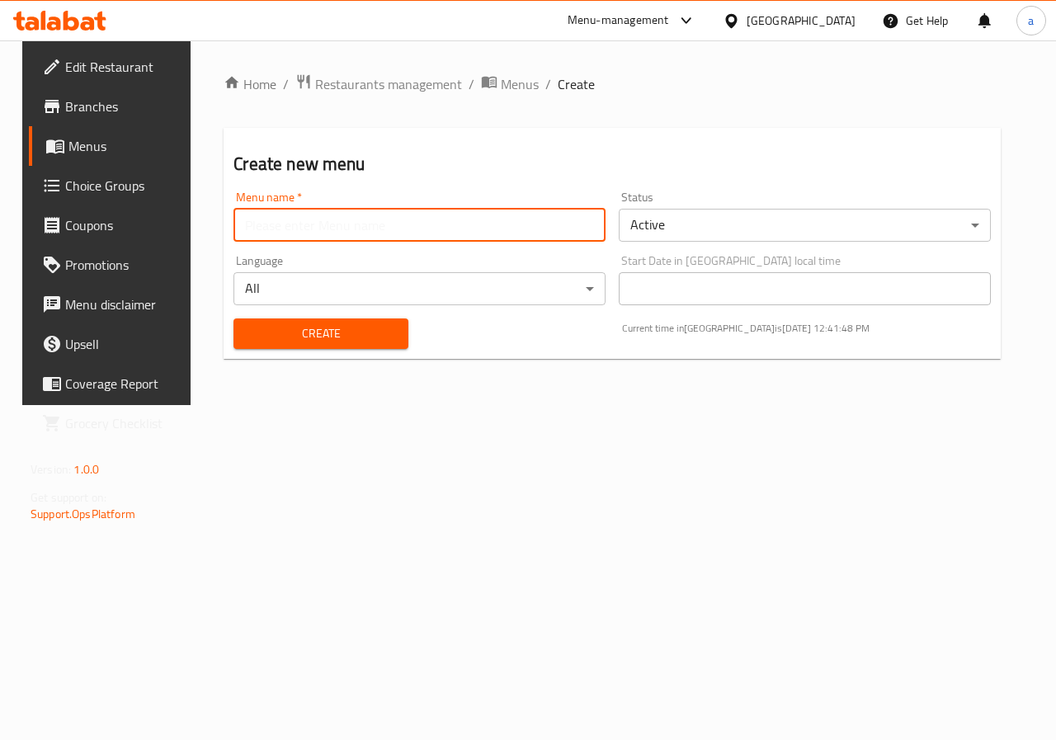
type input "FRESH JUICE , FRIED RICE , FRUIT SALAD & BRICKS"
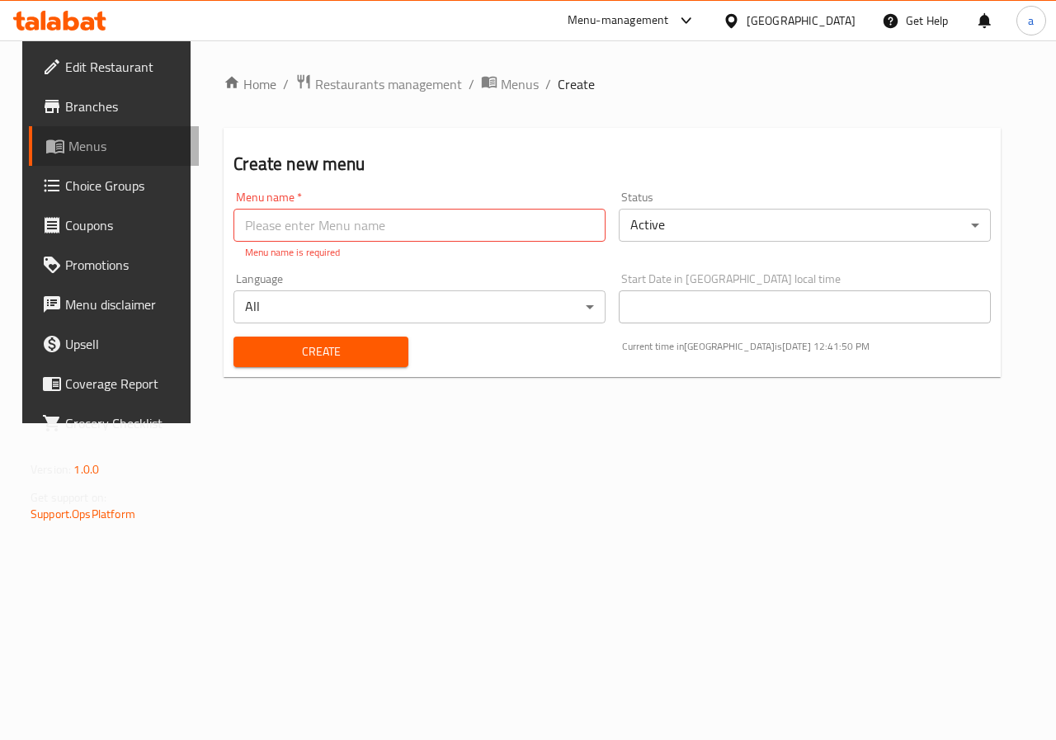
click at [106, 144] on span "Menus" at bounding box center [126, 146] width 117 height 20
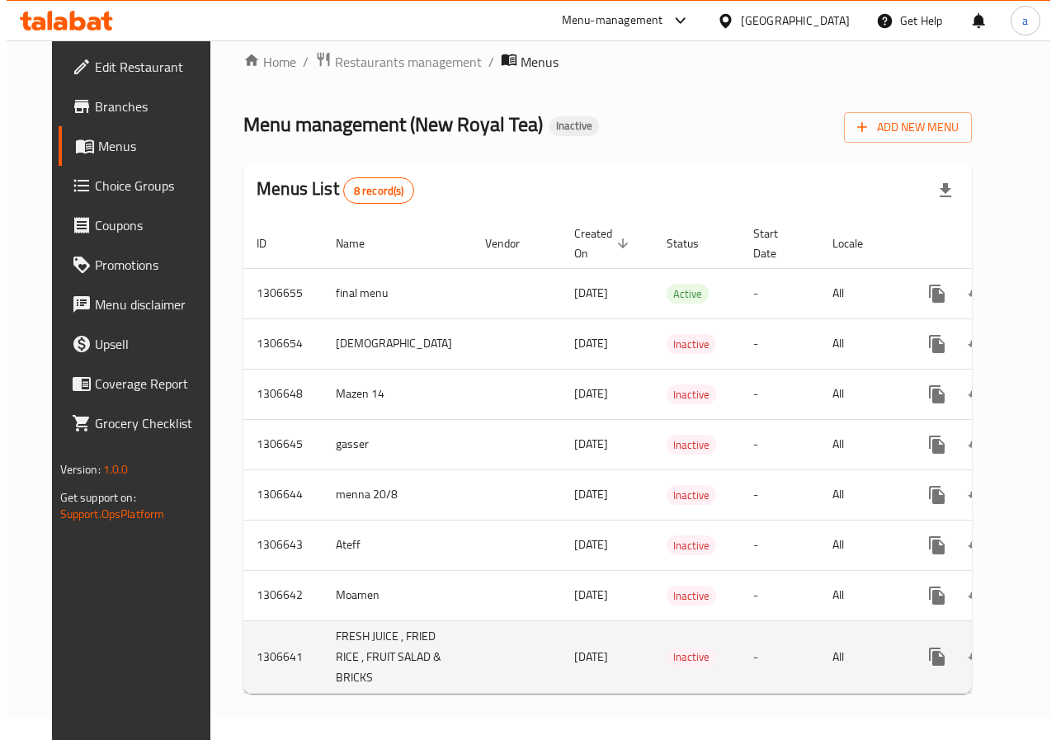
scroll to position [55, 0]
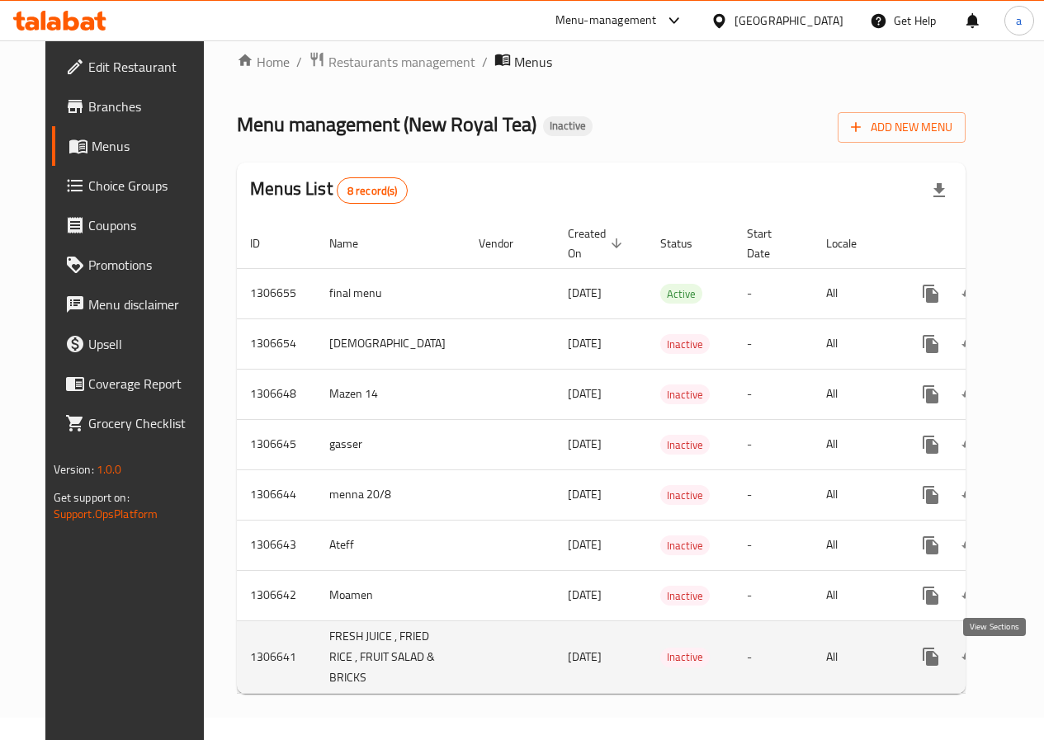
click at [1030, 637] on link "enhanced table" at bounding box center [1050, 657] width 40 height 40
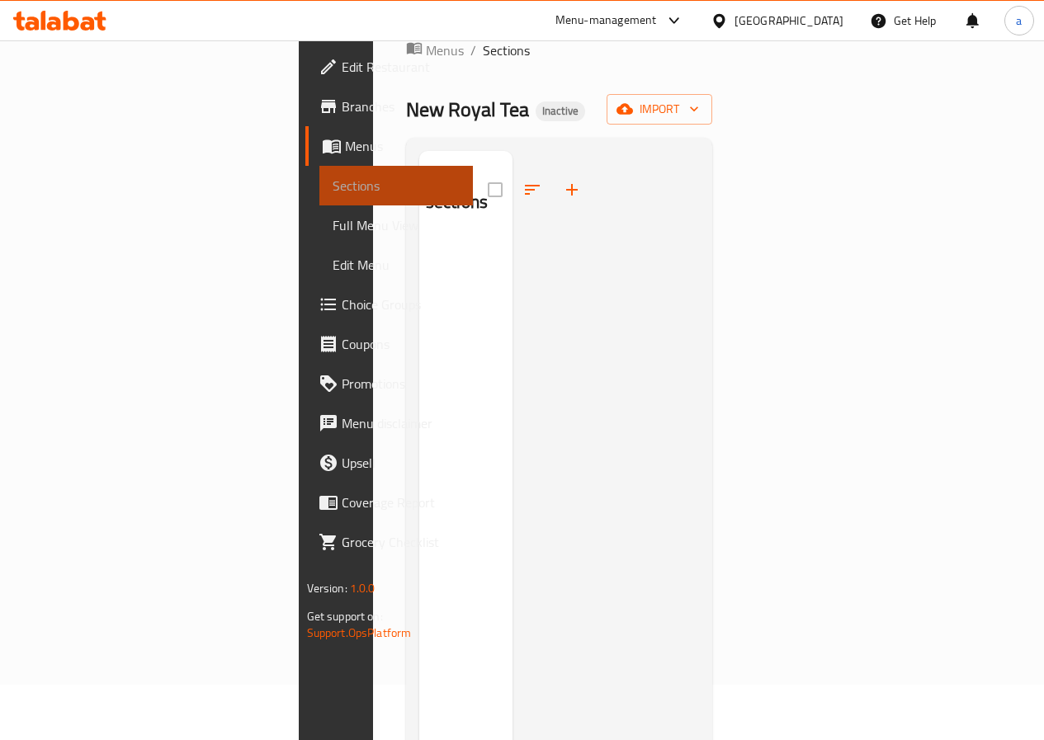
click at [333, 186] on span "Sections" at bounding box center [396, 186] width 127 height 20
click at [345, 149] on span "Menus" at bounding box center [402, 146] width 115 height 20
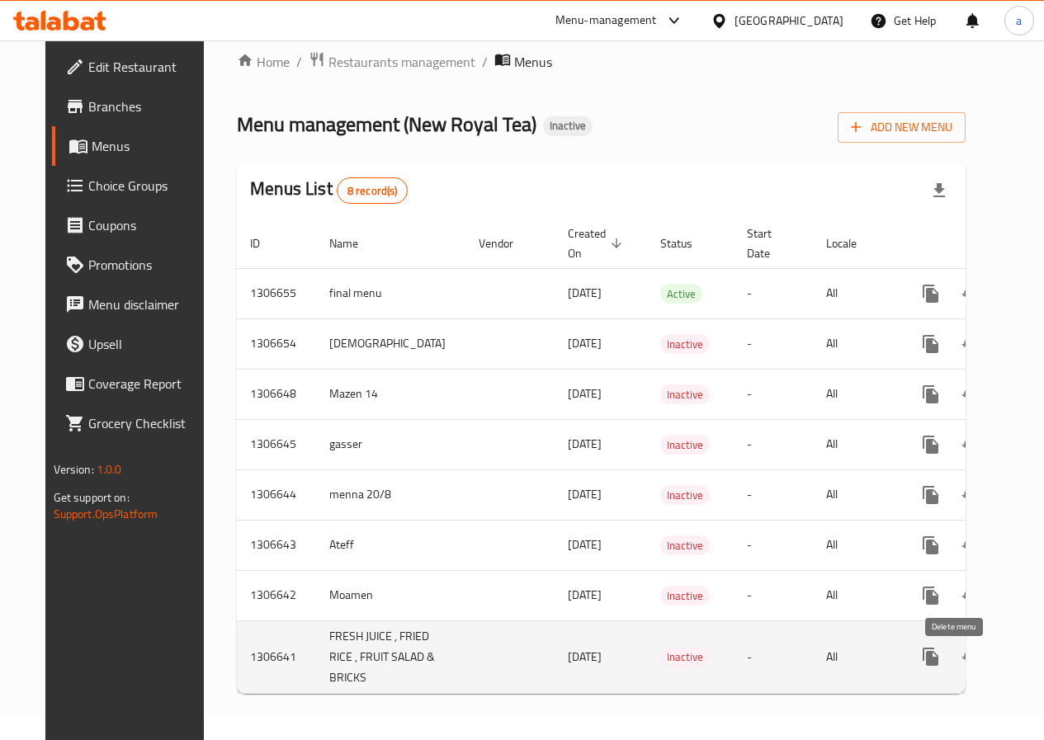
click at [1000, 647] on icon "enhanced table" at bounding box center [1010, 657] width 20 height 20
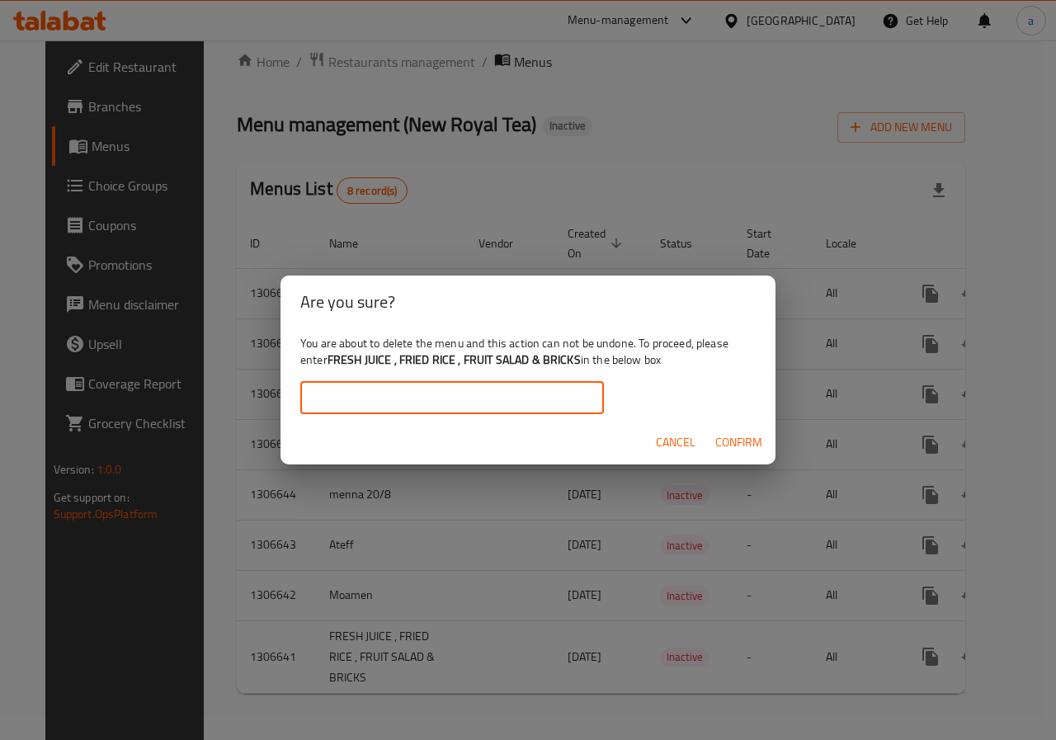
click at [578, 407] on input "text" at bounding box center [452, 397] width 304 height 33
paste input "FRESH JUICE , FRIED RICE , FRUIT SALAD & BRICKS"
type input "FRESH JUICE , FRIED RICE , FRUIT SALAD & BRICKS"
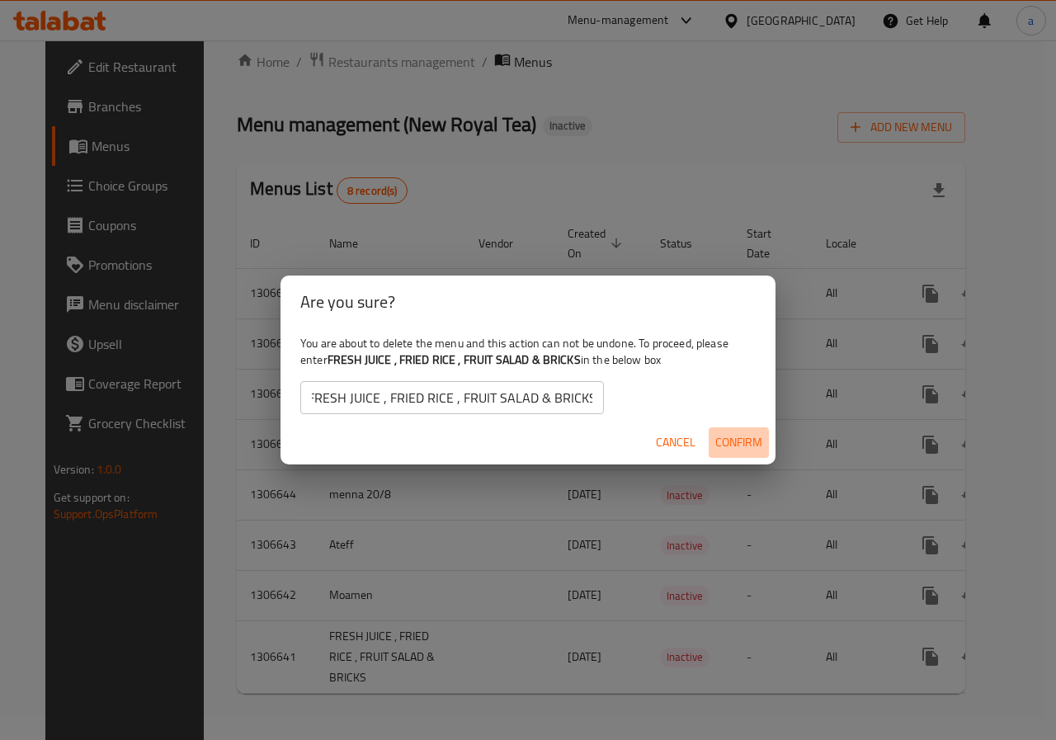
click at [764, 441] on button "Confirm" at bounding box center [739, 442] width 60 height 31
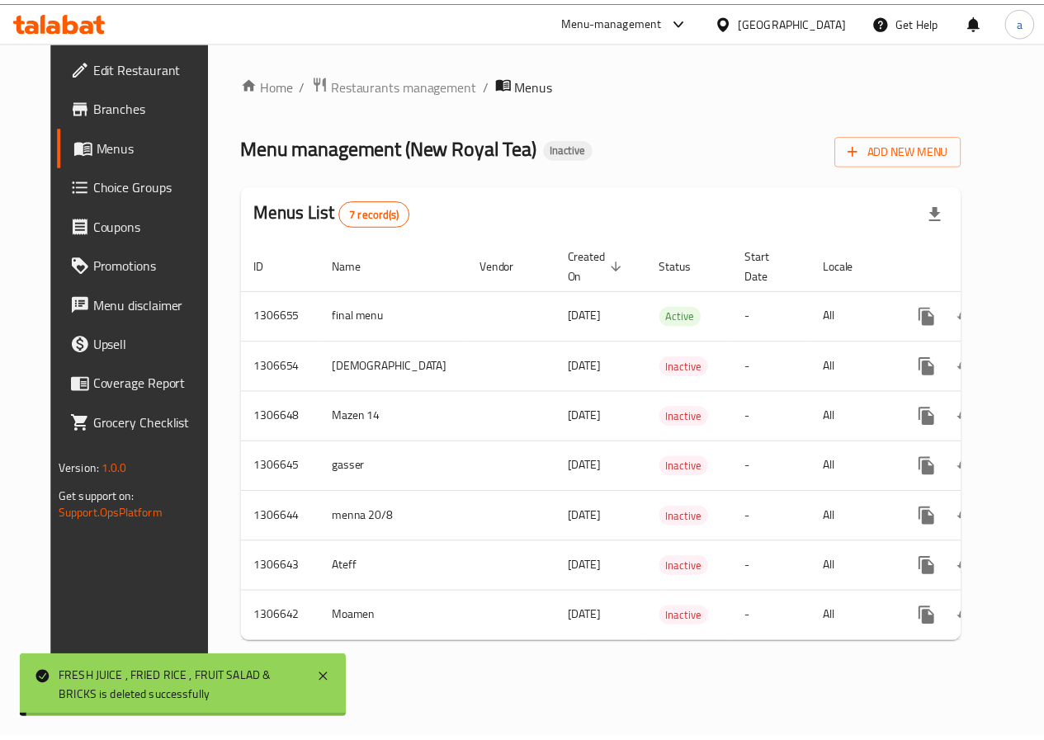
scroll to position [0, 0]
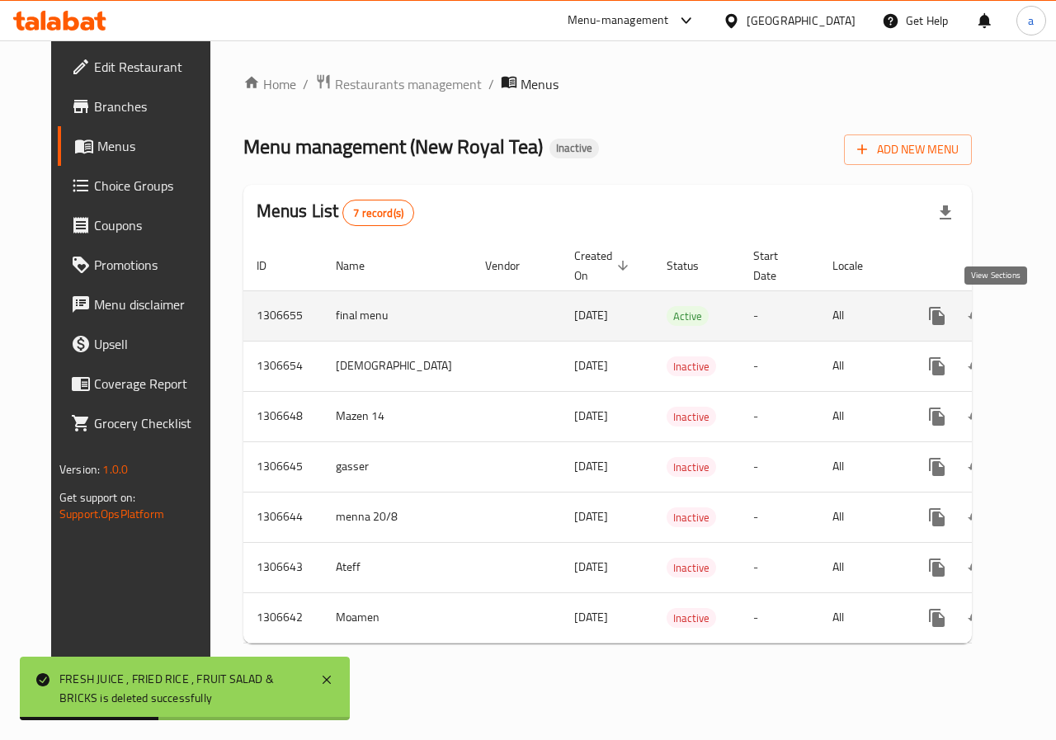
click at [1043, 320] on icon "enhanced table" at bounding box center [1056, 316] width 15 height 15
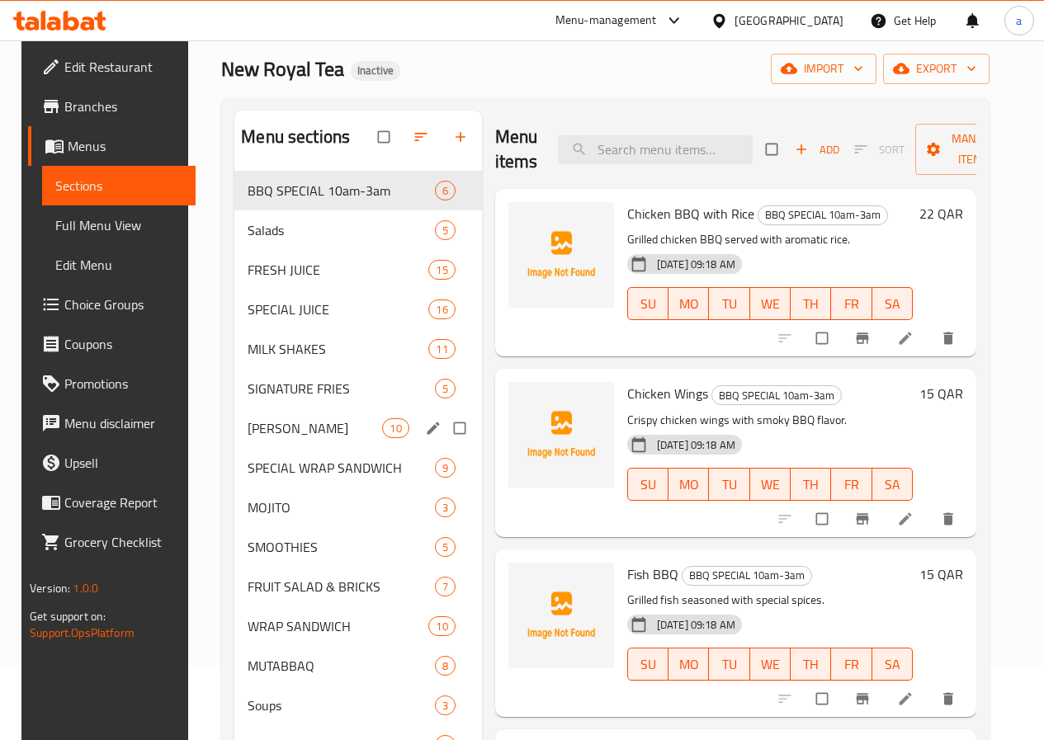
scroll to position [231, 0]
